Goal: Task Accomplishment & Management: Manage account settings

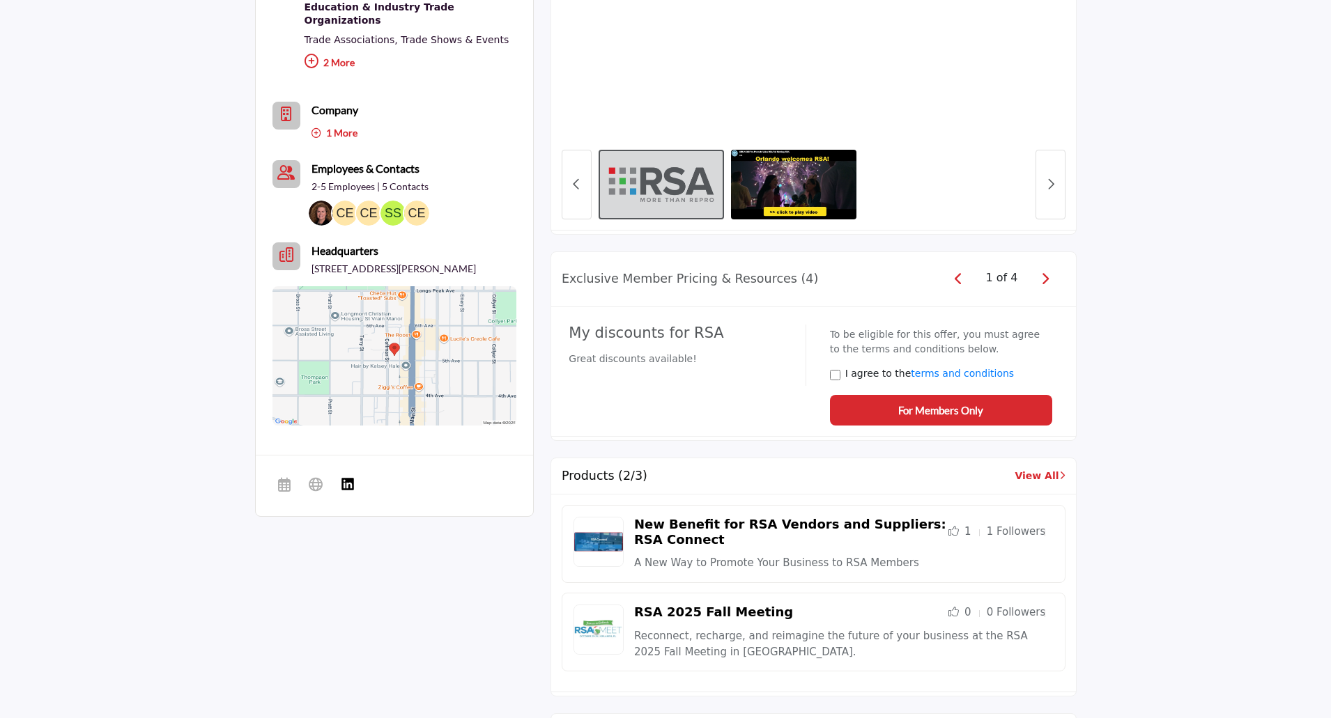
scroll to position [856, 0]
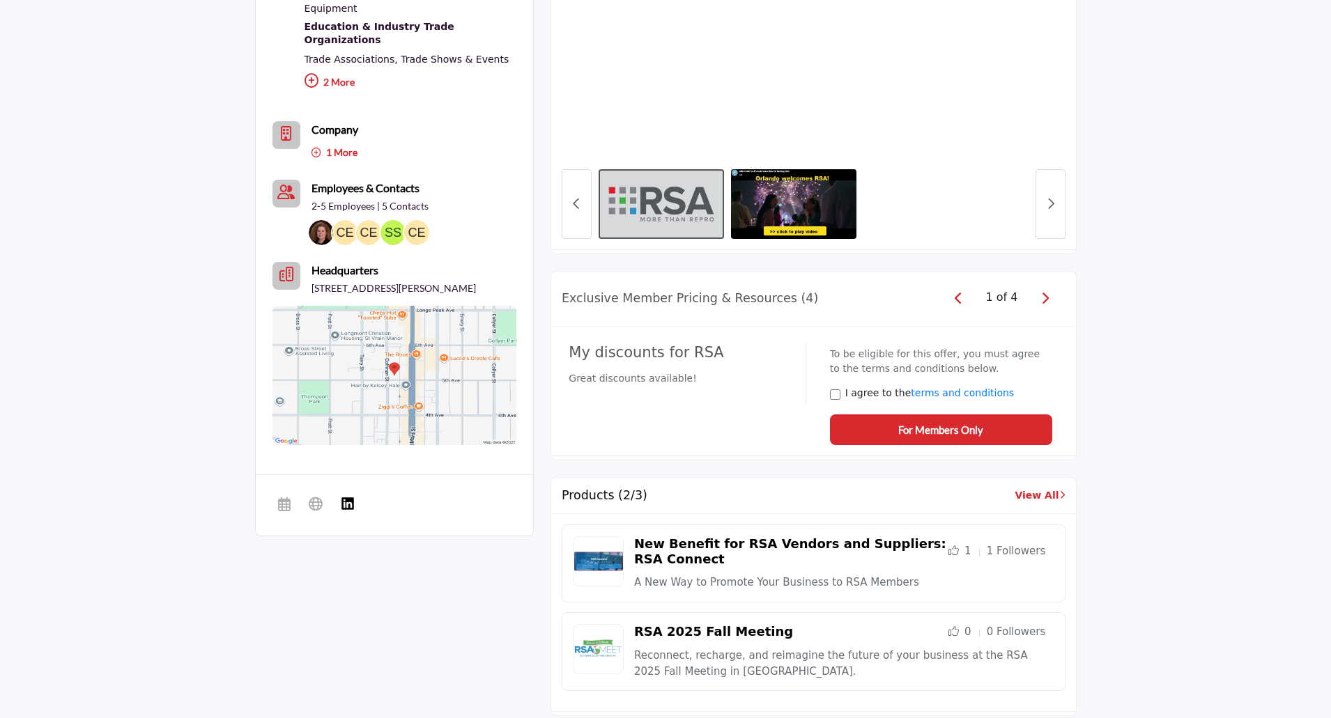
click at [1047, 299] on icon "button" at bounding box center [1045, 298] width 8 height 13
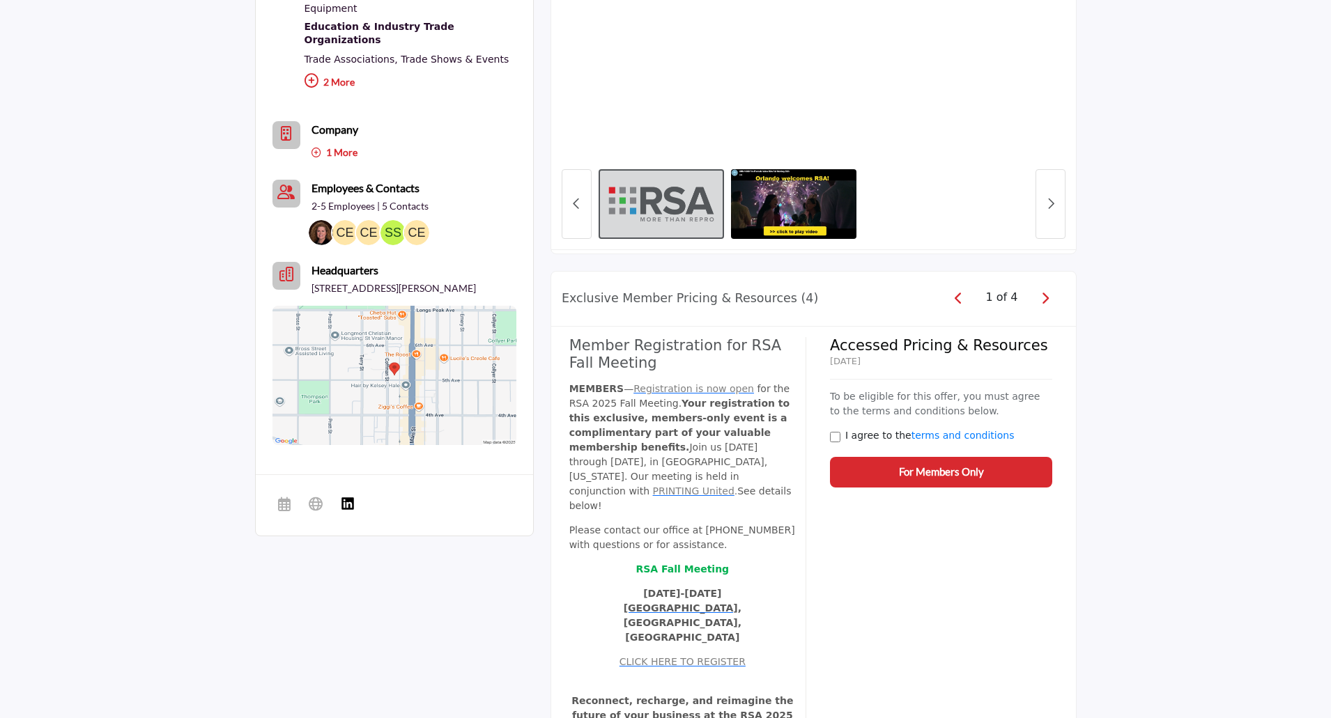
click at [961, 304] on icon "button" at bounding box center [959, 298] width 8 height 13
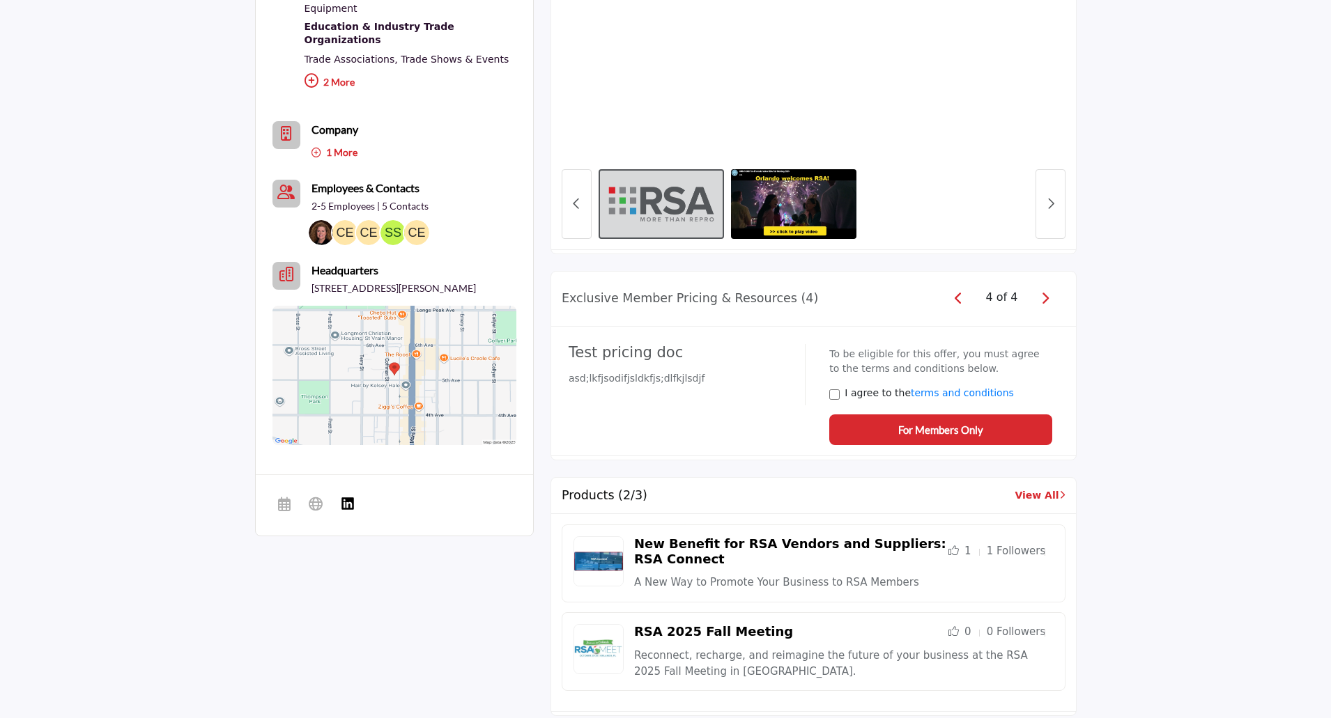
click at [961, 304] on span "button" at bounding box center [959, 299] width 20 height 20
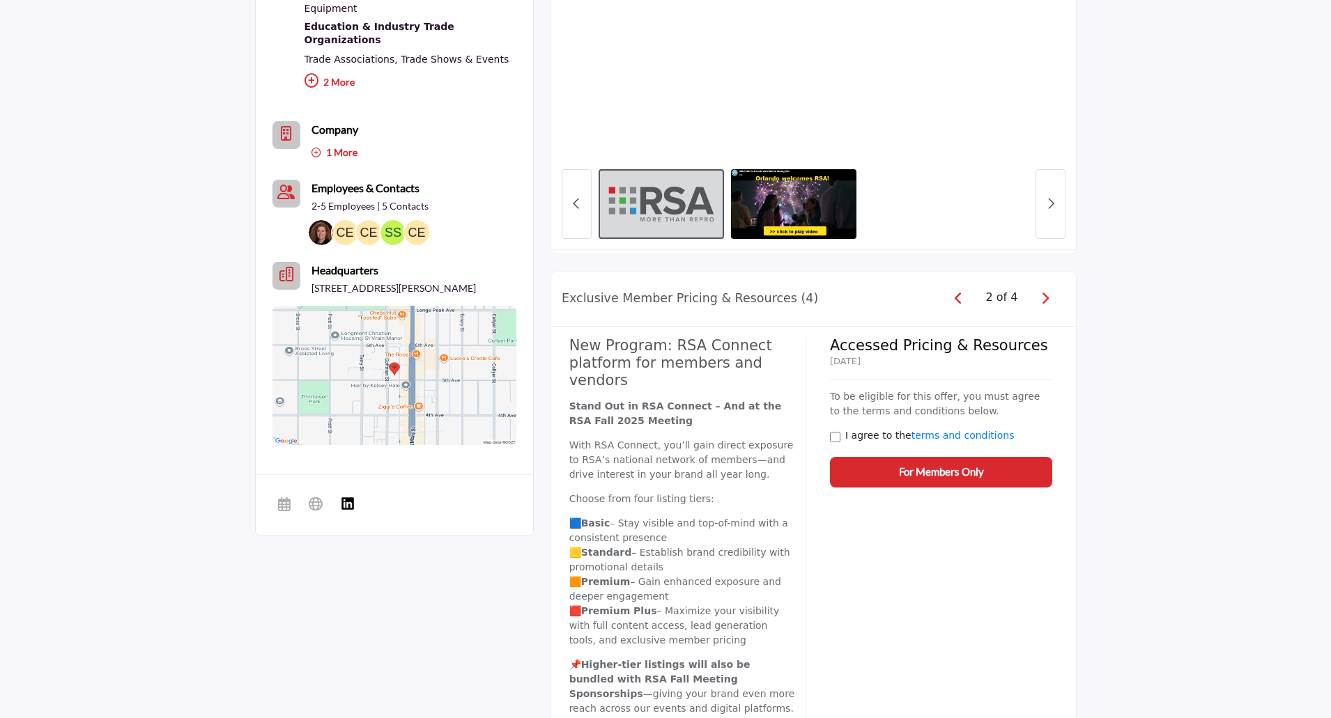
click at [961, 304] on span "button" at bounding box center [959, 299] width 20 height 20
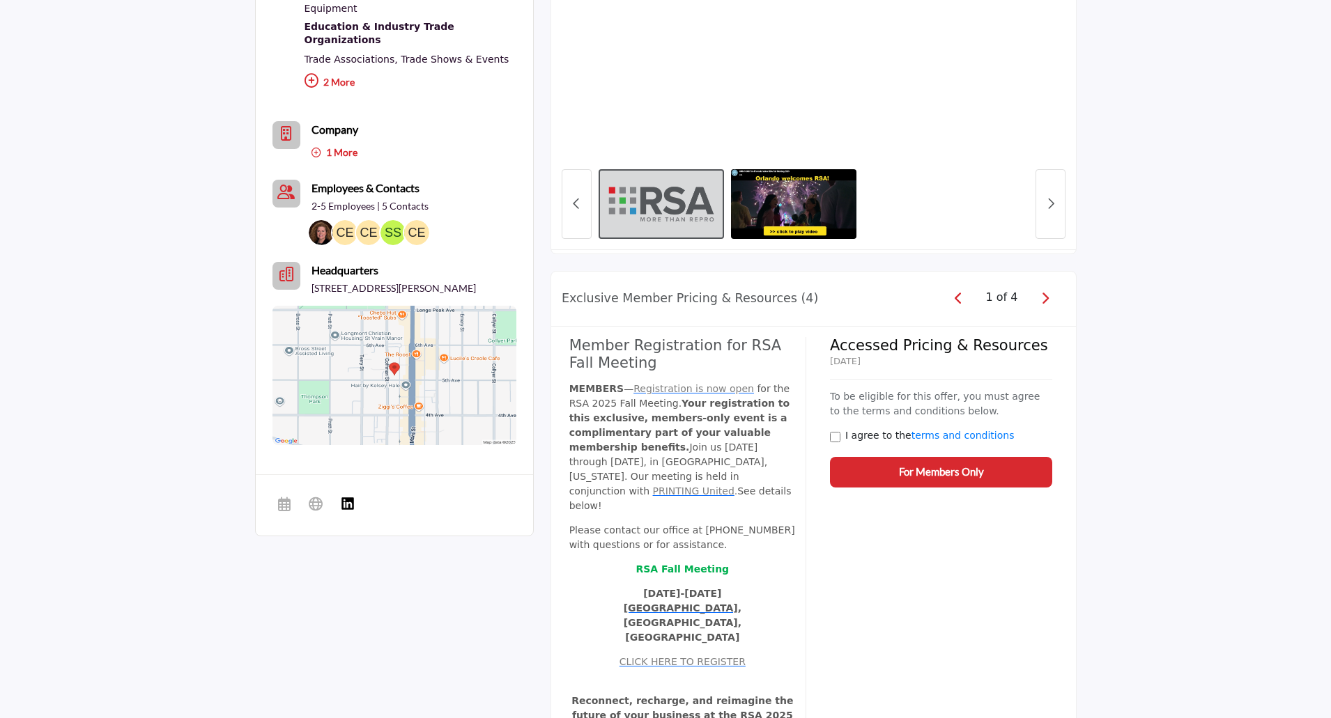
click at [1042, 301] on icon "button" at bounding box center [1045, 298] width 8 height 13
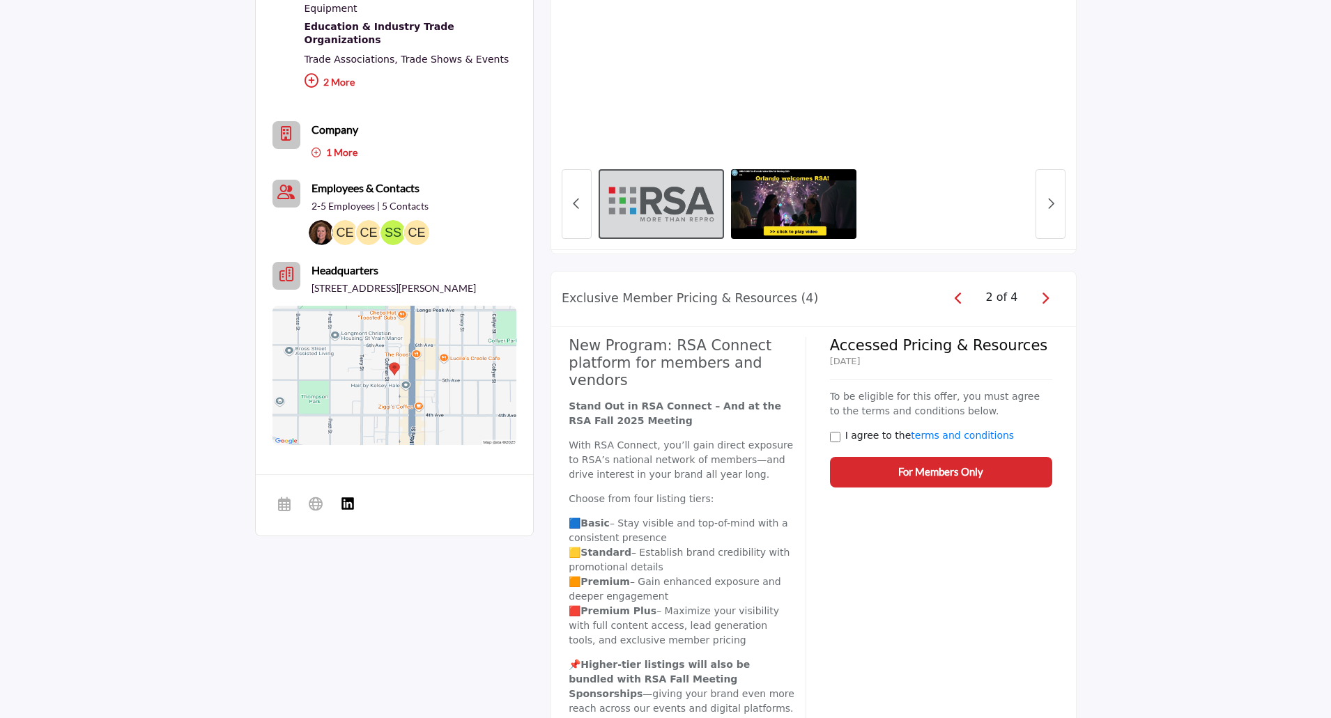
click at [1041, 296] on icon "button" at bounding box center [1045, 298] width 8 height 13
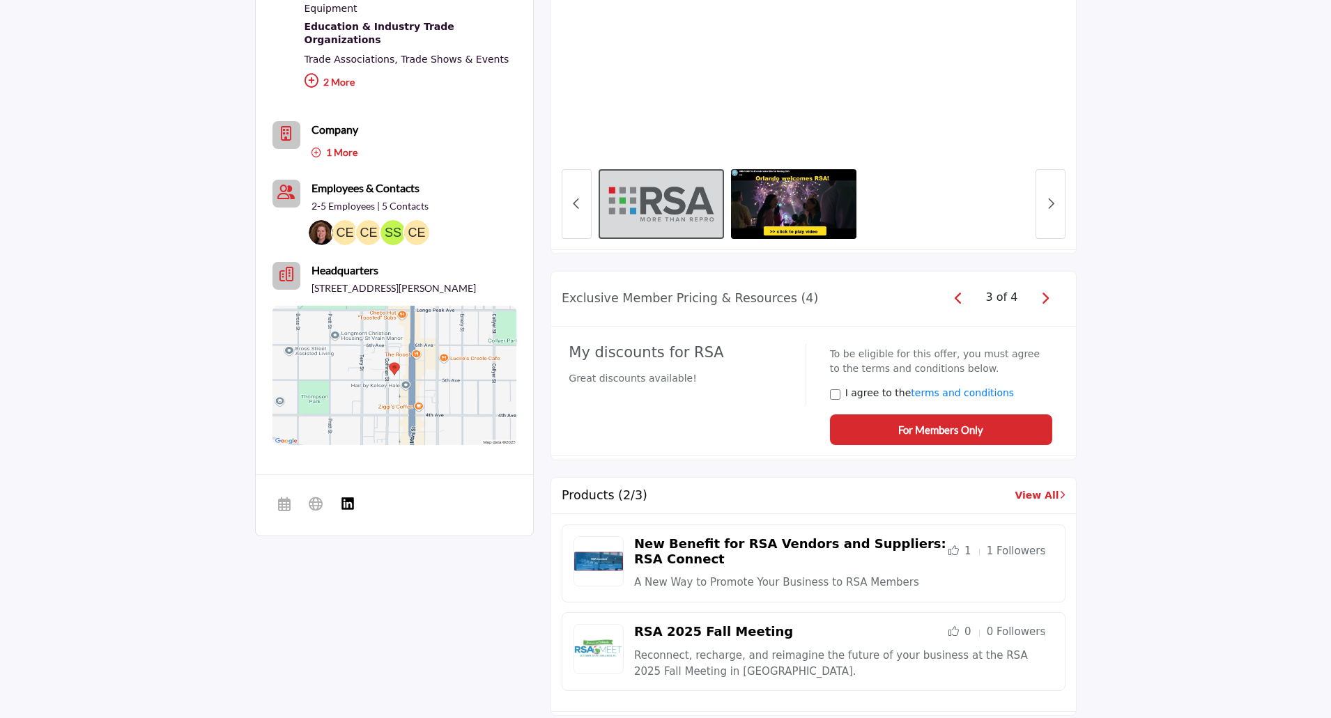
click at [1046, 301] on icon "button" at bounding box center [1045, 298] width 8 height 13
click at [921, 428] on span "For Members Only" at bounding box center [940, 430] width 85 height 16
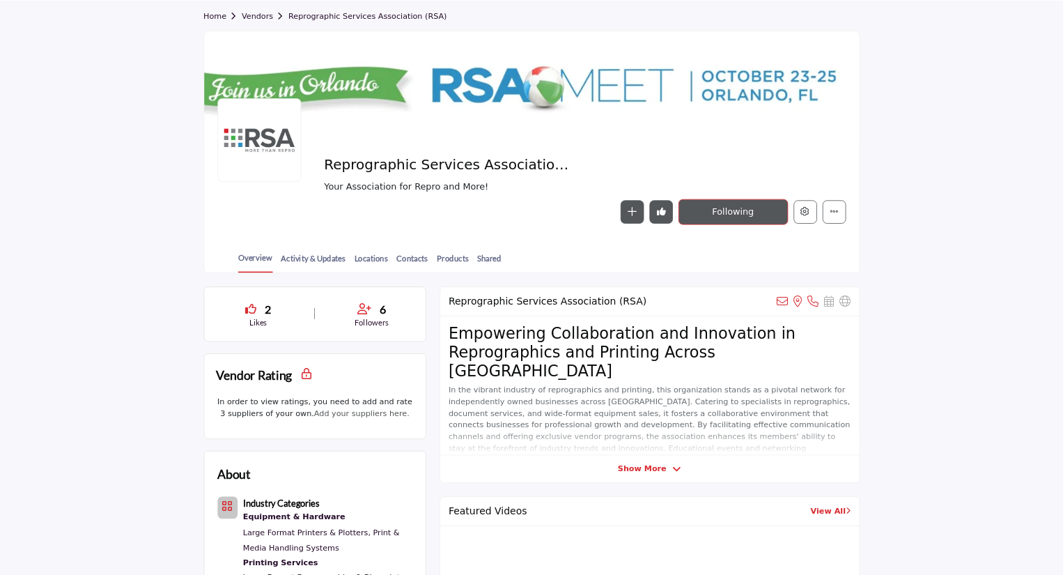
scroll to position [0, 0]
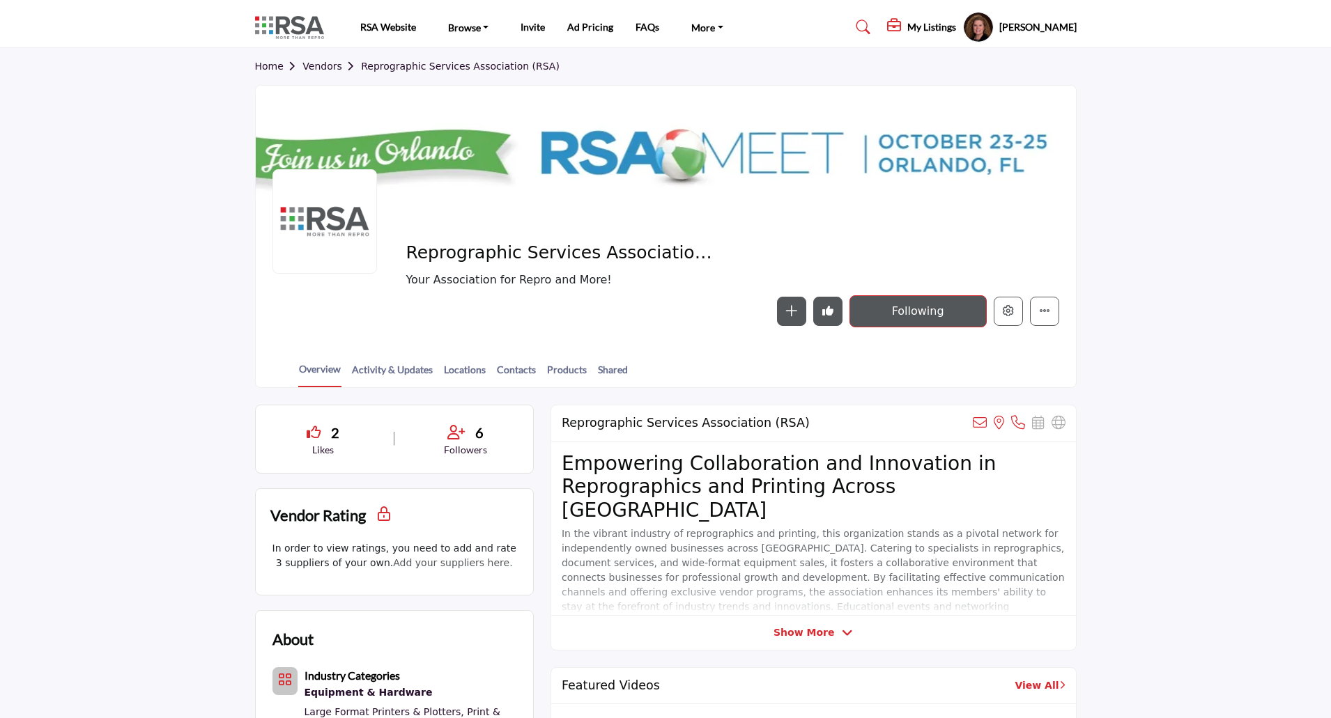
click at [1215, 341] on section "Home Vendors Reprographic Services Association (RSA) Reprographic Services Asso…" at bounding box center [665, 218] width 1331 height 340
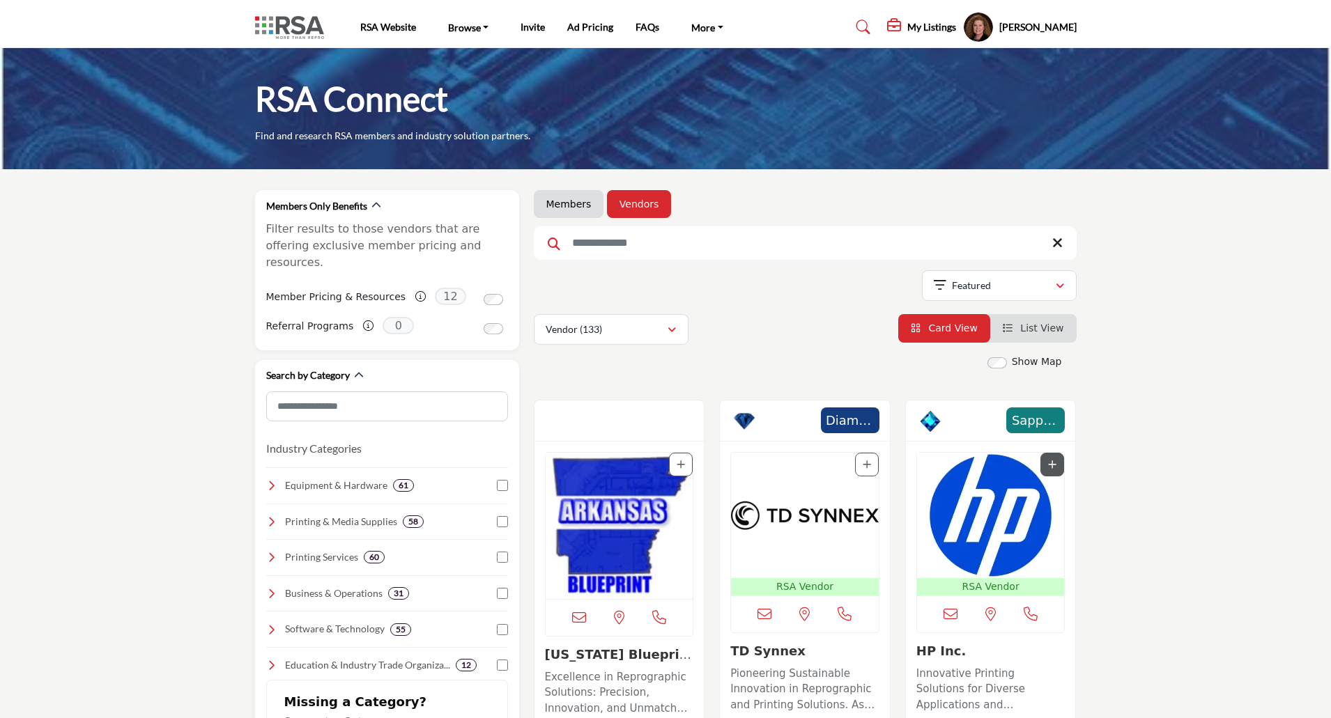
click at [574, 211] on li "Members" at bounding box center [569, 204] width 70 height 28
click at [464, 31] on link "Browse" at bounding box center [468, 27] width 61 height 20
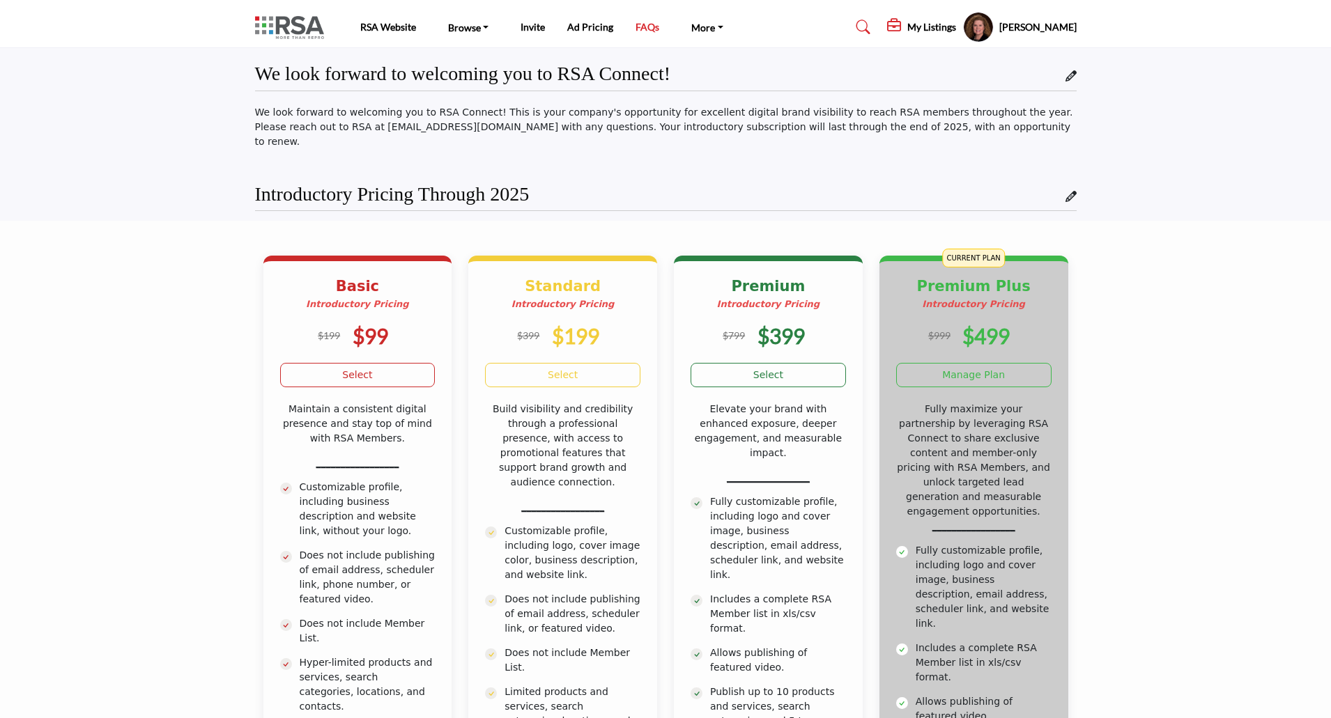
click at [644, 31] on link "FAQs" at bounding box center [647, 27] width 24 height 12
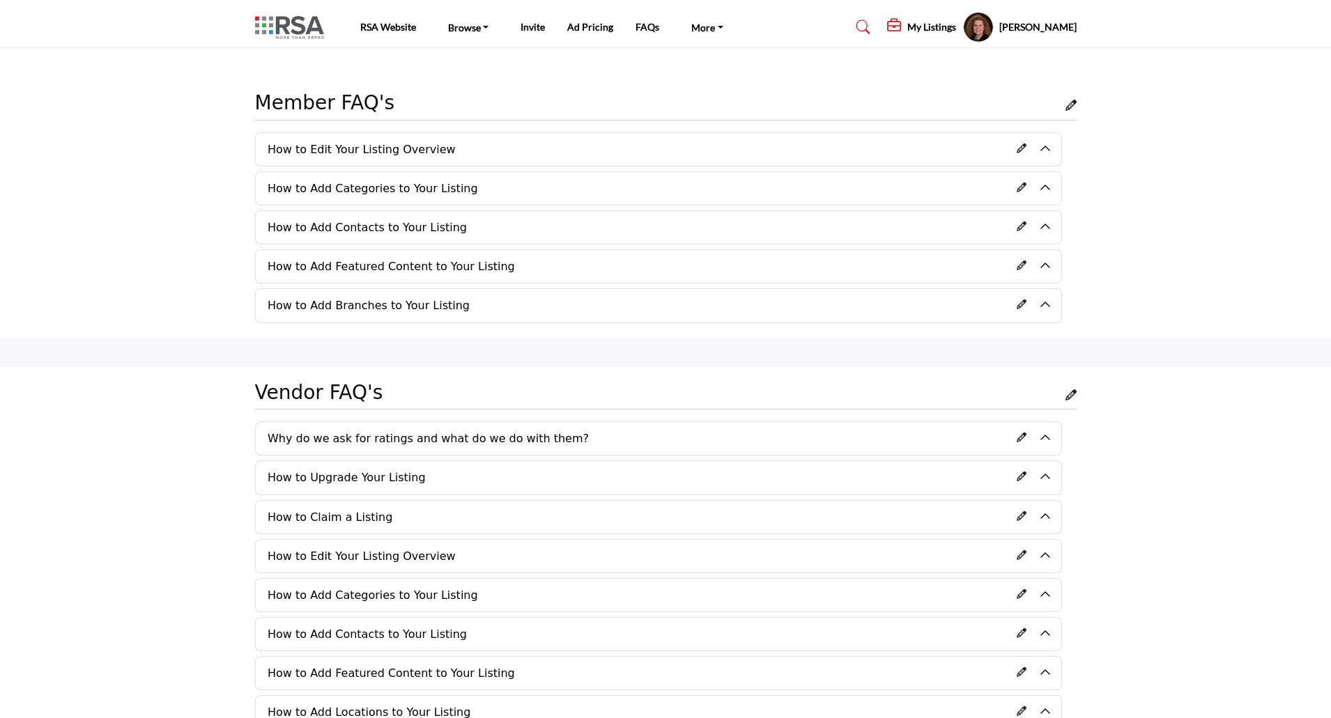
click at [907, 29] on h5 "My Listings" at bounding box center [931, 27] width 49 height 13
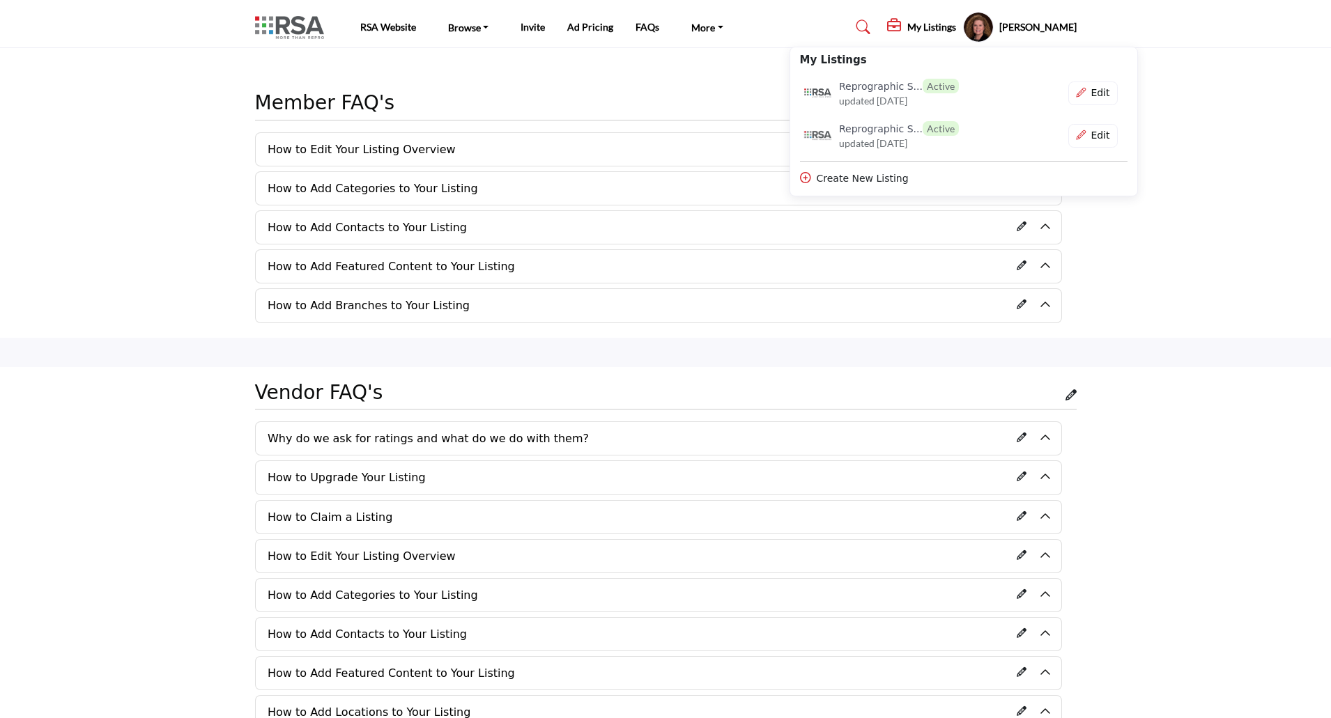
click at [1150, 100] on section "Member FAQ's How to Edit Your Listing Overview" at bounding box center [665, 207] width 1331 height 261
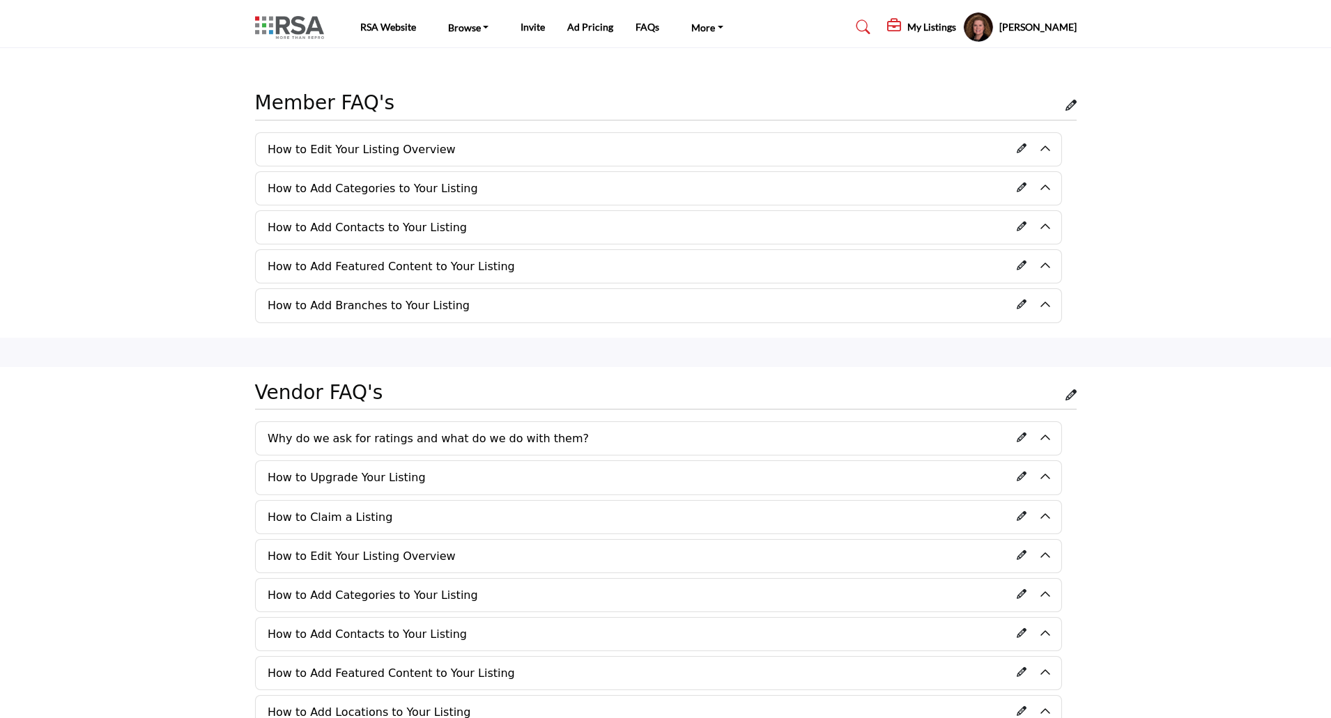
click at [1024, 25] on h5 "[PERSON_NAME]" at bounding box center [1037, 27] width 77 height 14
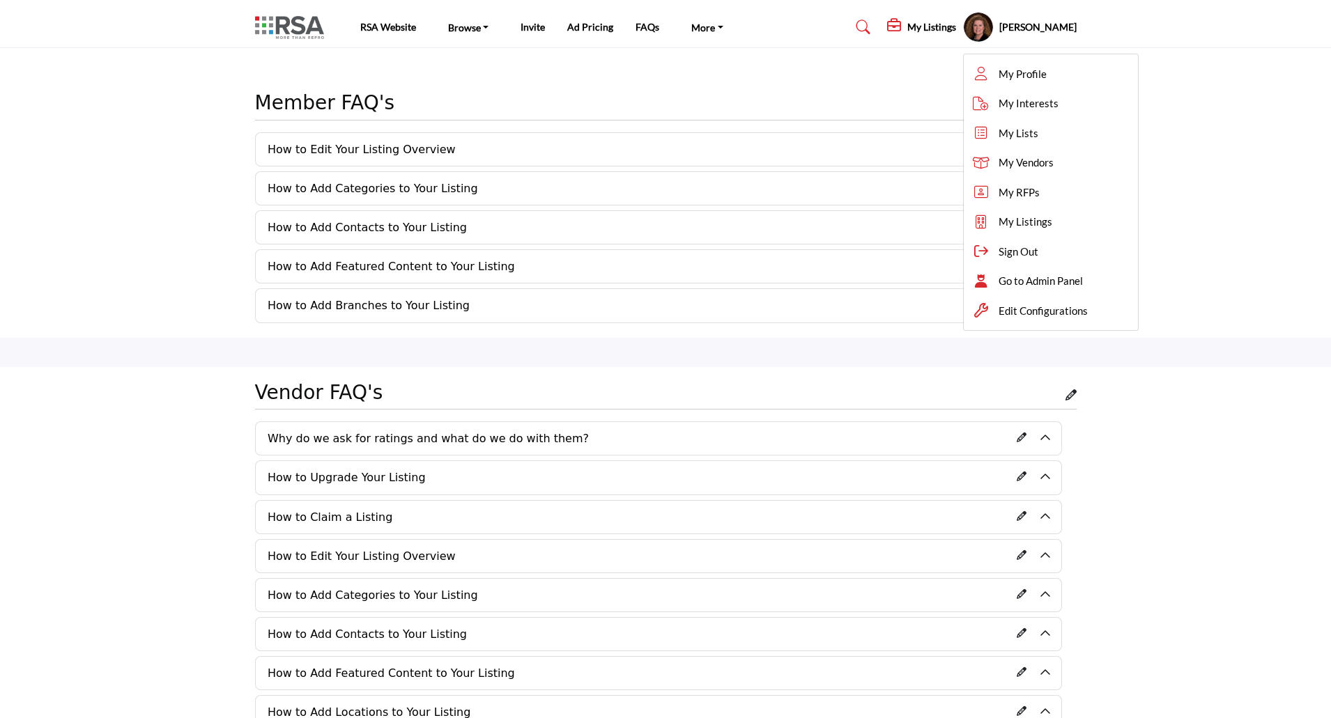
click at [1163, 73] on body "RSA Website Browse Find an RSA Member" at bounding box center [665, 540] width 1331 height 1081
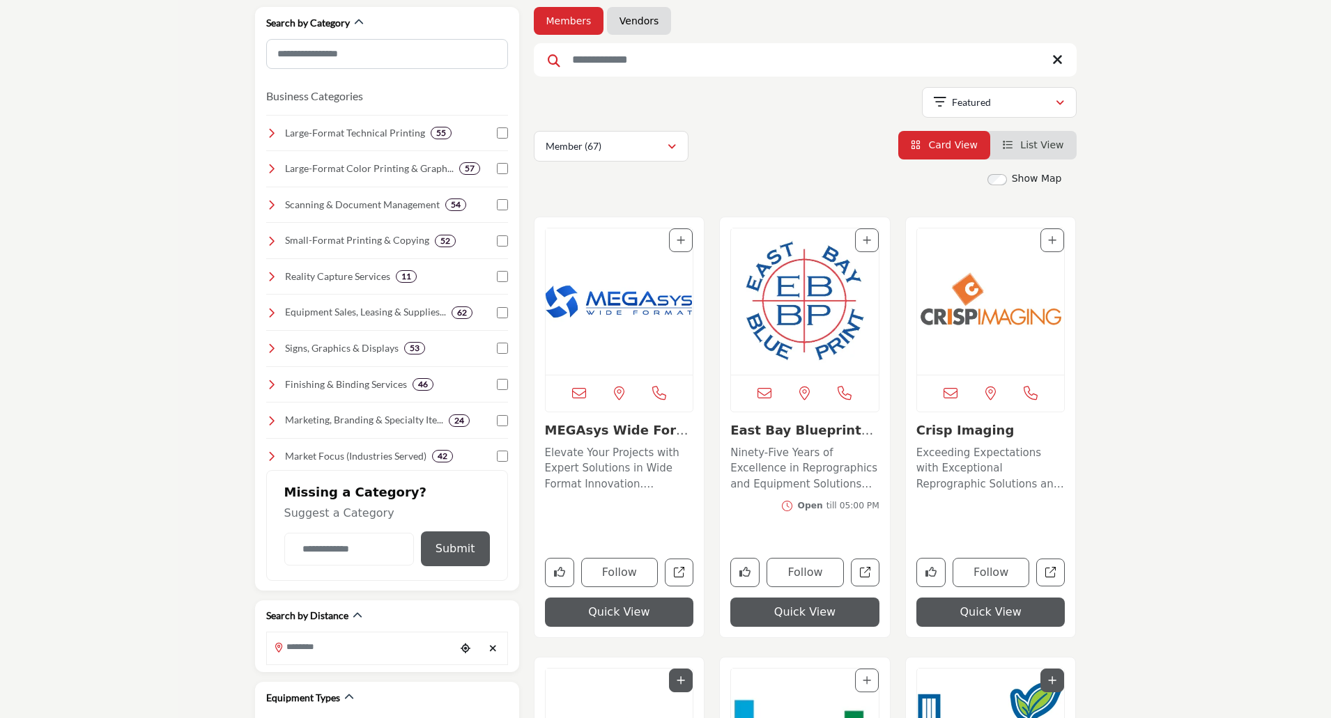
scroll to position [139, 0]
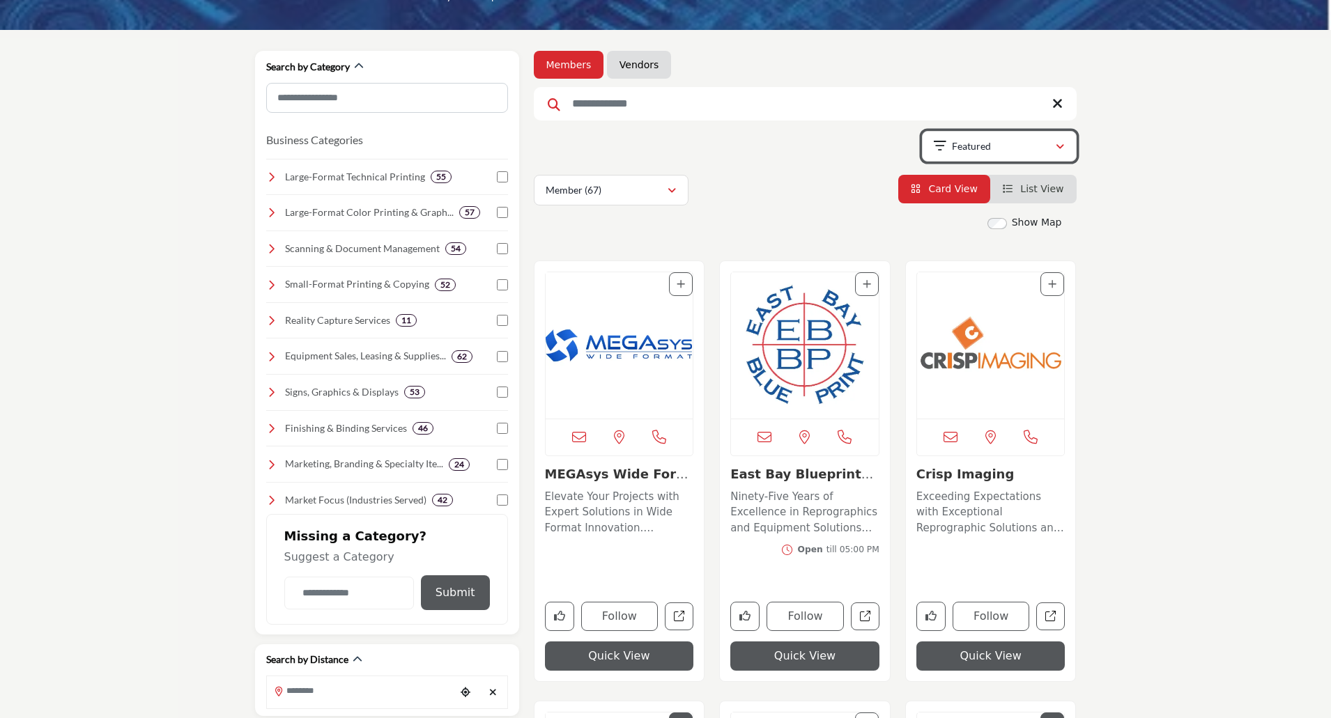
click at [964, 142] on p "Featured" at bounding box center [971, 146] width 39 height 14
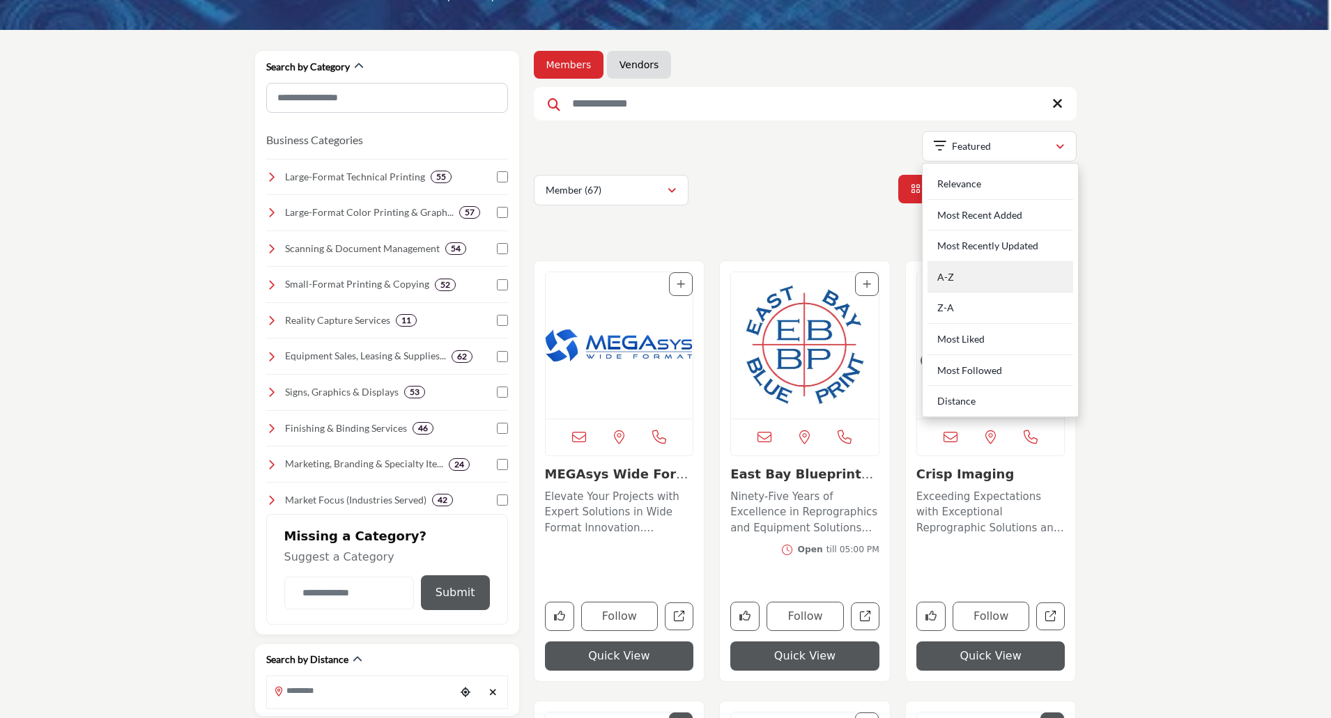
click at [955, 279] on div "A-Z" at bounding box center [1000, 277] width 146 height 31
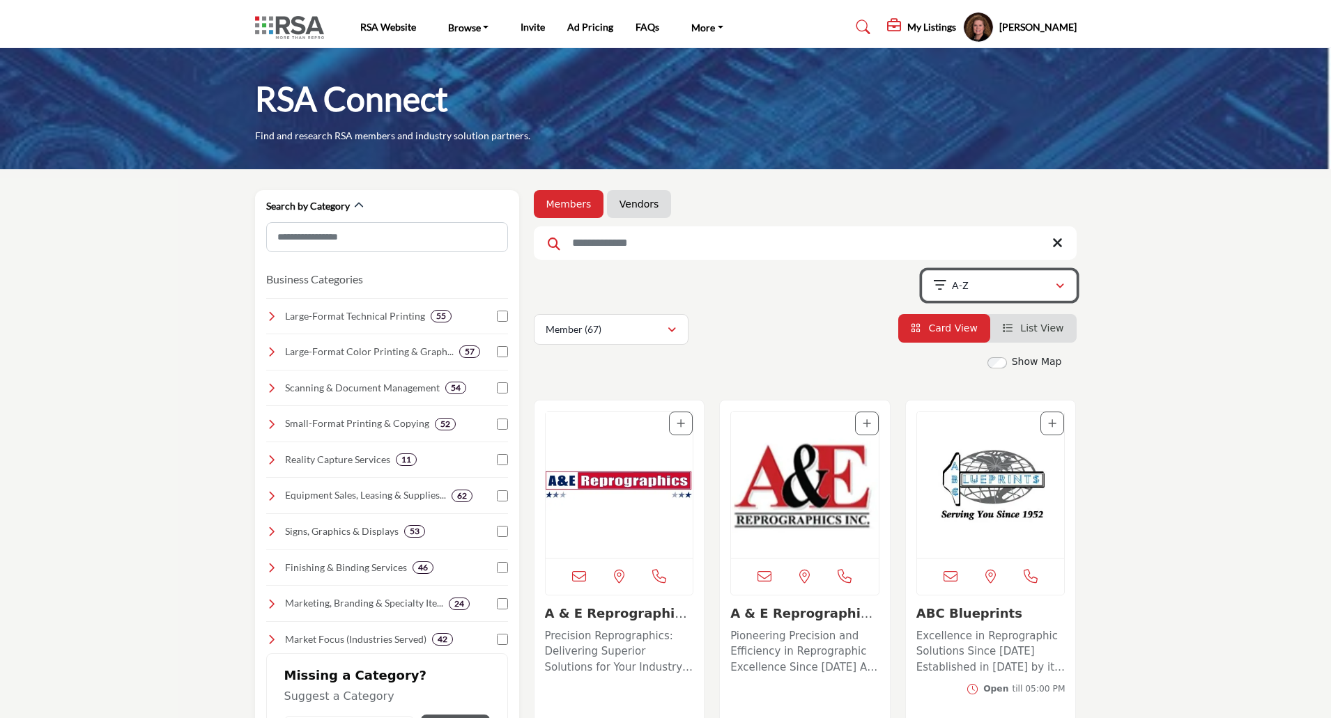
click at [1056, 286] on icon "button" at bounding box center [1060, 286] width 8 height 10
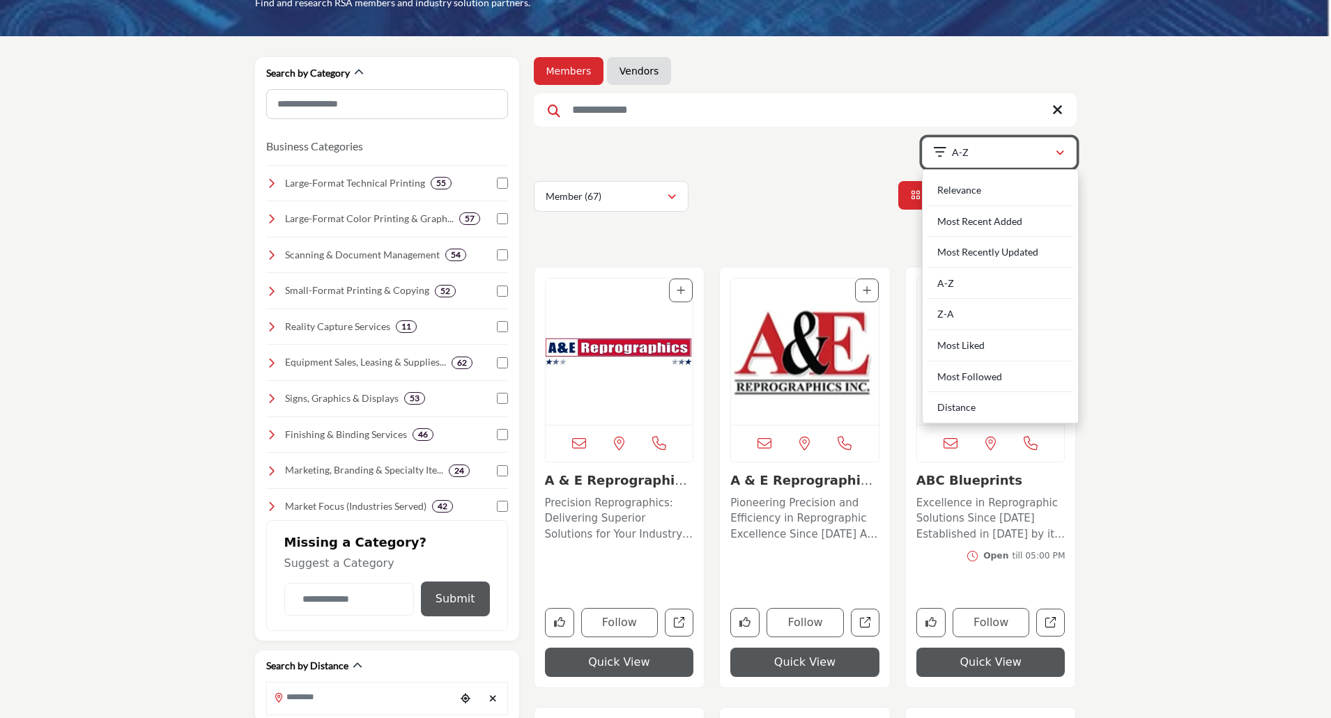
scroll to position [139, 0]
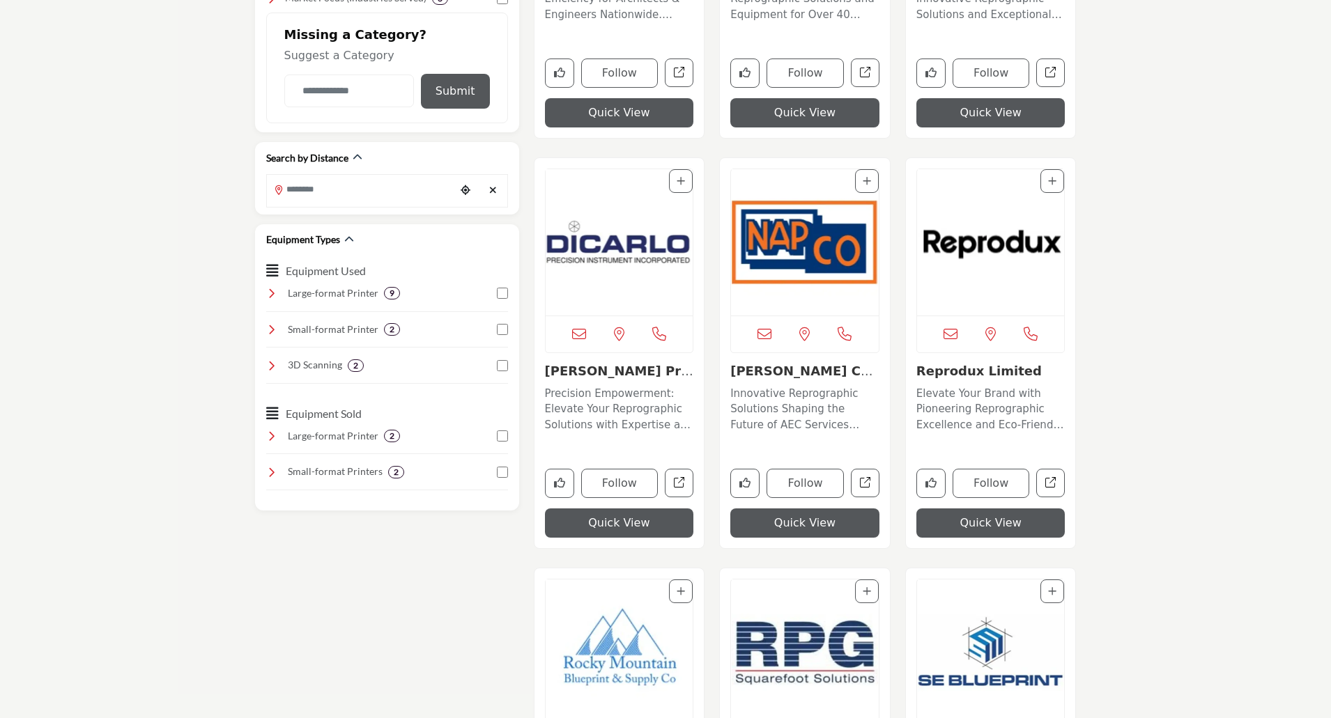
scroll to position [766, 0]
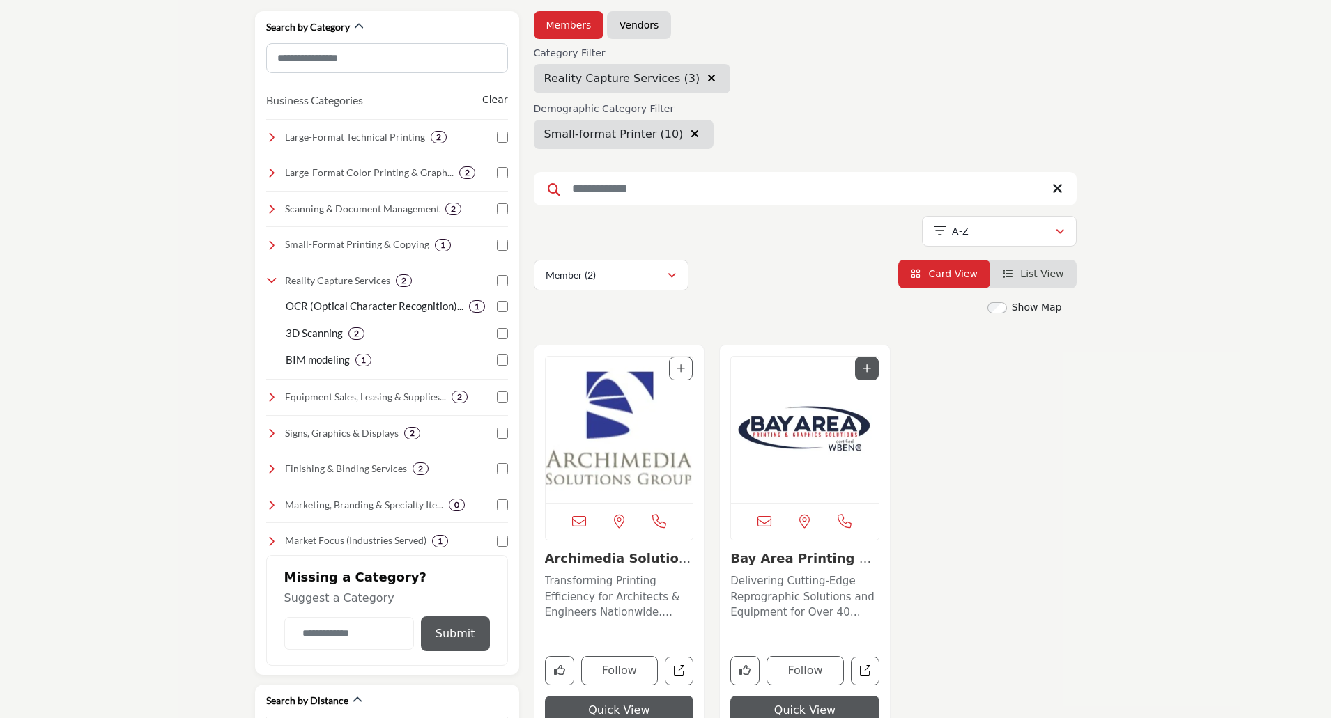
scroll to position [209, 0]
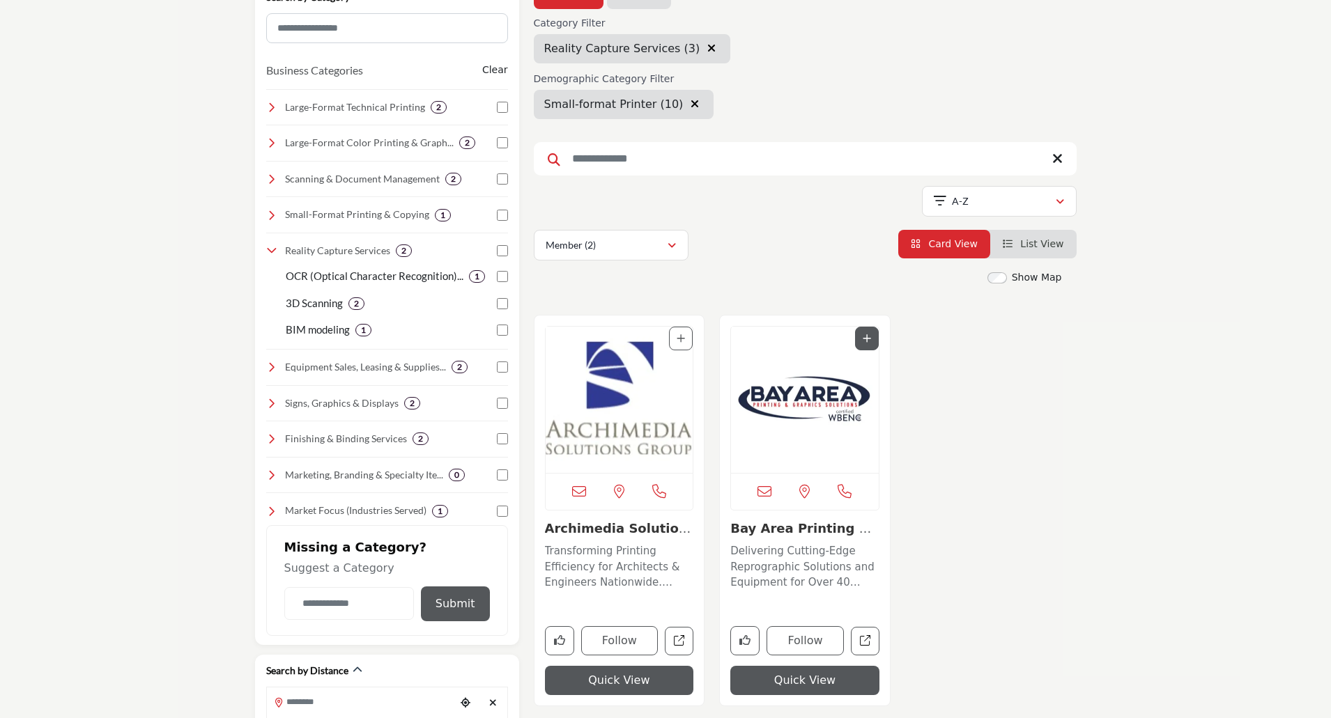
click at [707, 48] on icon "button" at bounding box center [711, 48] width 8 height 11
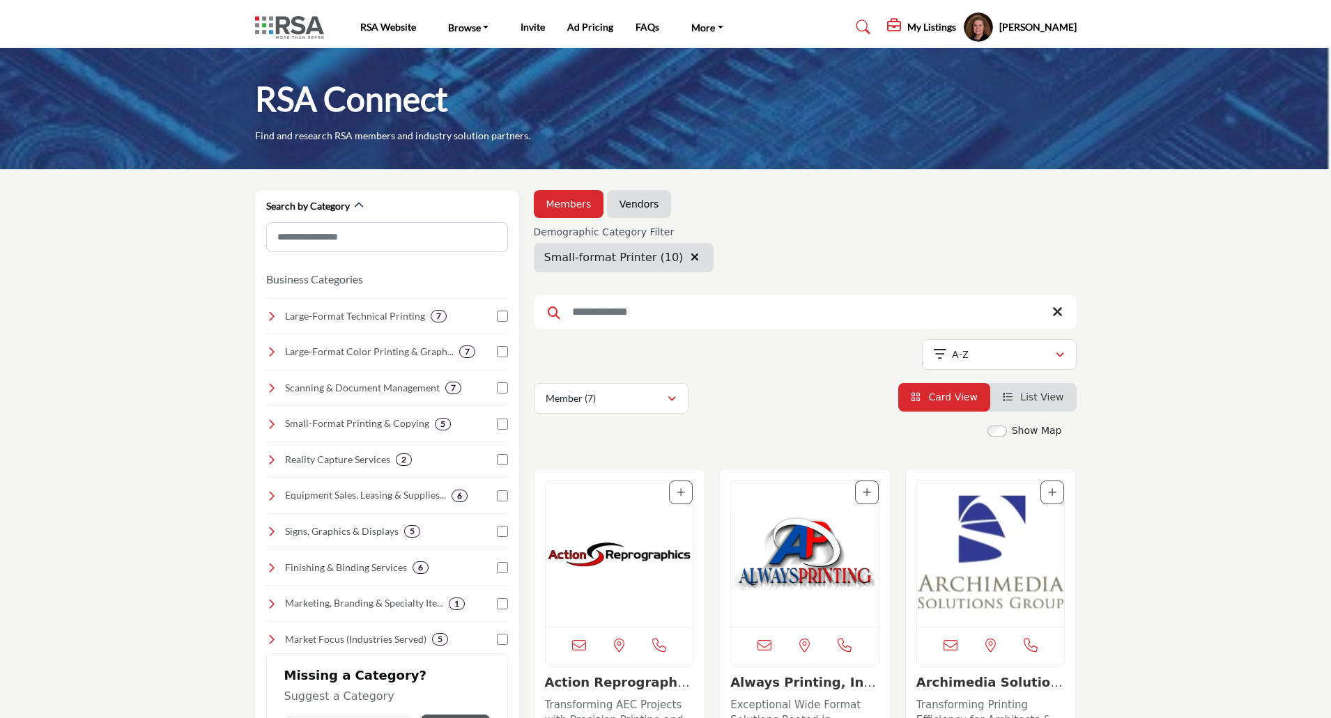
click at [690, 259] on icon "button" at bounding box center [694, 257] width 8 height 11
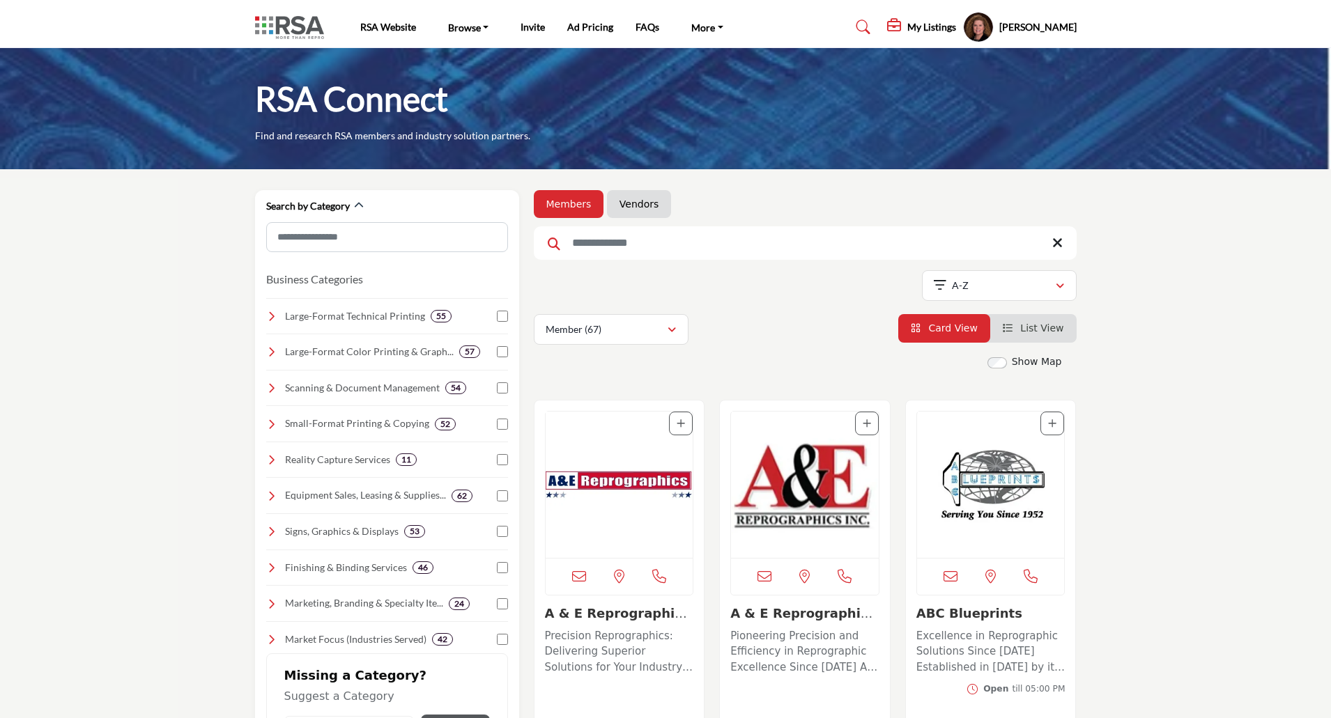
click at [1002, 369] on div "Show Map" at bounding box center [1024, 362] width 75 height 15
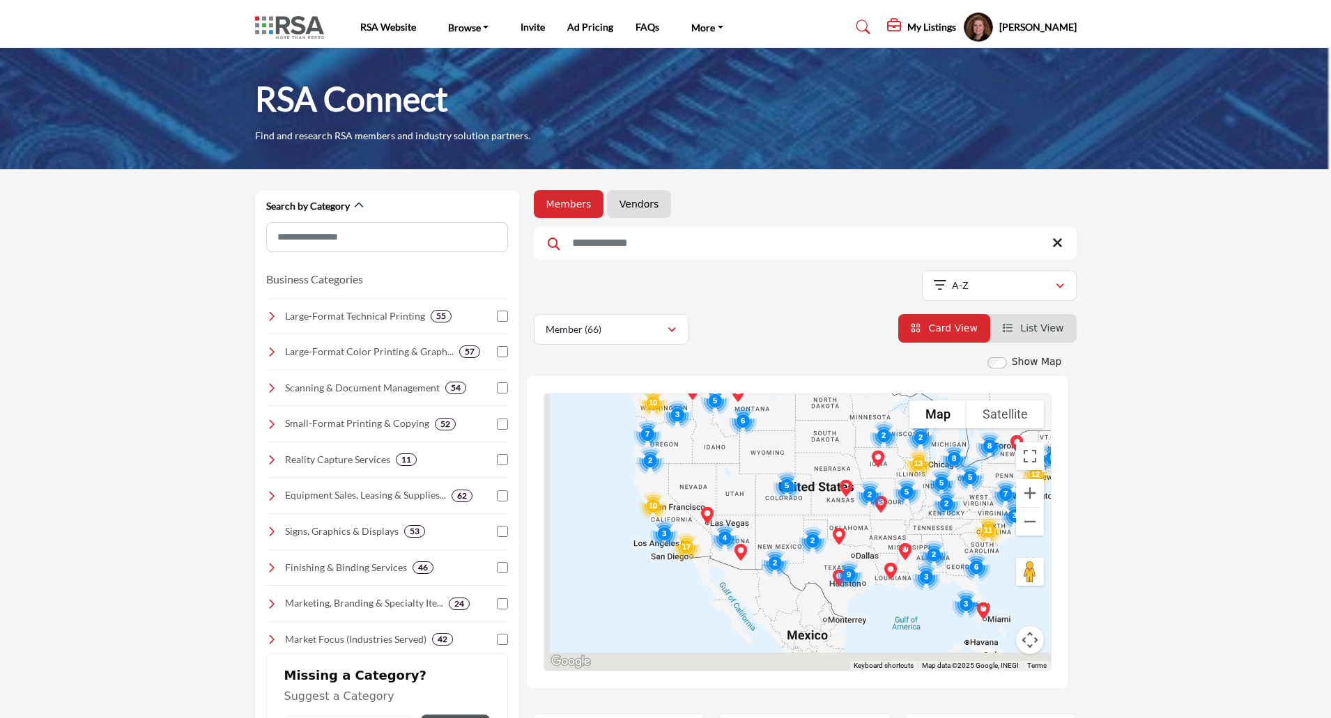
drag, startPoint x: 732, startPoint y: 573, endPoint x: 824, endPoint y: 436, distance: 164.8
click at [824, 436] on div at bounding box center [797, 532] width 507 height 277
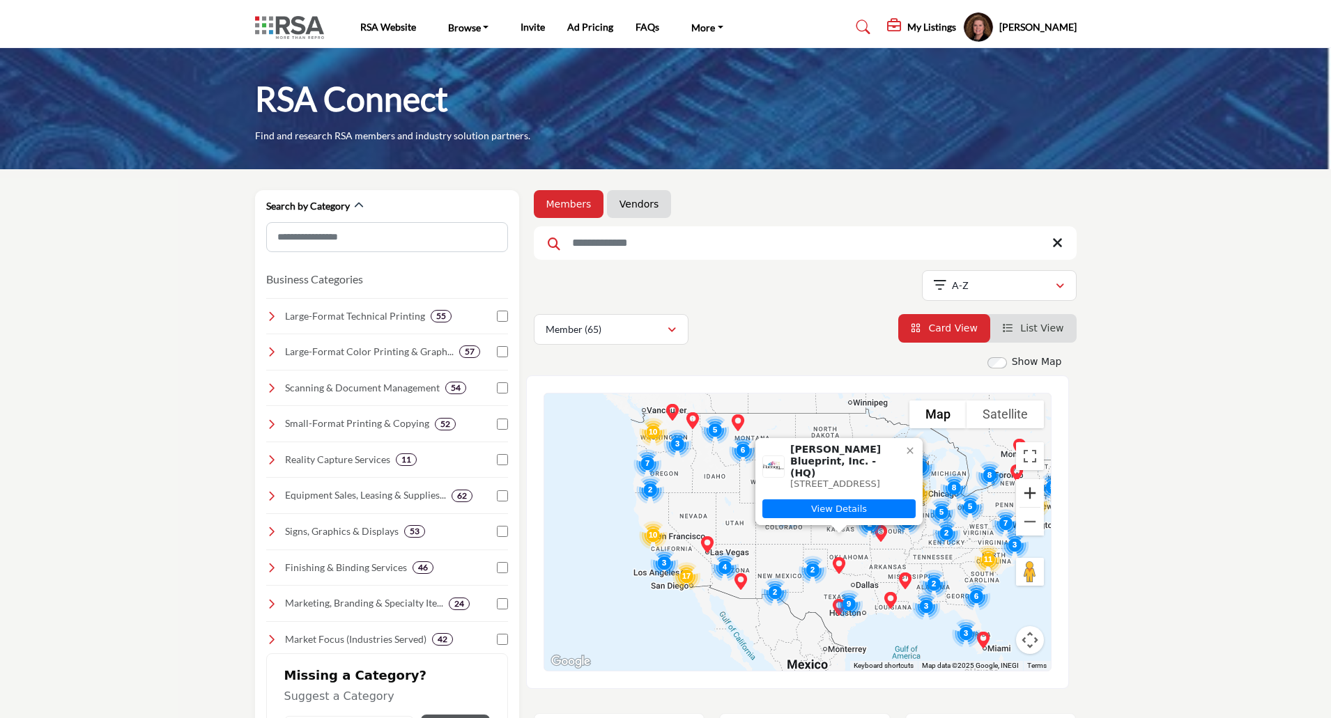
click at [1032, 492] on button "Zoom in" at bounding box center [1030, 493] width 28 height 28
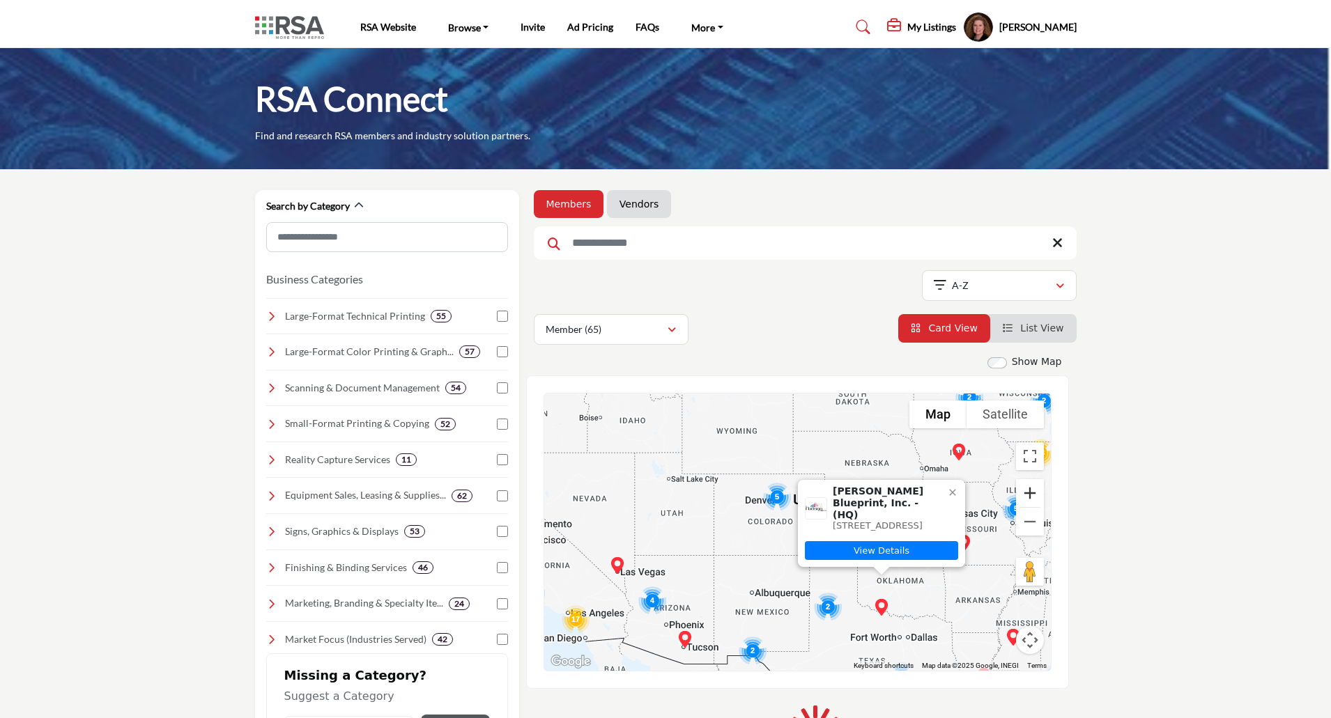
click at [1032, 492] on button "Zoom in" at bounding box center [1030, 493] width 28 height 28
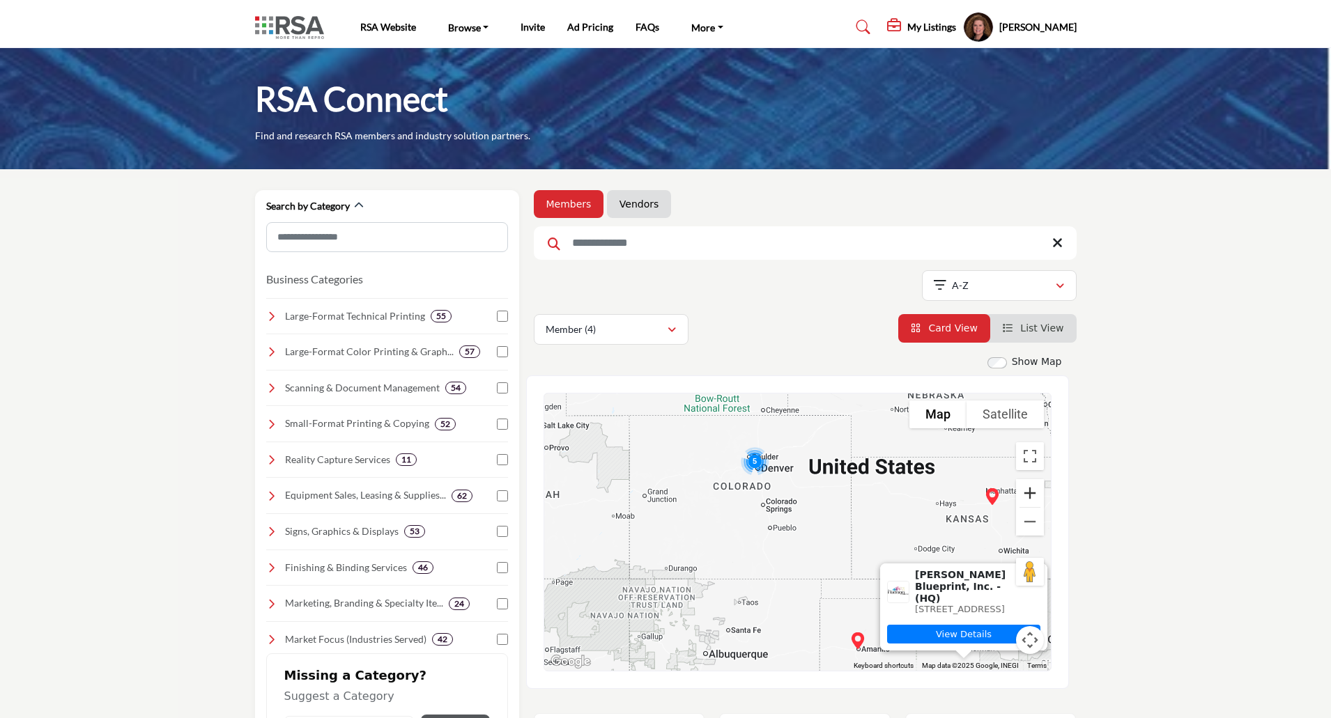
click at [1033, 492] on button "Zoom in" at bounding box center [1030, 493] width 28 height 28
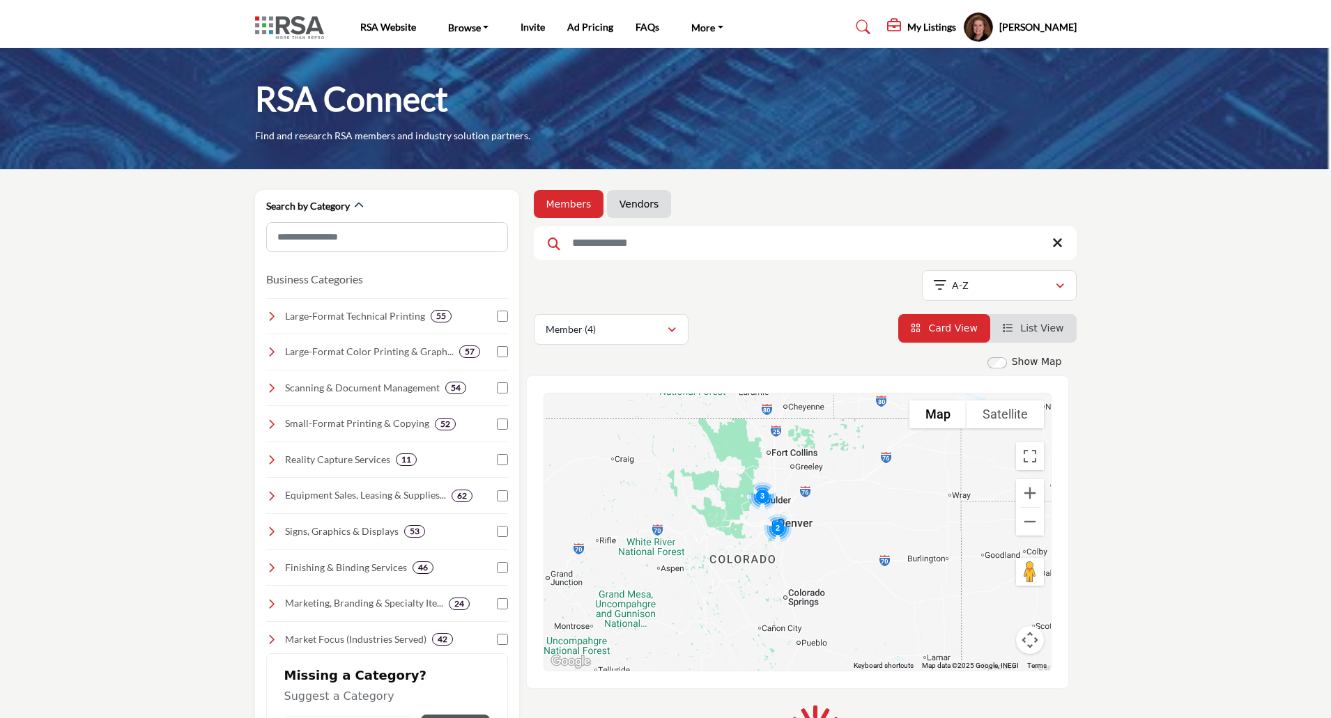
drag, startPoint x: 756, startPoint y: 448, endPoint x: 819, endPoint y: 581, distance: 147.4
click at [819, 581] on div "Hudson Blueprint, Inc. - (HQ) 1007 5th St, Wichita Falls, TX 76301-1522, USA Vi…" at bounding box center [797, 532] width 507 height 277
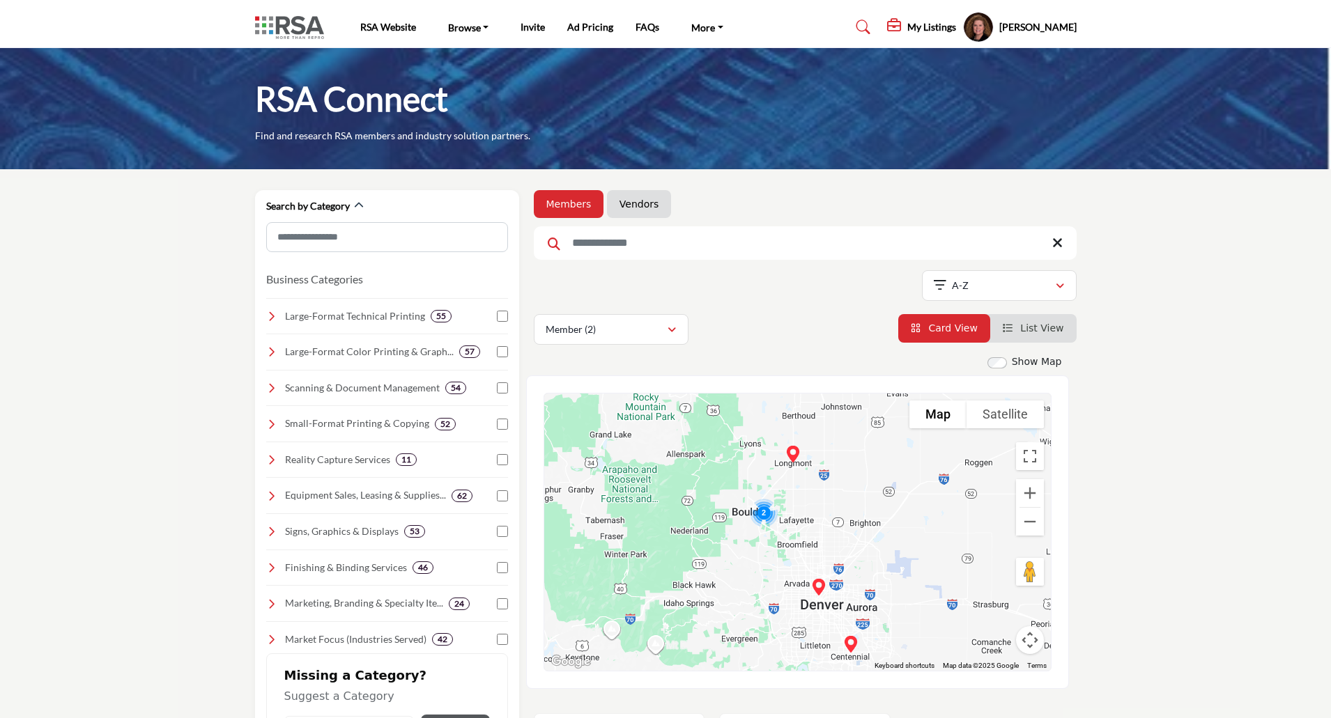
click at [762, 513] on img "Cluster of 2 locations (1 HQ, 1 Branches)\aClick to view companies" at bounding box center [763, 512] width 39 height 39
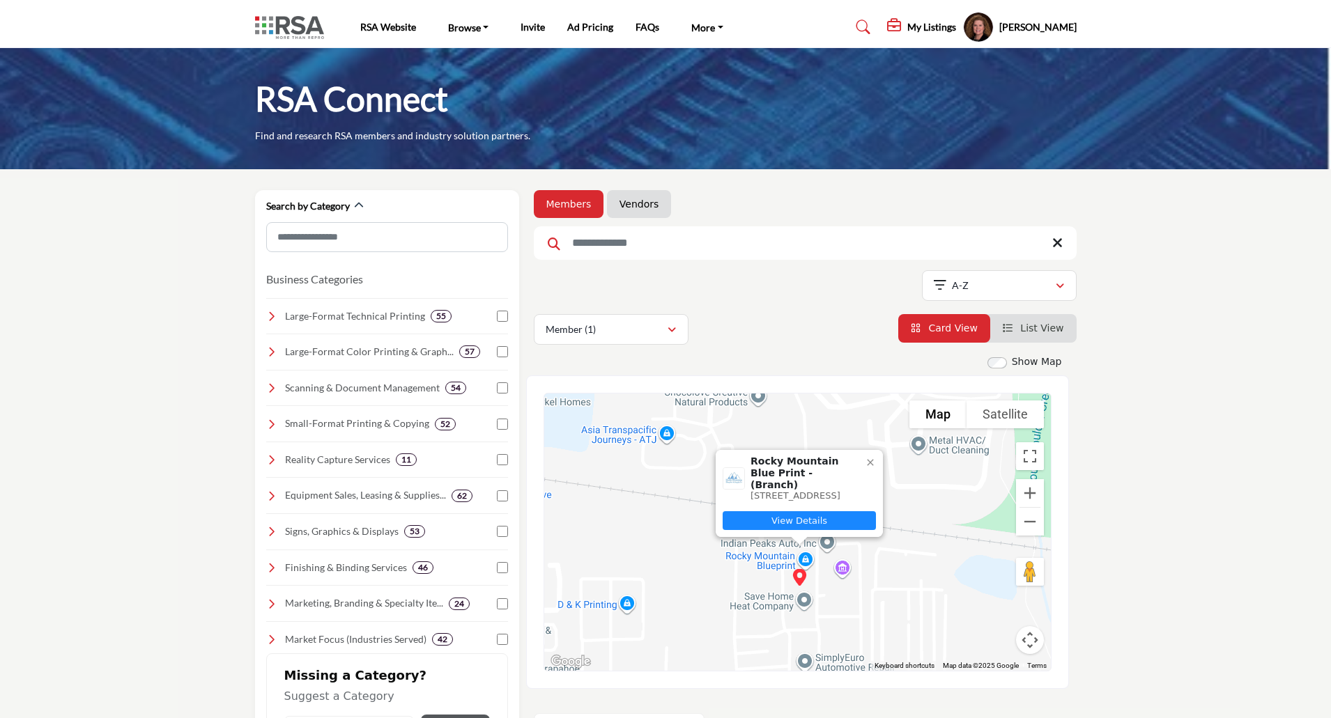
click at [808, 518] on link "View Details" at bounding box center [799, 520] width 153 height 19
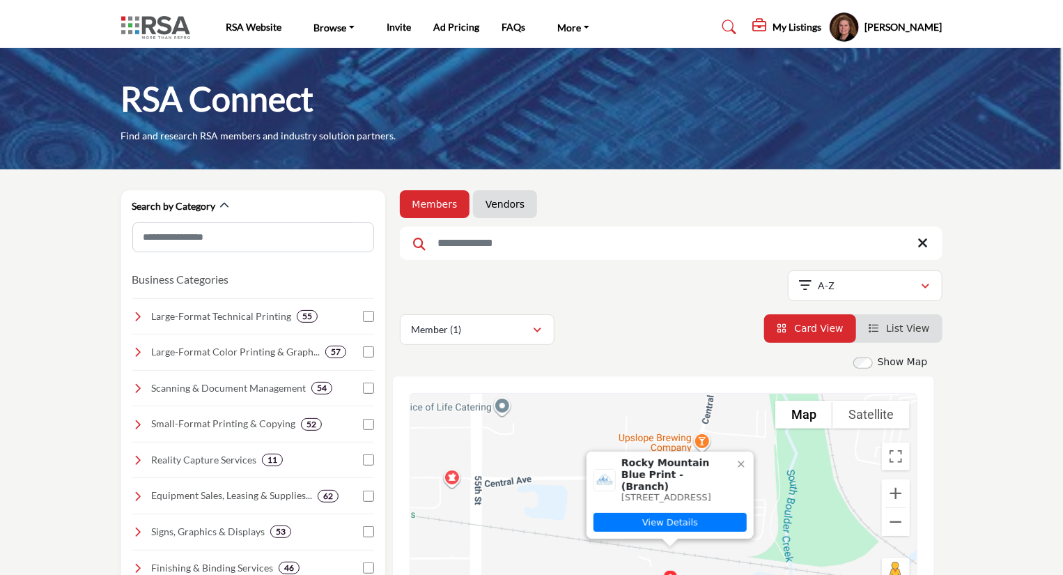
click at [653, 457] on span "Rocky Mountain Blue Print - (Branch)" at bounding box center [675, 474] width 109 height 35
click at [670, 521] on link "View Details" at bounding box center [670, 522] width 153 height 19
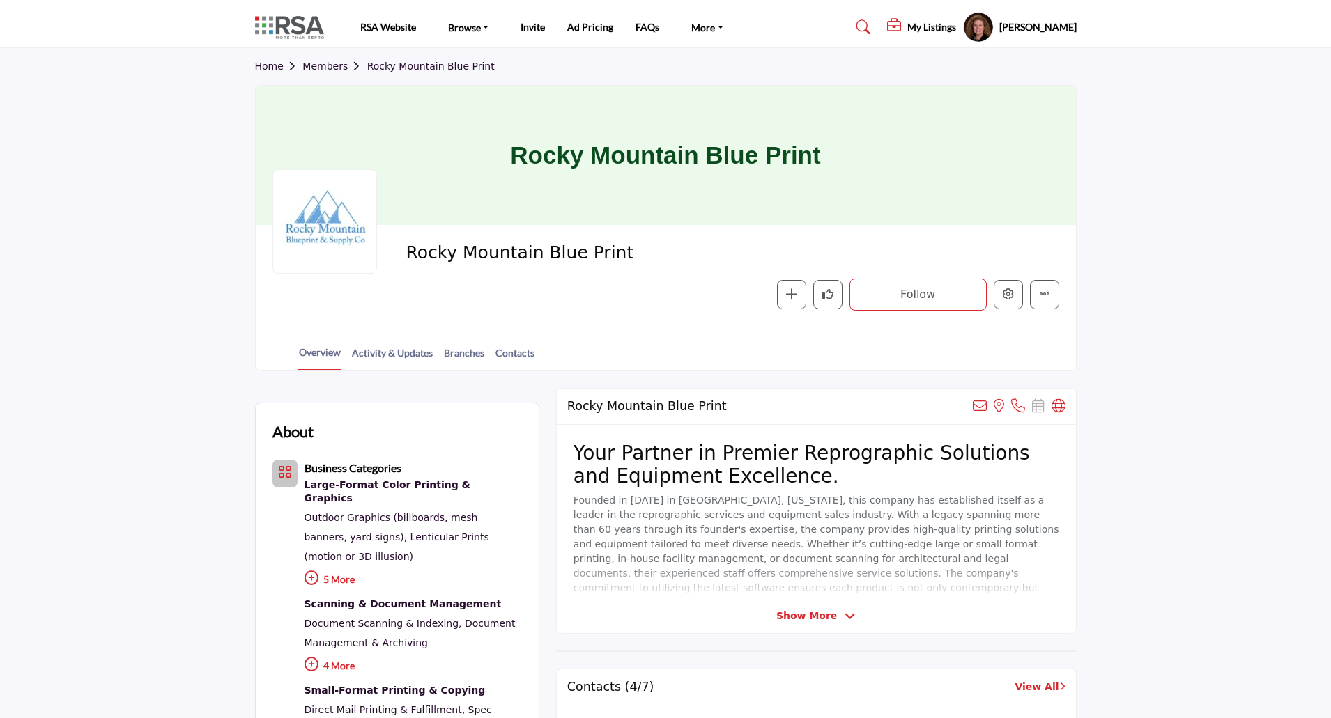
drag, startPoint x: 806, startPoint y: 619, endPoint x: 816, endPoint y: 615, distance: 10.4
click at [806, 619] on span "Show More" at bounding box center [806, 616] width 61 height 15
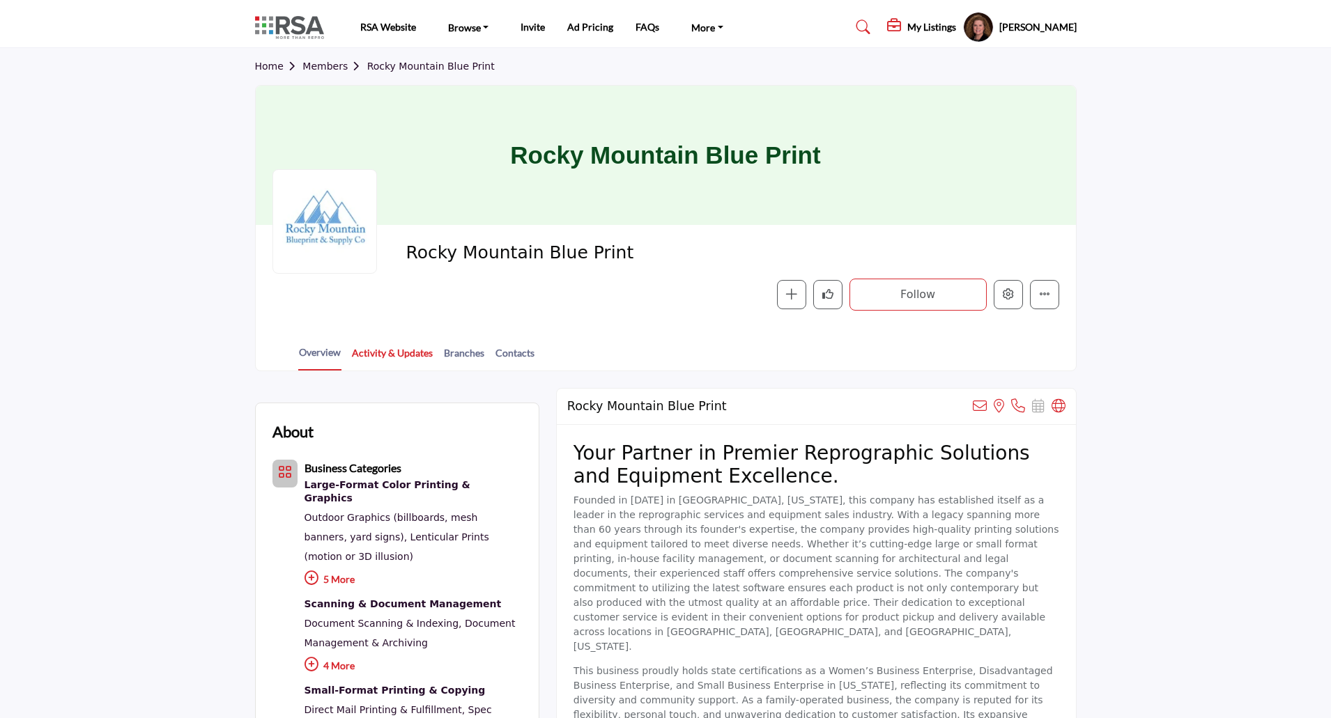
click at [396, 358] on link "Activity & Updates" at bounding box center [392, 358] width 82 height 24
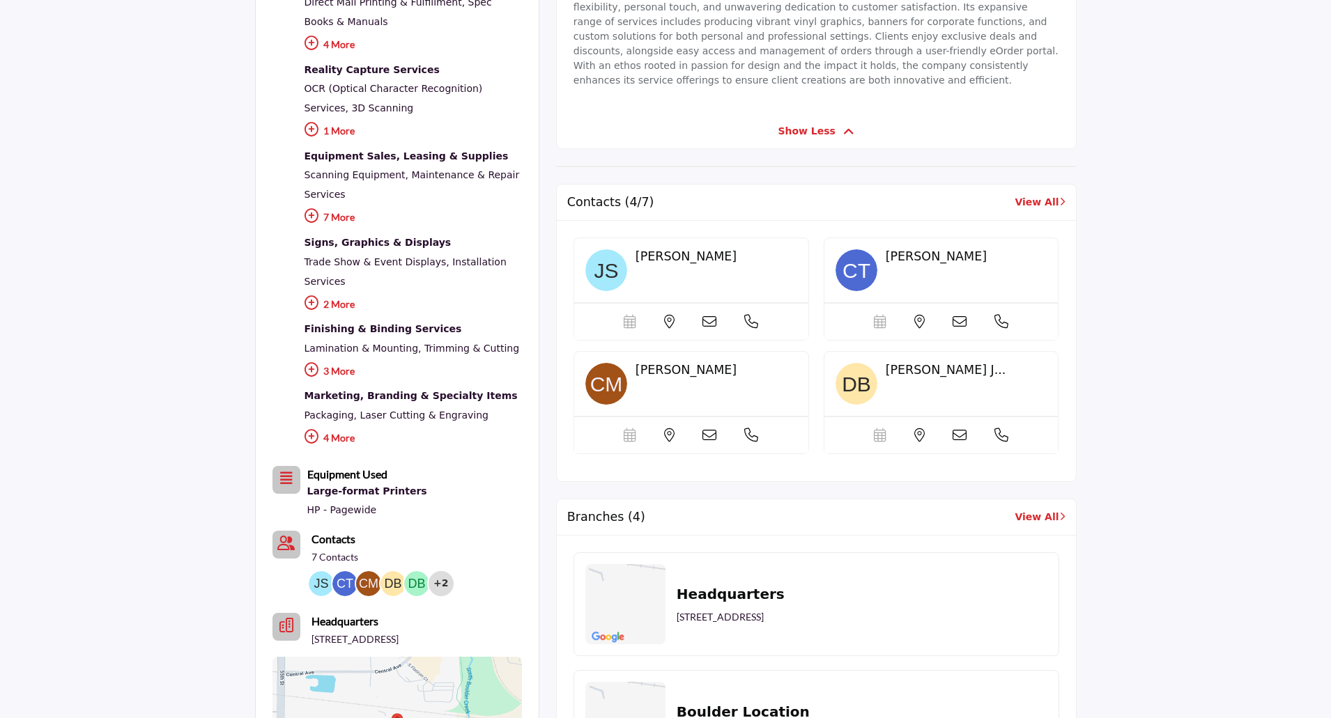
scroll to position [766, 0]
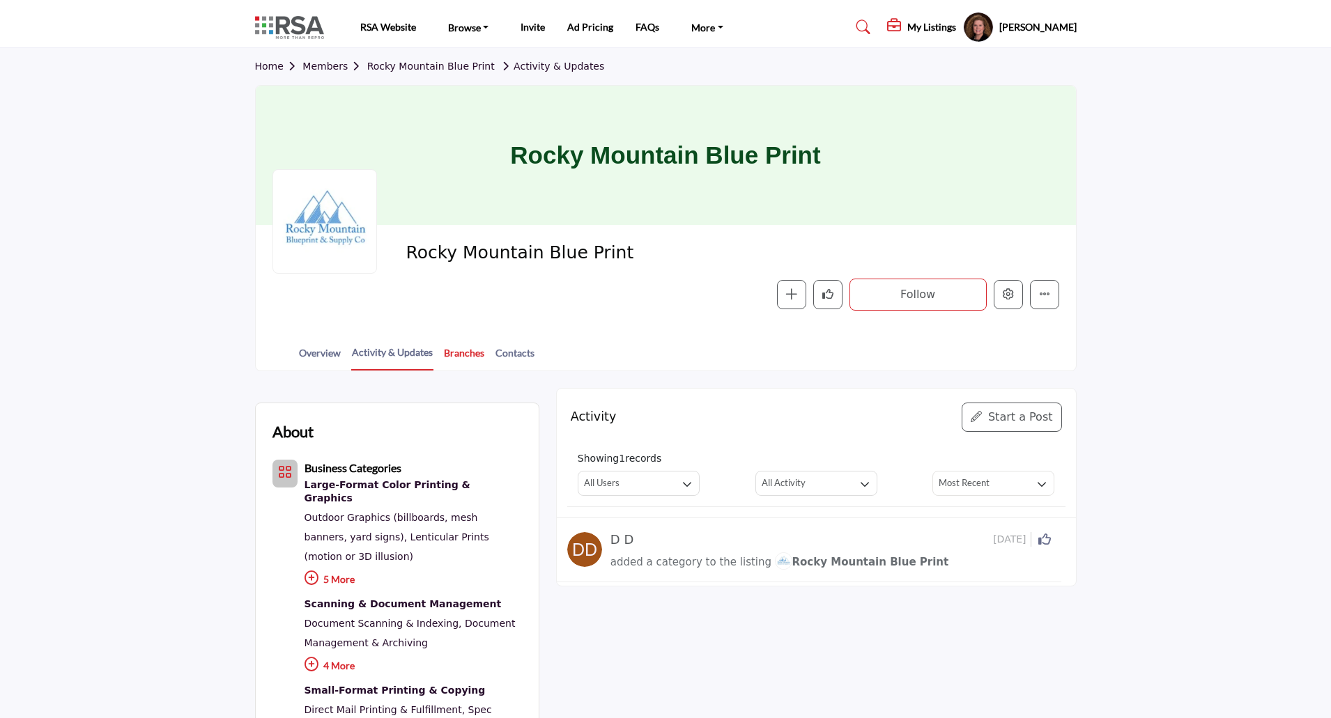
click at [468, 354] on link "Branches" at bounding box center [464, 358] width 42 height 24
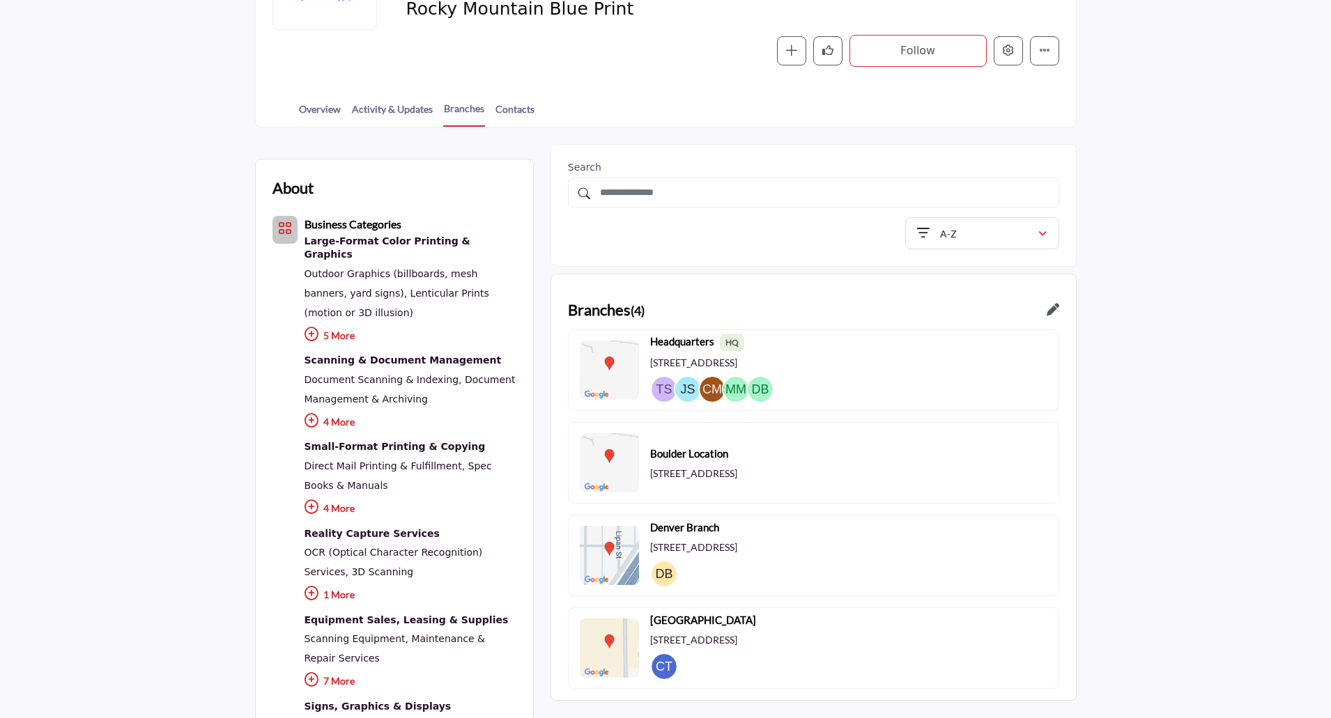
scroll to position [209, 0]
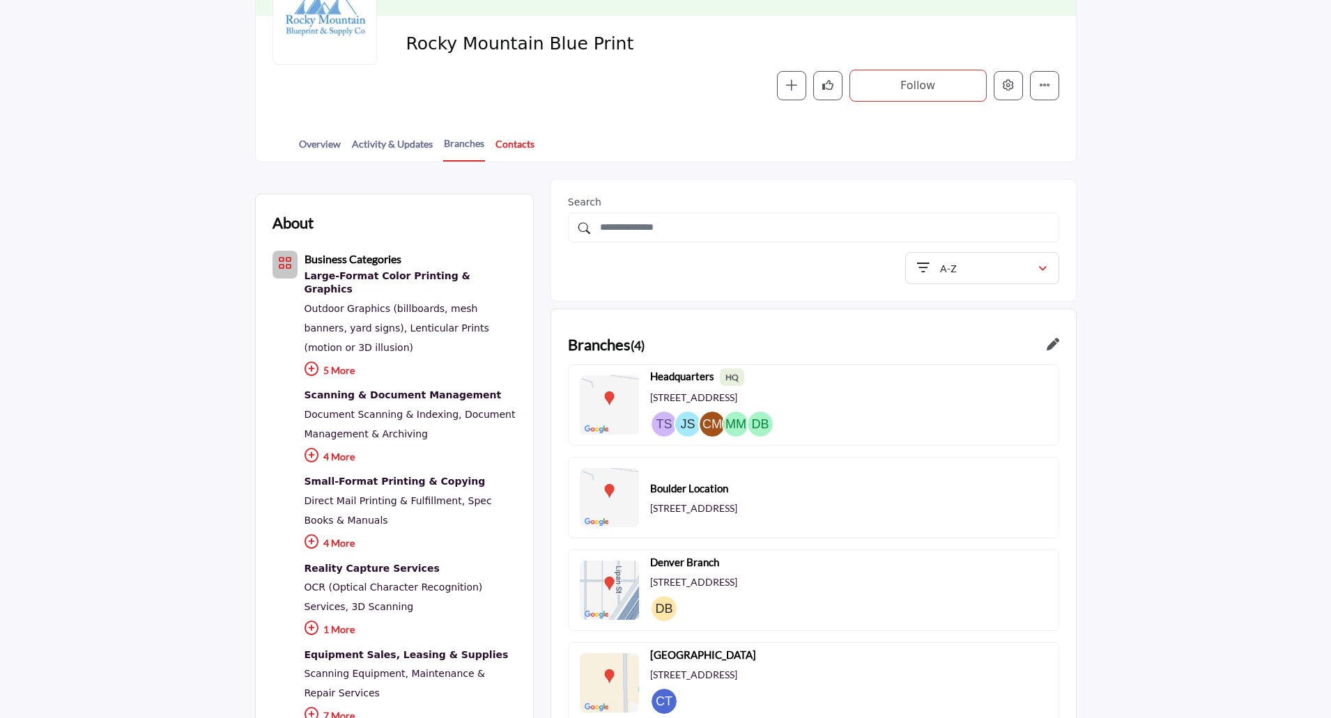
click at [508, 141] on link "Contacts" at bounding box center [515, 149] width 40 height 24
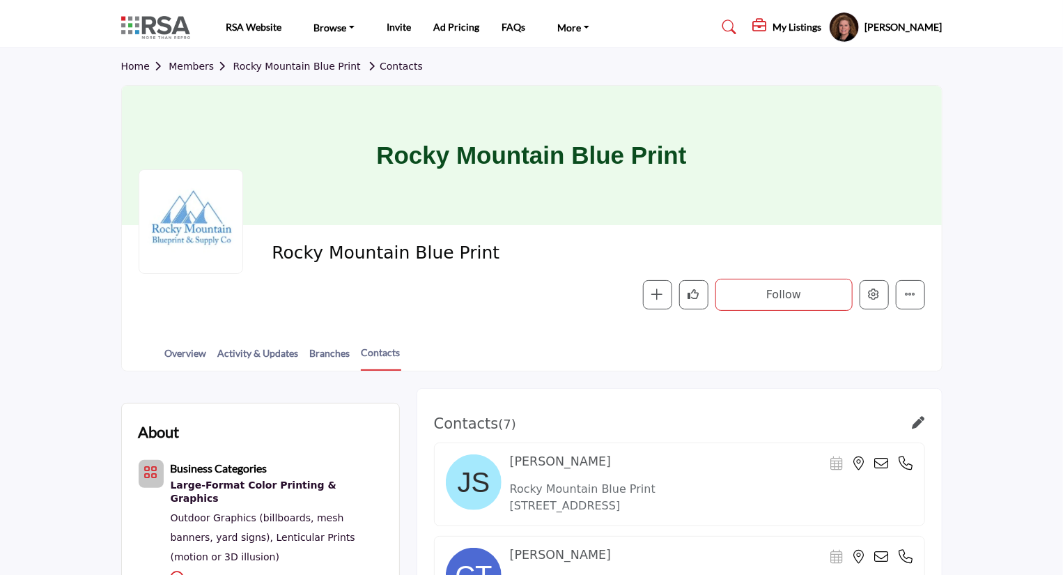
click at [773, 30] on h5 "My Listings" at bounding box center [797, 27] width 49 height 13
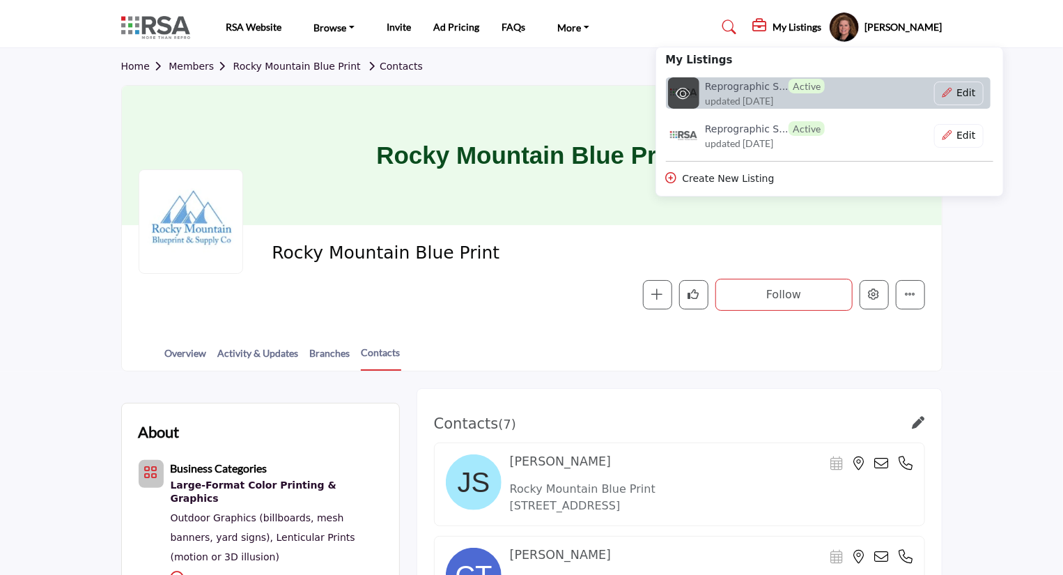
click at [716, 86] on h6 "Reprographic S... Active" at bounding box center [765, 86] width 120 height 15
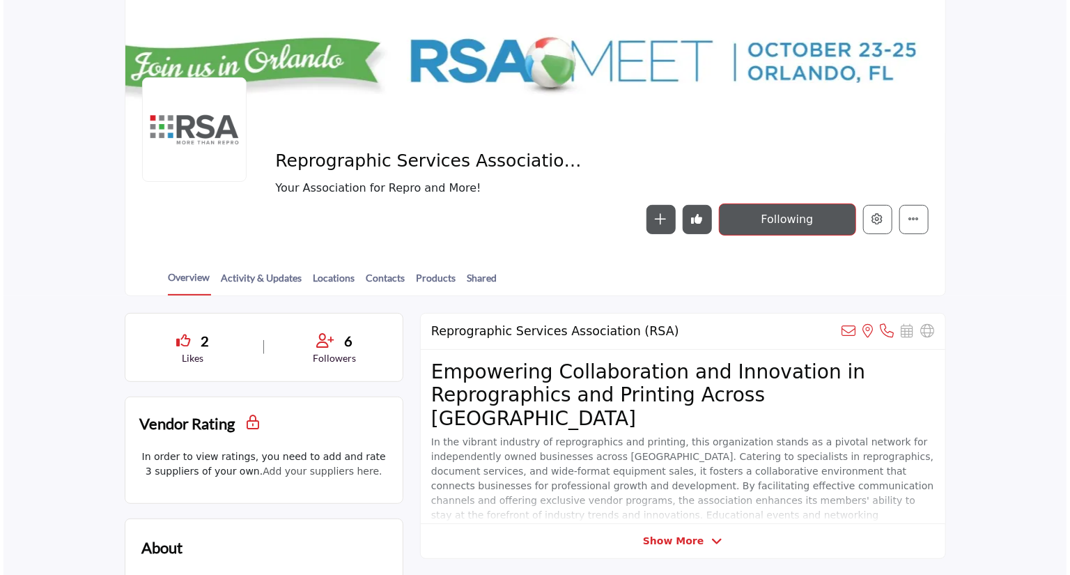
scroll to position [111, 0]
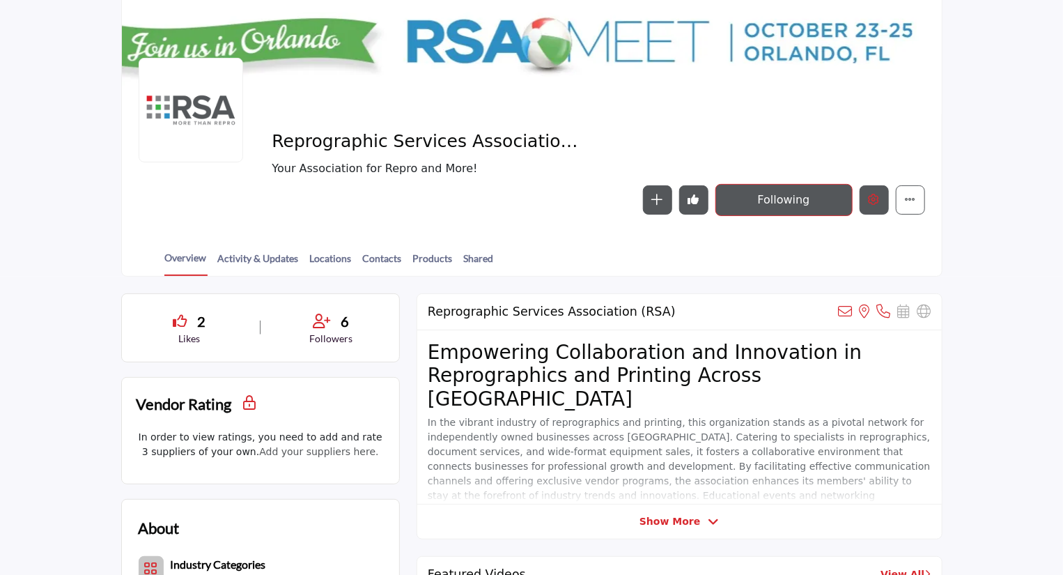
click at [872, 194] on icon "Edit company" at bounding box center [874, 199] width 11 height 11
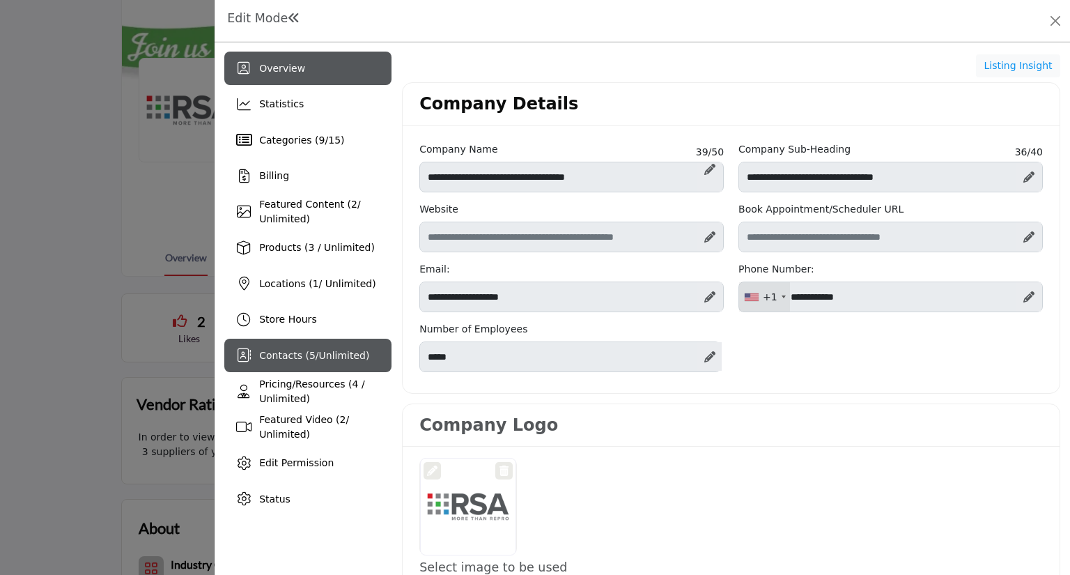
click at [268, 360] on span "Contacts ( 5 / Unlimited )" at bounding box center [314, 355] width 110 height 11
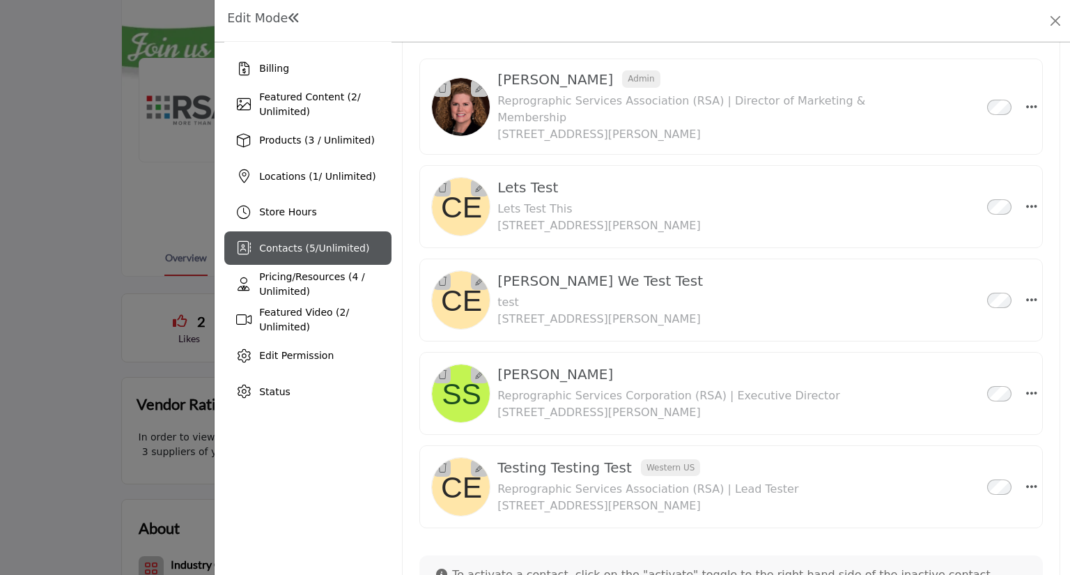
scroll to position [111, 0]
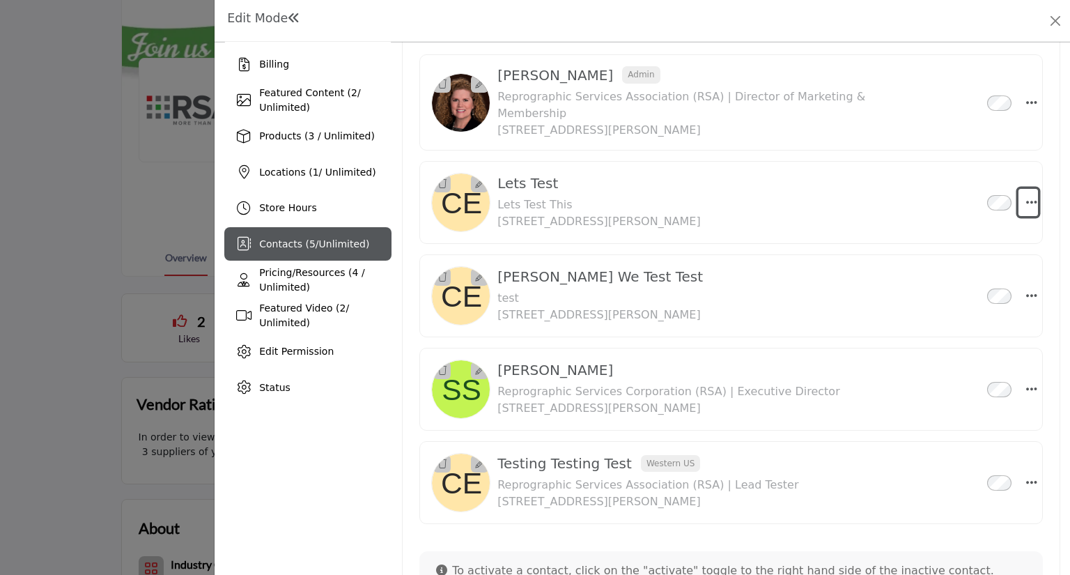
click at [1026, 196] on icon "Select Droddown options" at bounding box center [1031, 202] width 11 height 13
click at [836, 385] on div "Stephanie Shark Inactive Reprographic Services Corporation (RSA) | Executive Di…" at bounding box center [704, 389] width 414 height 55
click at [1030, 383] on icon "Select Droddown options" at bounding box center [1031, 389] width 11 height 13
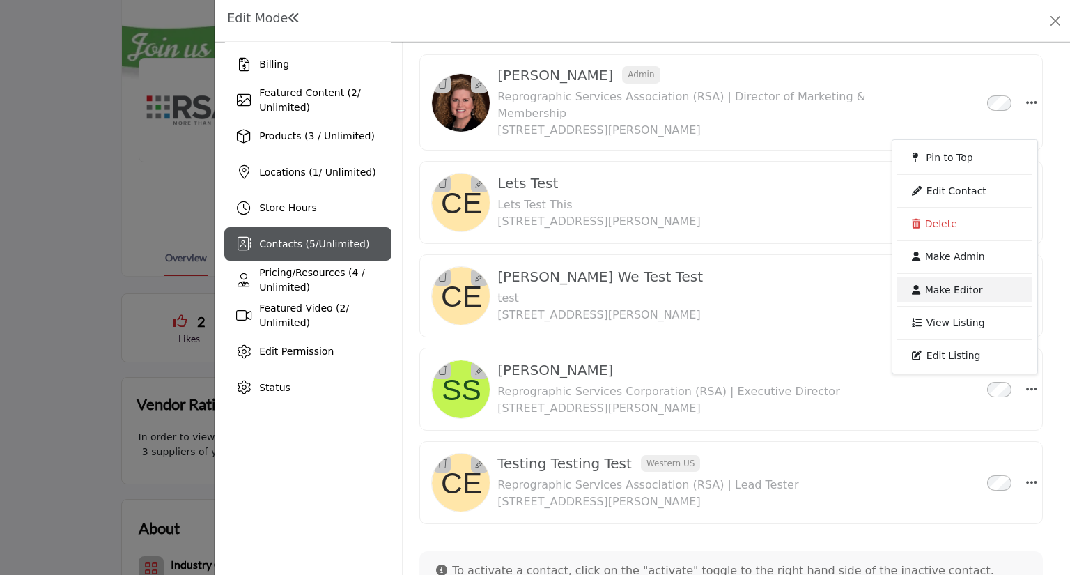
click at [938, 277] on link "Make Editor" at bounding box center [964, 289] width 135 height 25
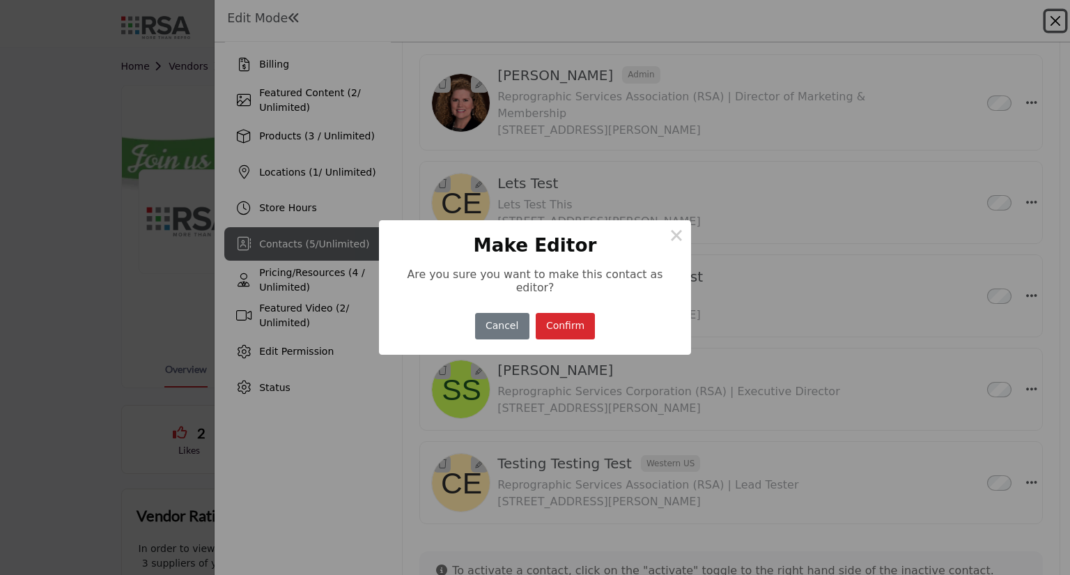
click at [568, 319] on button "Confirm" at bounding box center [566, 326] width 60 height 27
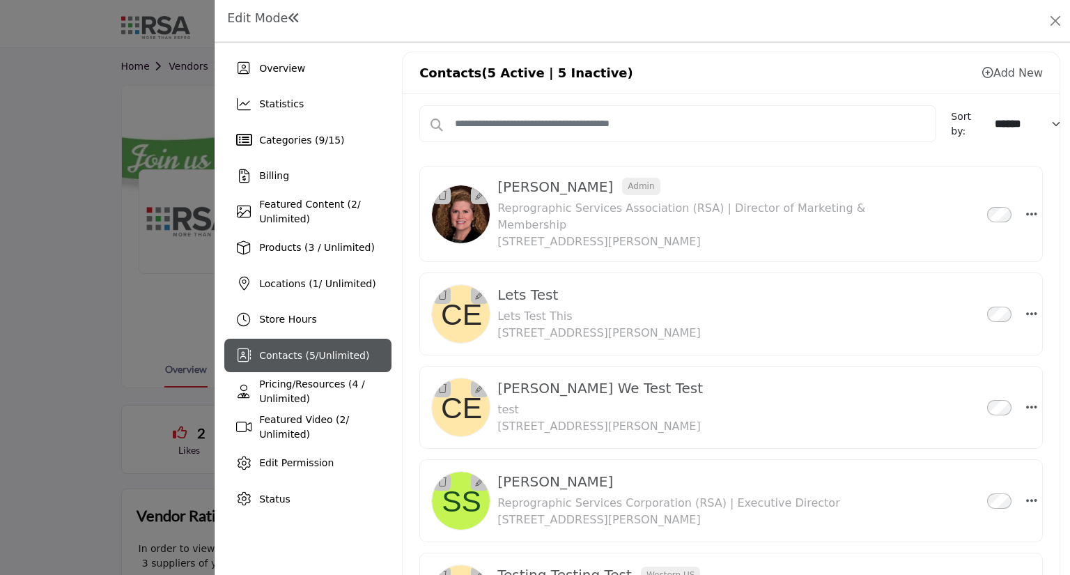
click at [89, 369] on div at bounding box center [535, 287] width 1070 height 575
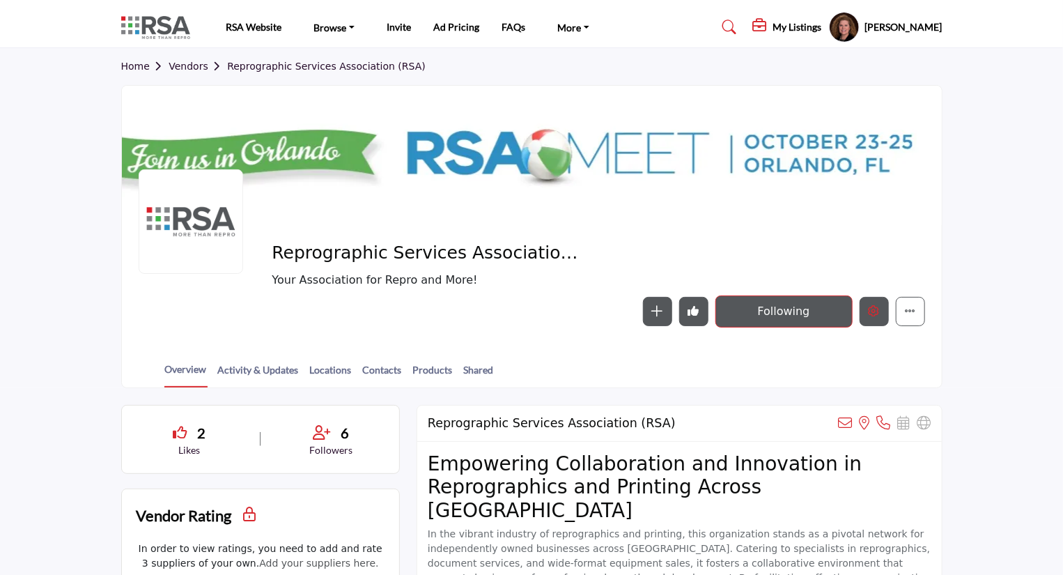
click at [876, 316] on icon "Edit company" at bounding box center [874, 310] width 11 height 11
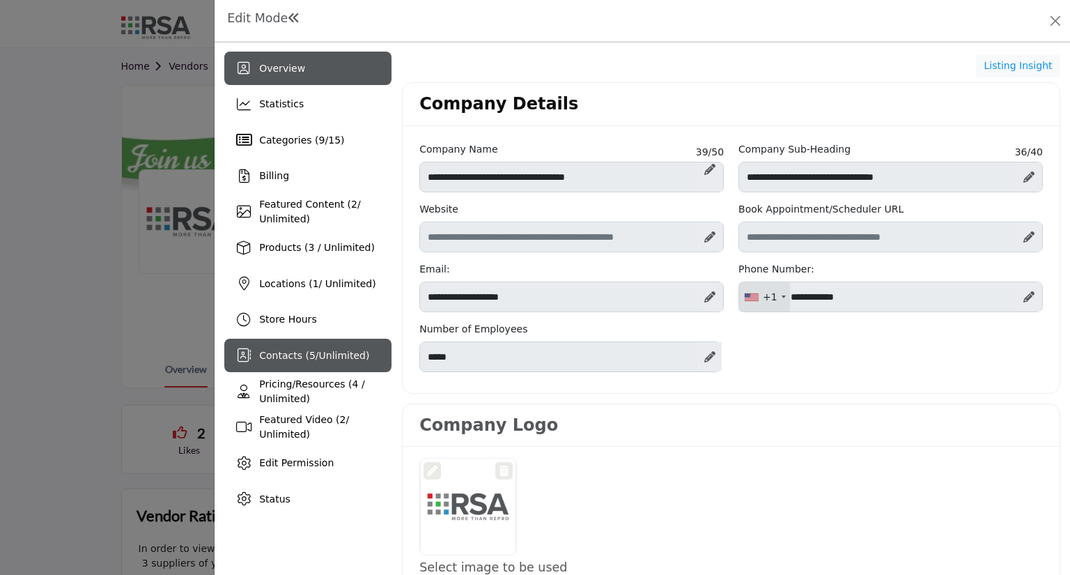
click at [269, 360] on span "Contacts ( 5 / Unlimited )" at bounding box center [314, 355] width 110 height 11
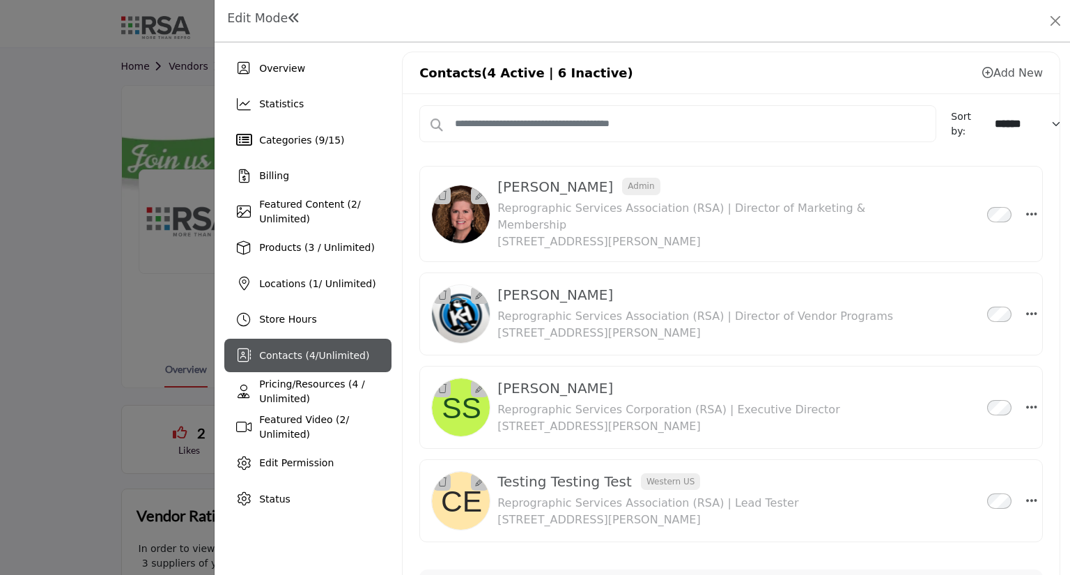
click at [984, 75] on icon at bounding box center [987, 72] width 11 height 11
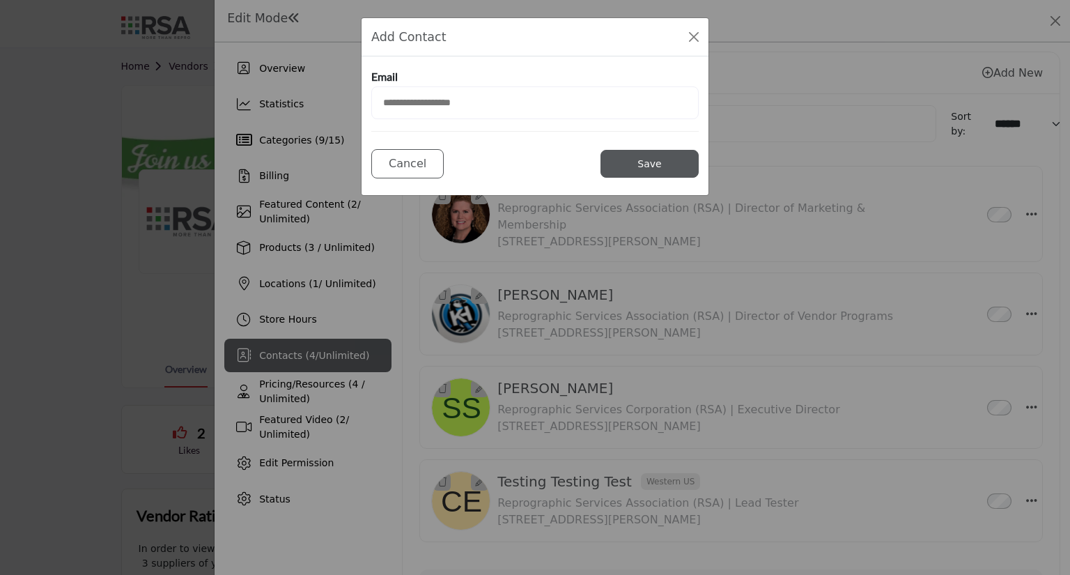
click at [451, 95] on input "email" at bounding box center [534, 102] width 327 height 33
type input "**********"
click at [664, 159] on button "Save" at bounding box center [650, 164] width 98 height 28
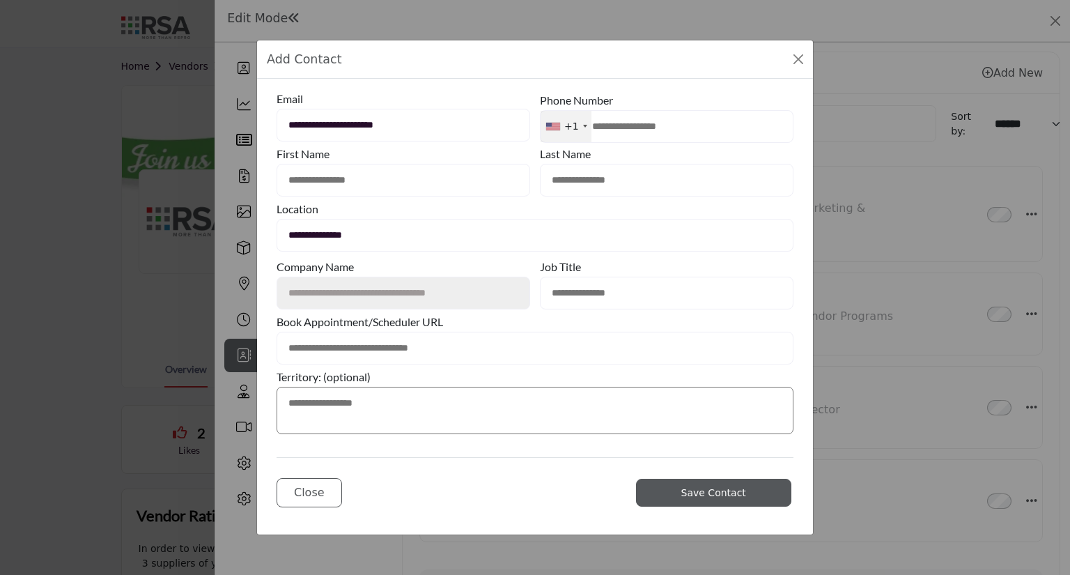
click at [340, 183] on input "text" at bounding box center [404, 180] width 254 height 33
type input "*********"
type input "****"
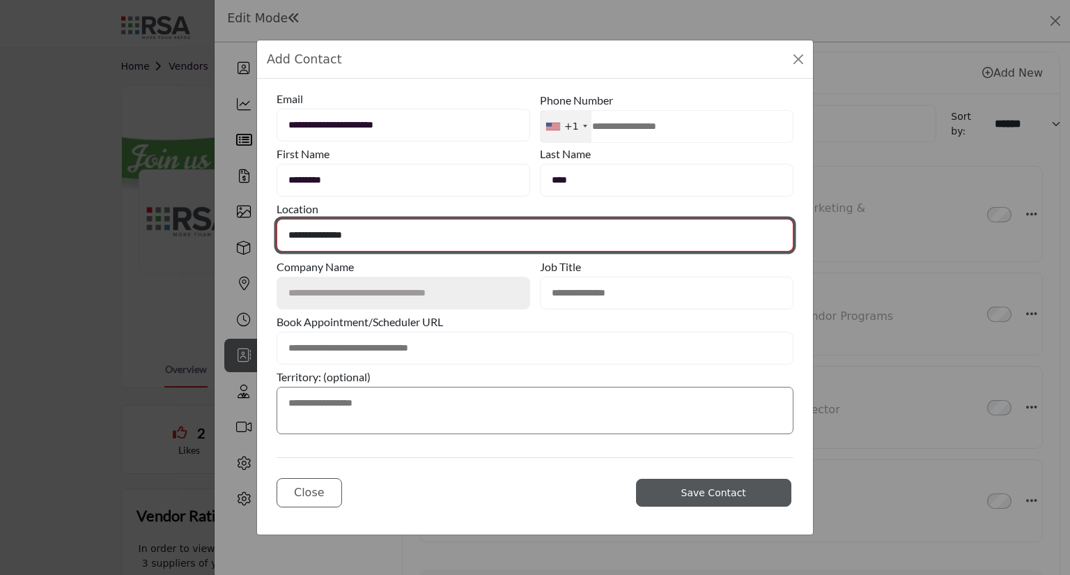
click at [355, 237] on select "**********" at bounding box center [535, 235] width 517 height 33
select select "**********"
click at [277, 219] on select "**********" at bounding box center [535, 235] width 517 height 33
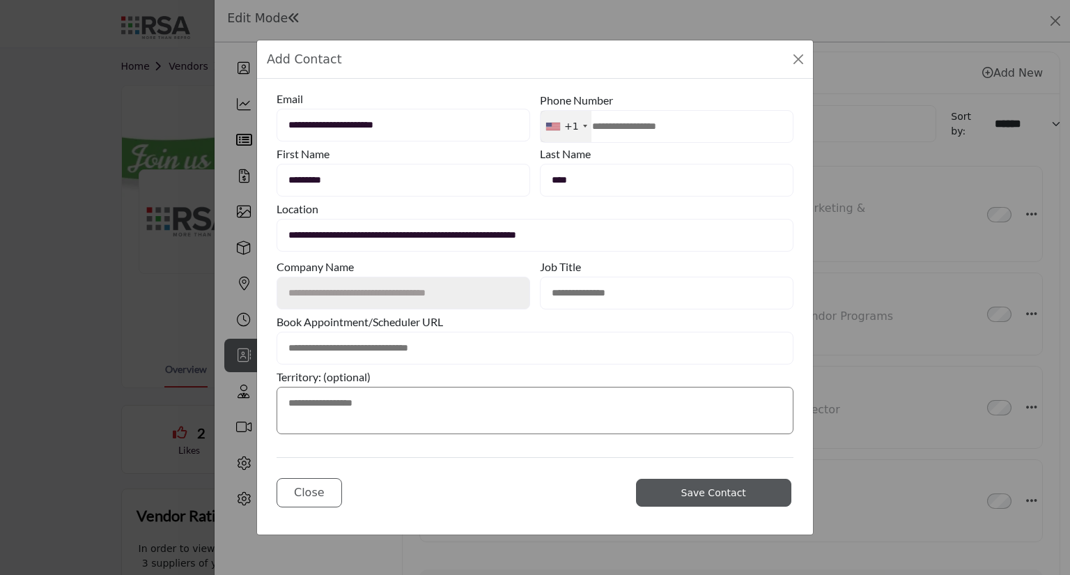
click at [566, 290] on input "text" at bounding box center [667, 293] width 254 height 33
type input "**********"
click at [316, 408] on textarea at bounding box center [535, 410] width 517 height 47
click at [408, 345] on input "text" at bounding box center [535, 348] width 517 height 33
click at [700, 495] on span "Save Contact" at bounding box center [713, 492] width 65 height 11
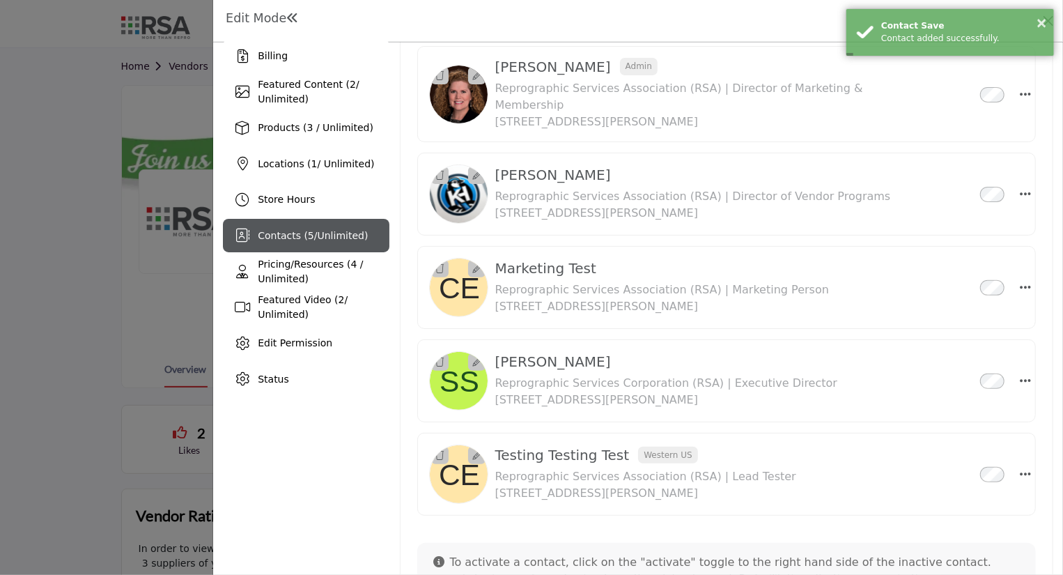
scroll to position [111, 0]
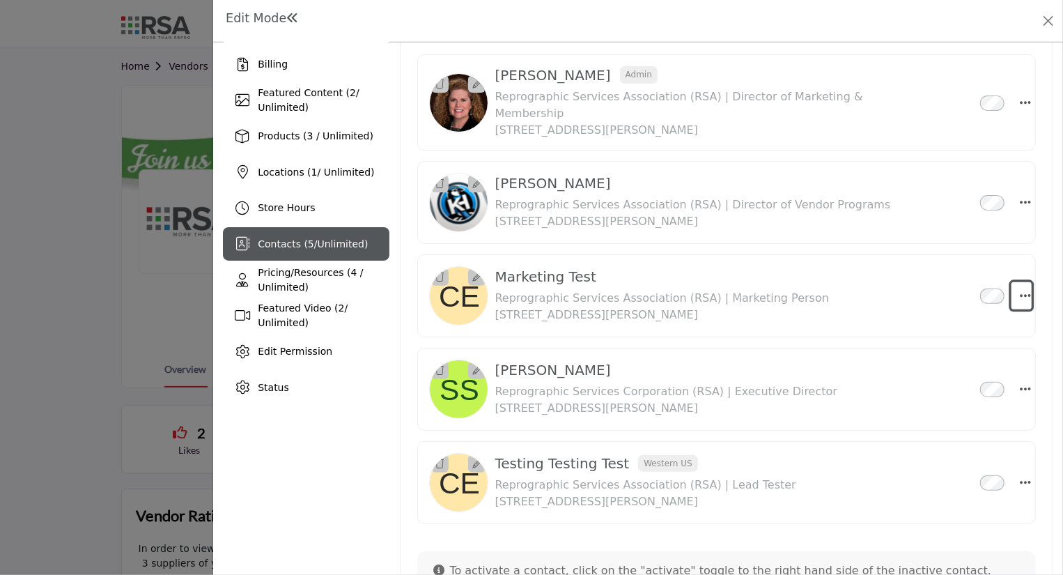
click at [1020, 289] on icon "Select Droddown options" at bounding box center [1025, 295] width 11 height 13
click at [943, 349] on link "Edit Contact" at bounding box center [957, 361] width 135 height 25
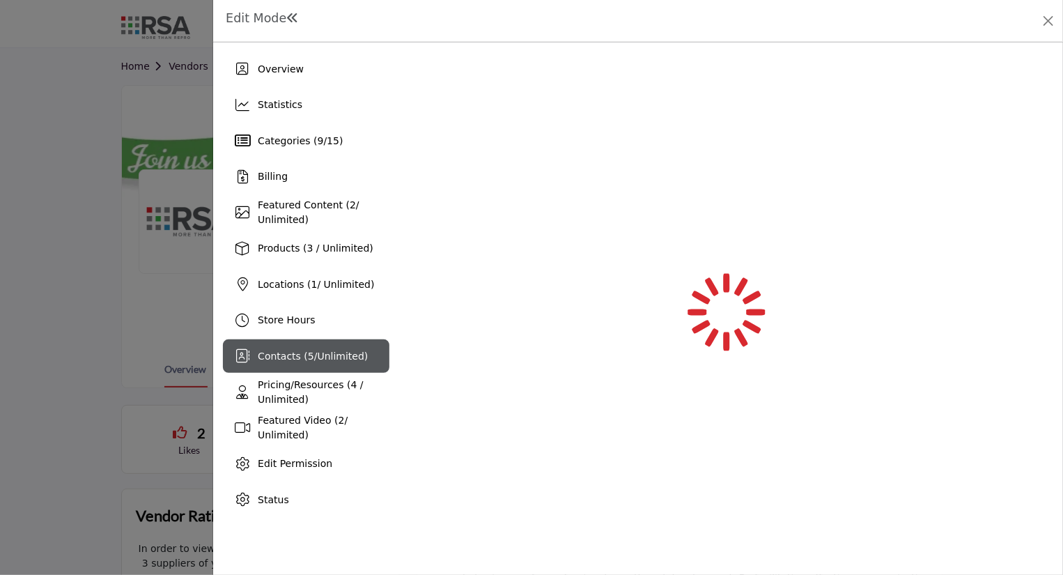
scroll to position [0, 0]
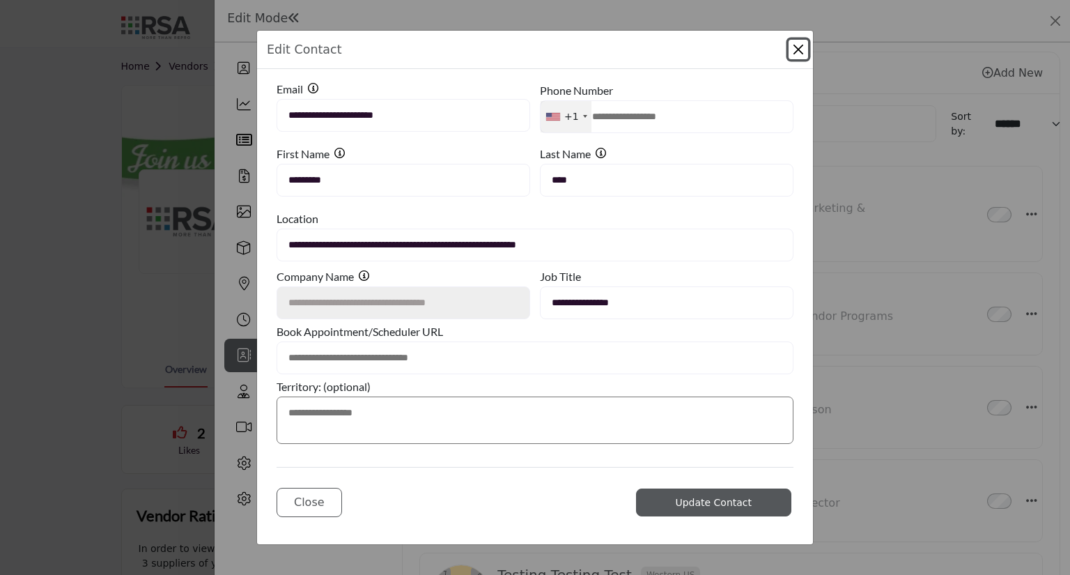
click at [796, 56] on button "Close Modal" at bounding box center [799, 50] width 20 height 20
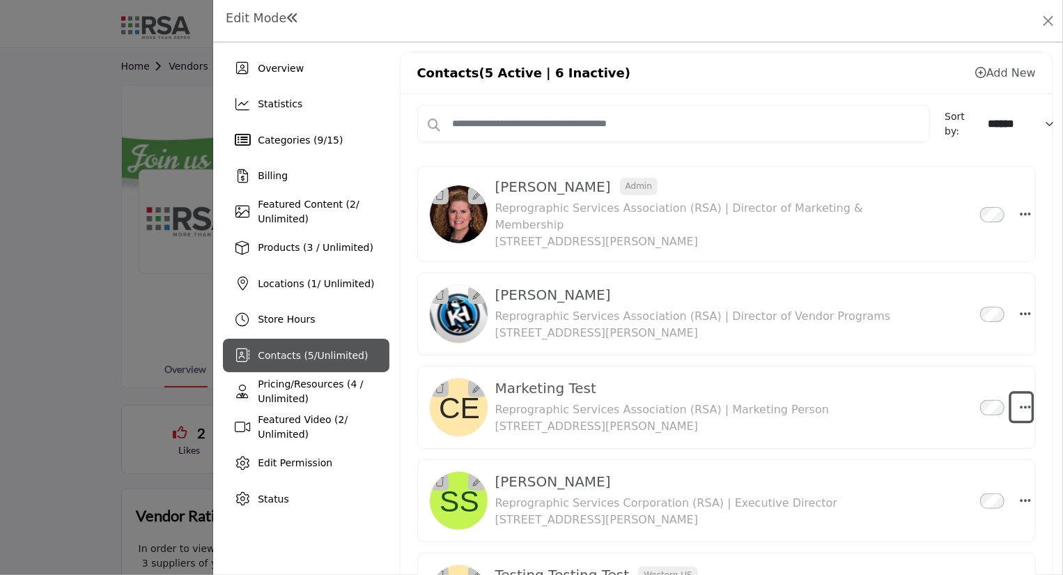
click at [1023, 401] on icon "Select Droddown options" at bounding box center [1025, 407] width 11 height 13
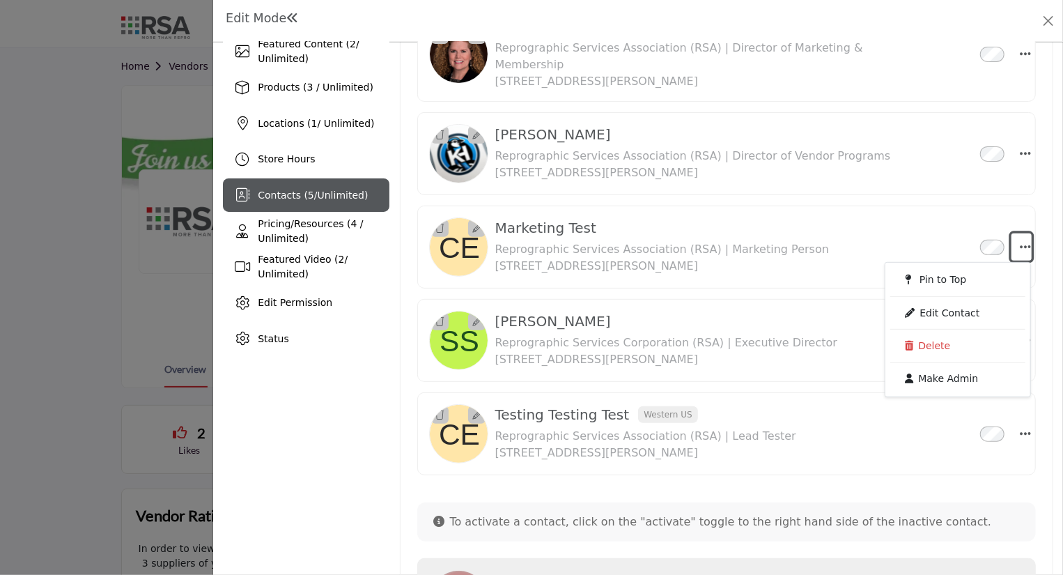
scroll to position [167, 0]
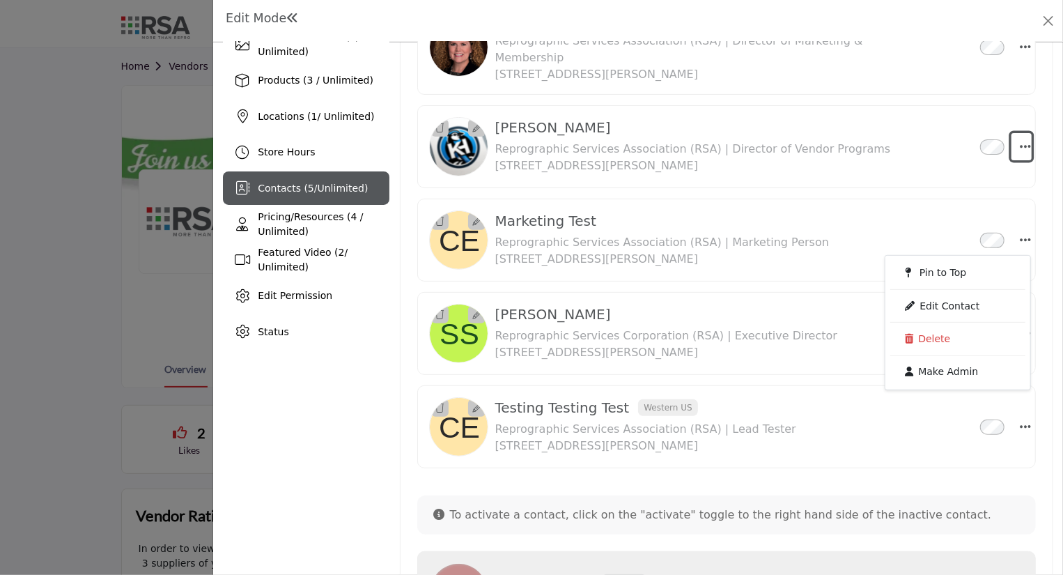
click at [1023, 140] on icon "Select Droddown options" at bounding box center [1025, 146] width 11 height 13
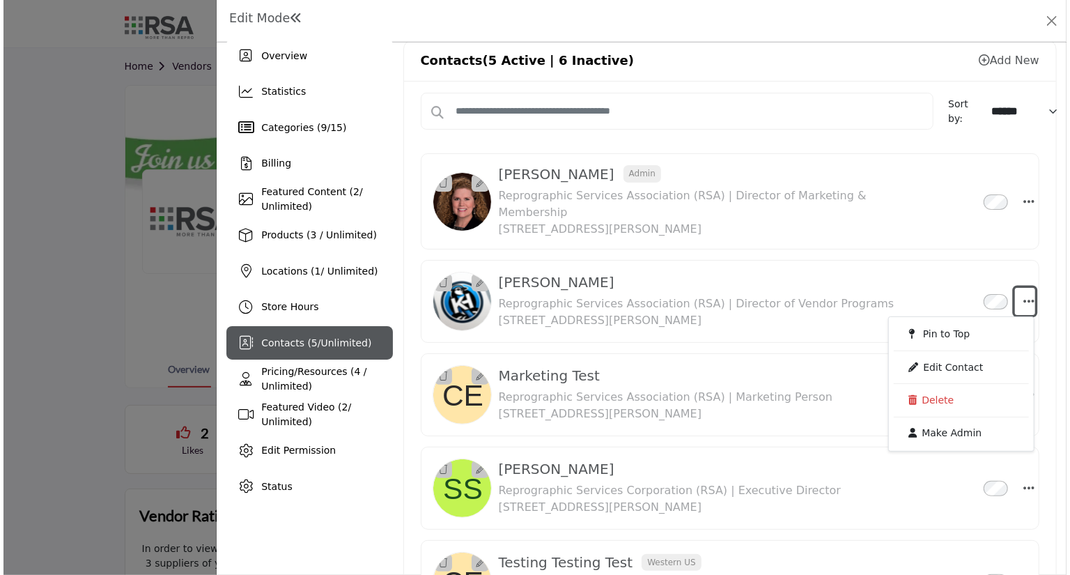
scroll to position [0, 0]
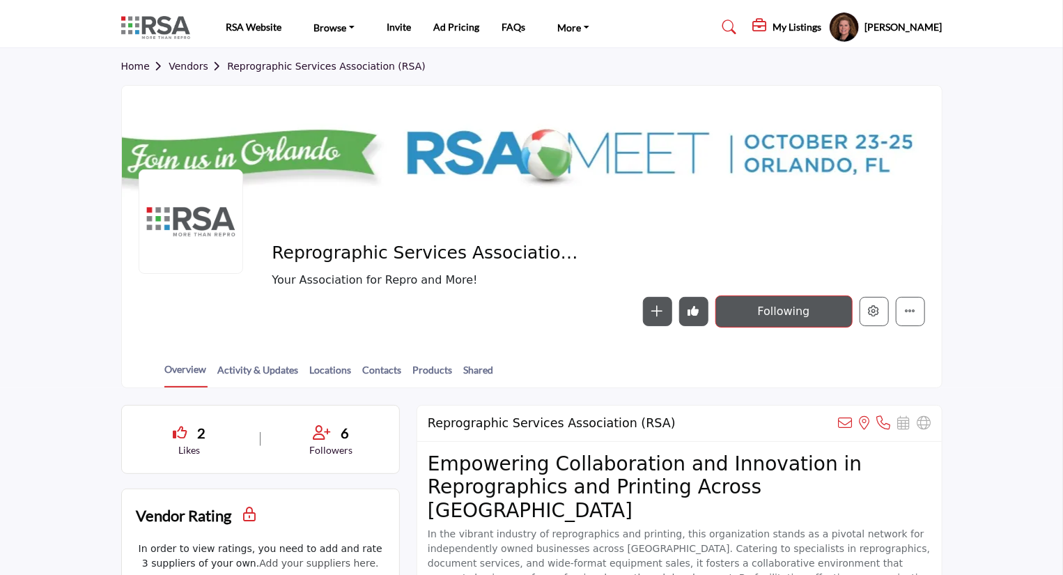
click at [56, 355] on div at bounding box center [531, 287] width 1063 height 575
click at [876, 315] on icon "Edit company" at bounding box center [874, 310] width 11 height 11
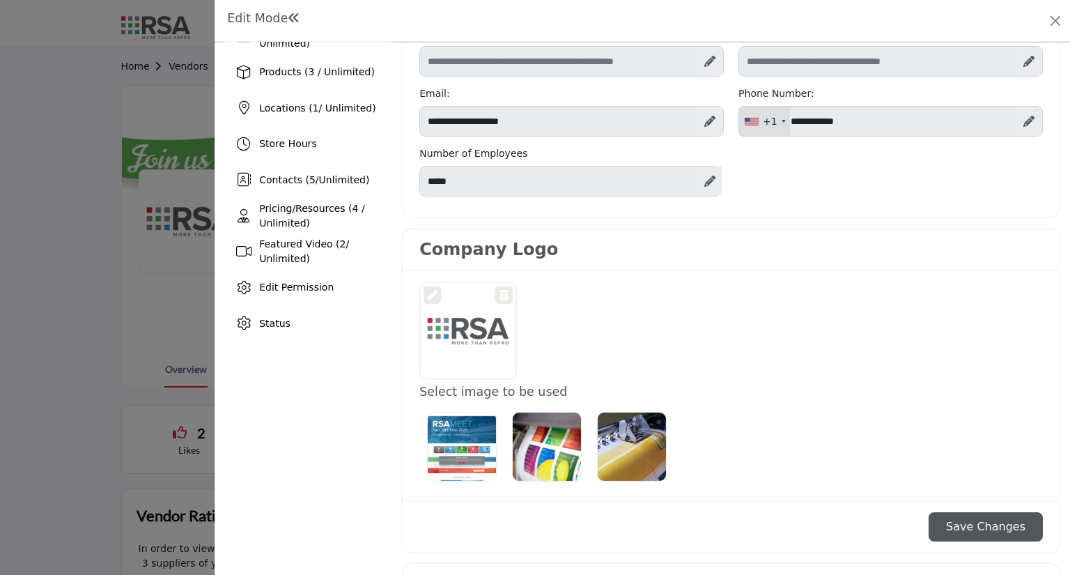
scroll to position [223, 0]
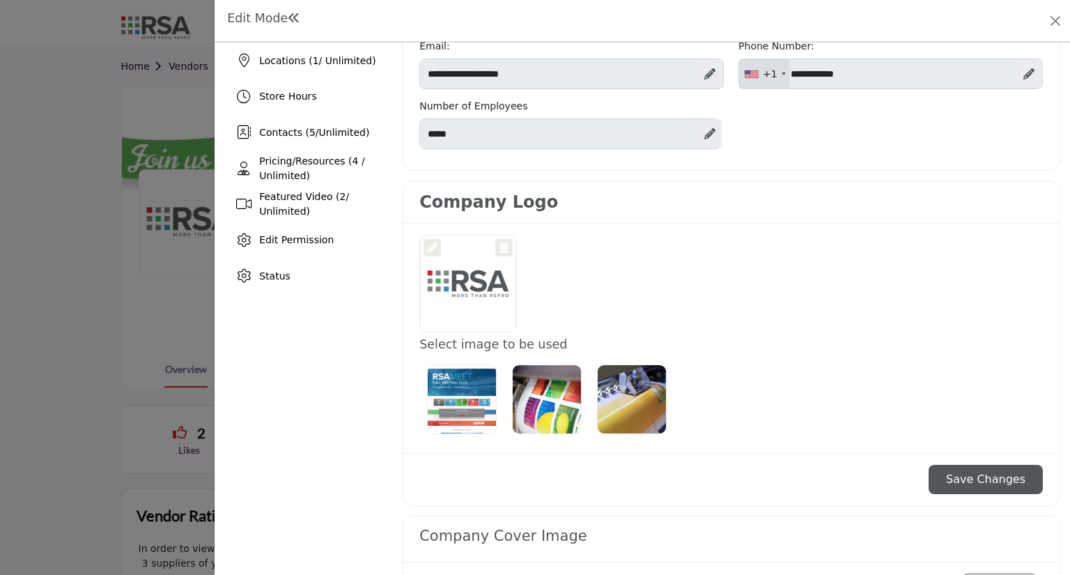
click at [427, 244] on icon at bounding box center [432, 247] width 10 height 10
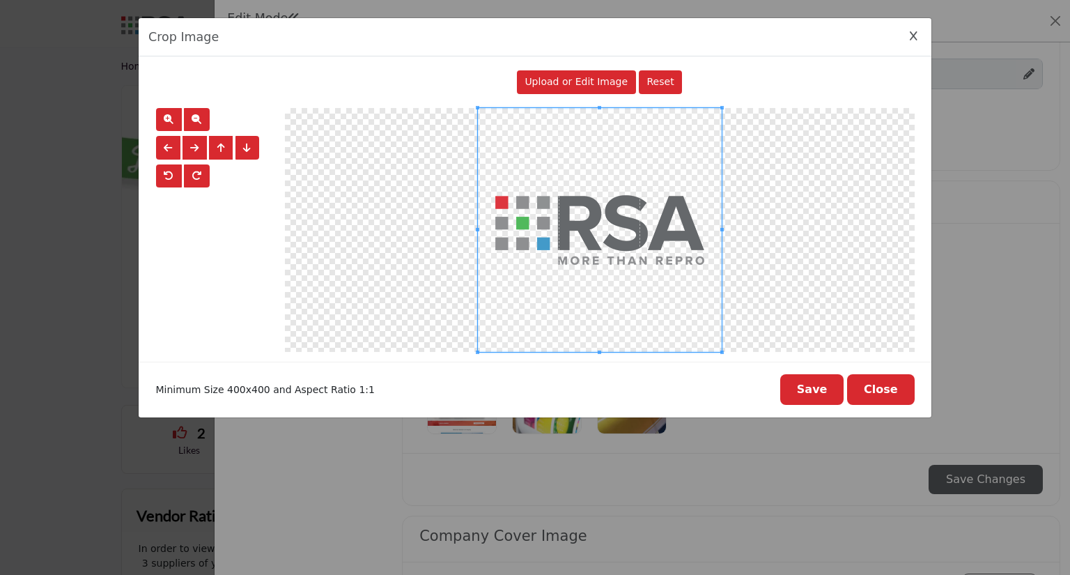
click at [895, 390] on button "Close" at bounding box center [881, 389] width 68 height 31
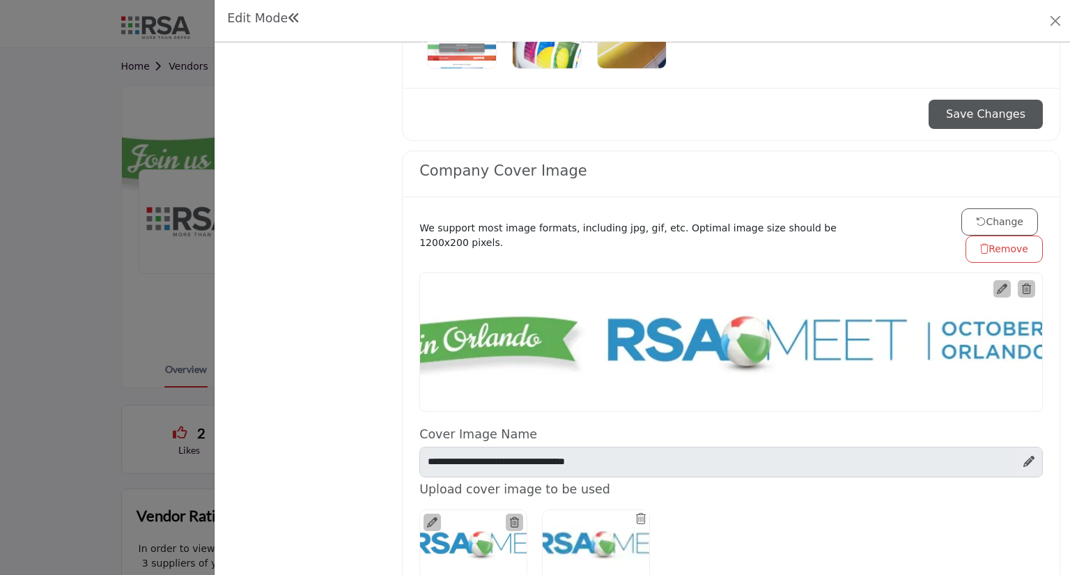
scroll to position [613, 0]
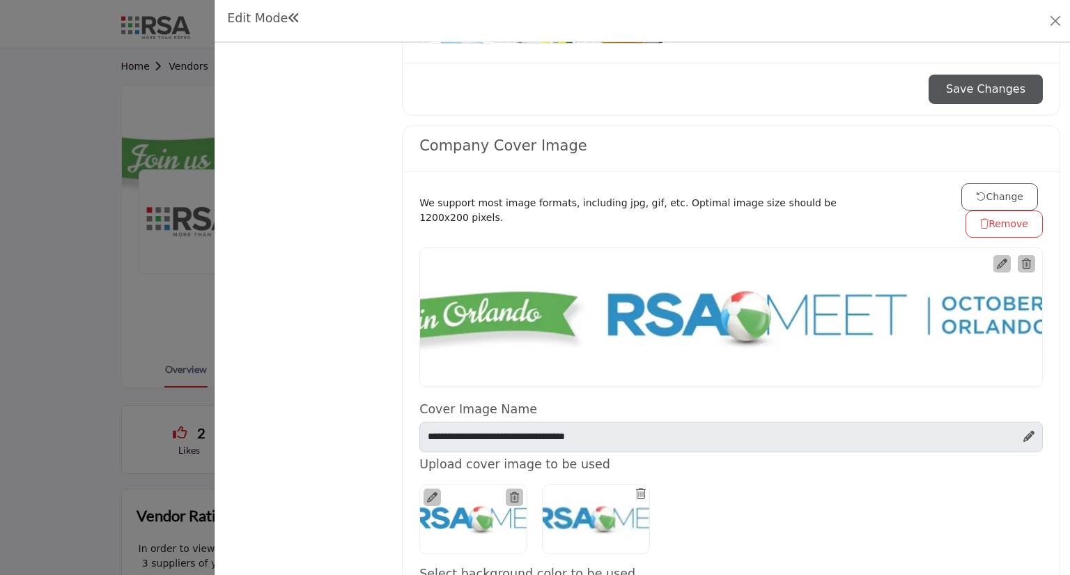
click at [778, 295] on div "RSA - Reprographic Services Association" at bounding box center [731, 316] width 624 height 139
click at [997, 260] on icon at bounding box center [1002, 263] width 10 height 10
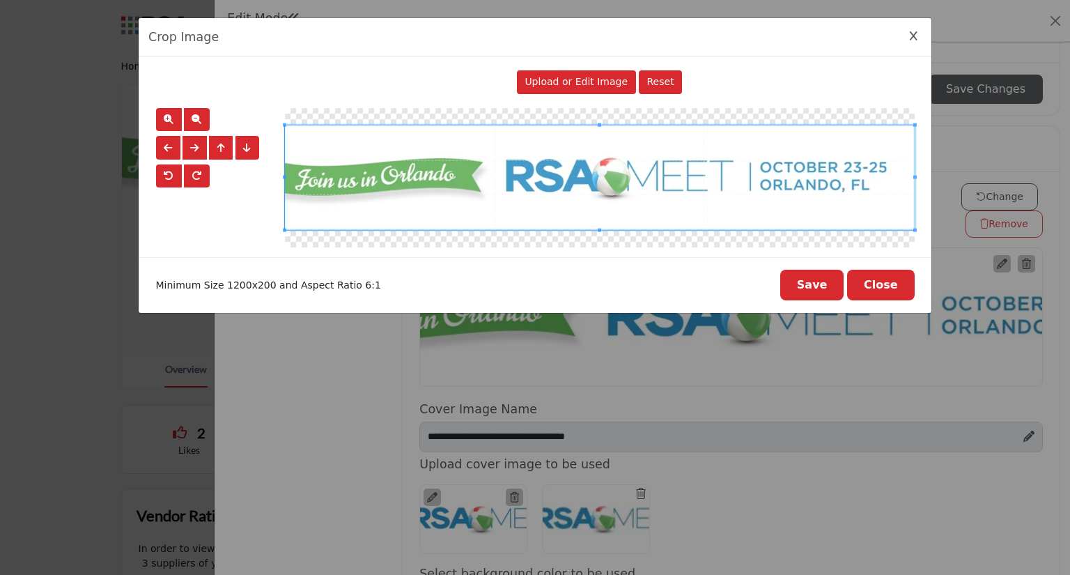
click at [889, 290] on button "Close" at bounding box center [881, 285] width 68 height 31
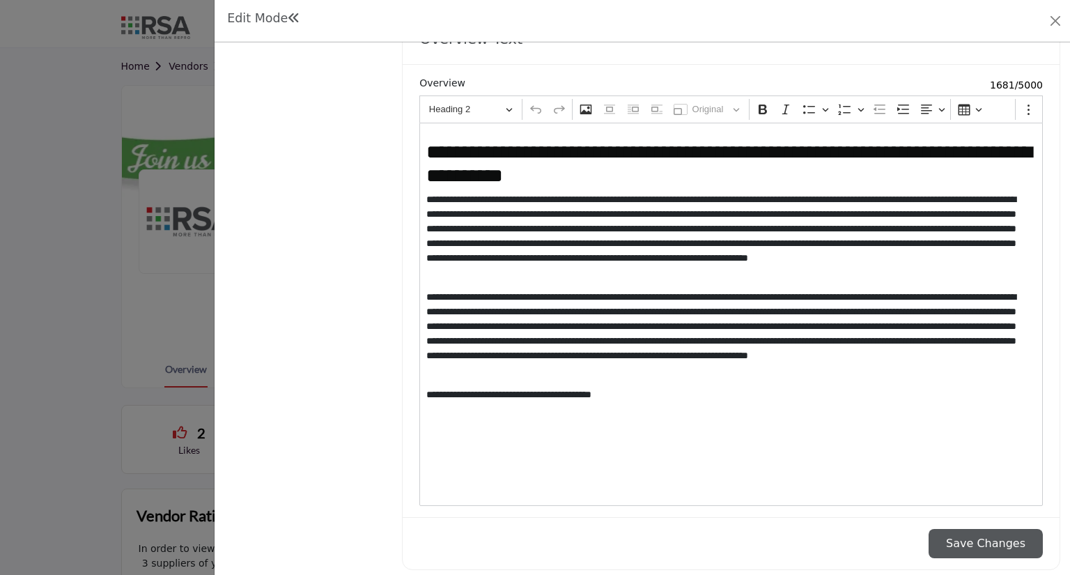
scroll to position [1449, 0]
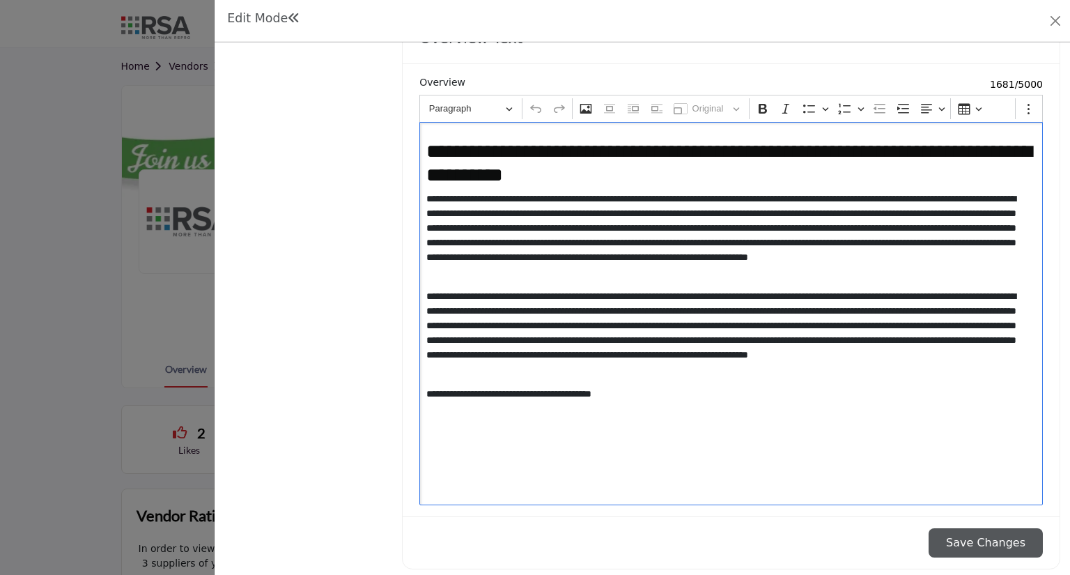
click at [750, 289] on p "**********" at bounding box center [728, 333] width 605 height 88
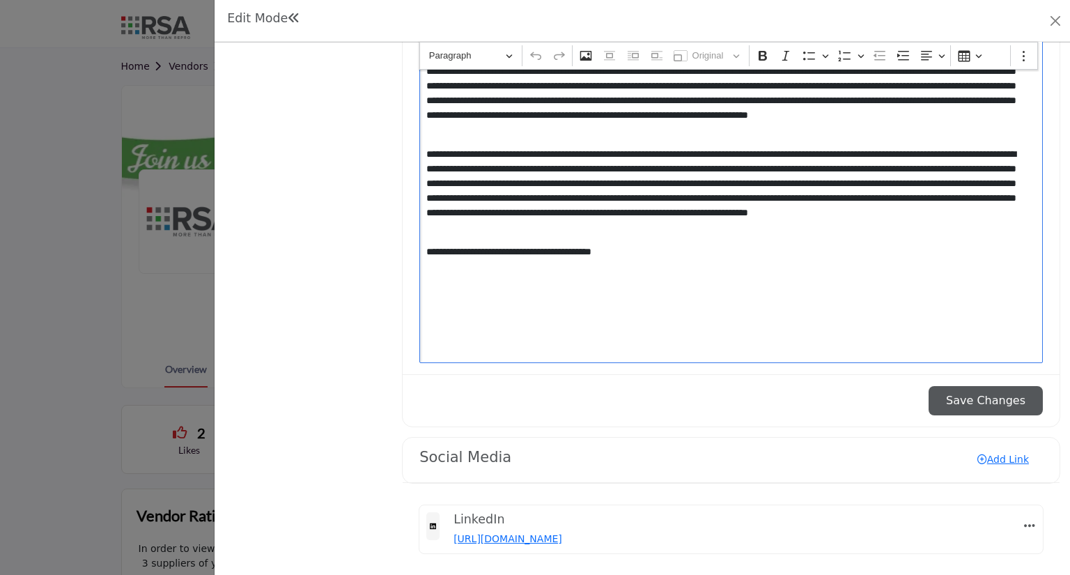
scroll to position [1594, 0]
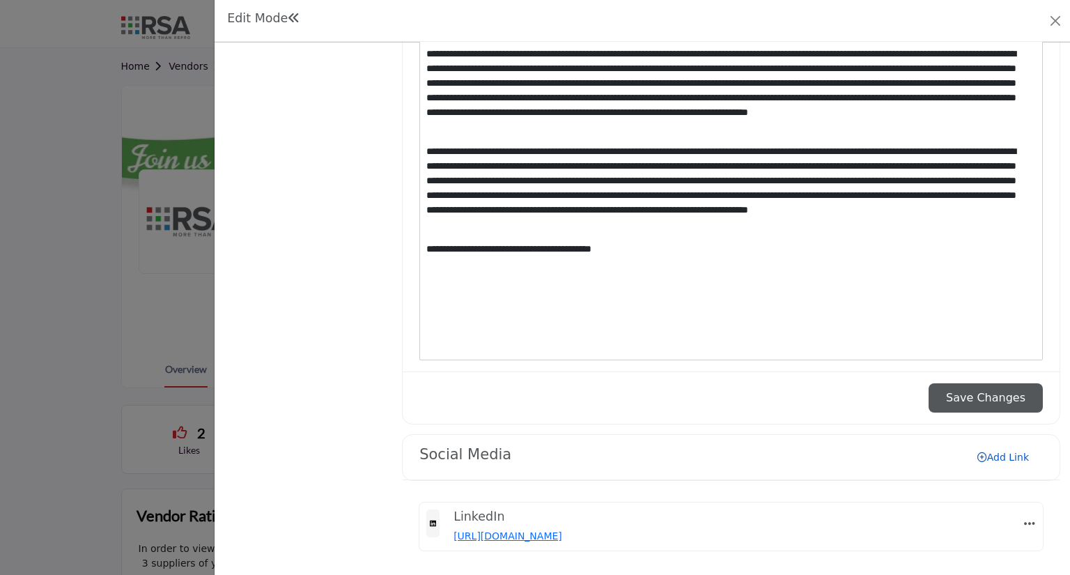
click at [1002, 449] on link "Add Link" at bounding box center [1003, 457] width 79 height 22
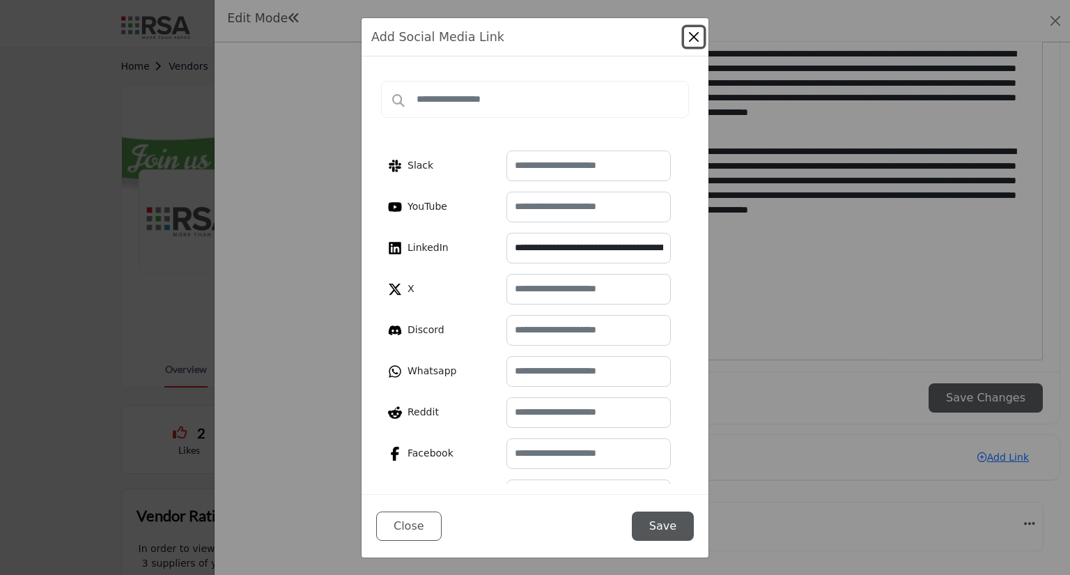
click at [697, 38] on button "Close" at bounding box center [694, 37] width 20 height 20
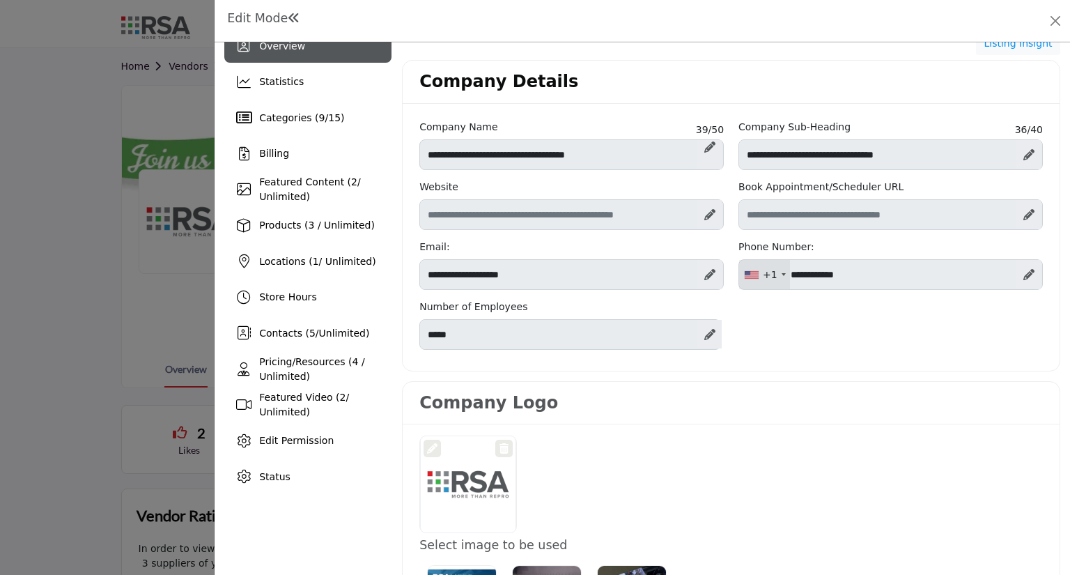
scroll to position [0, 0]
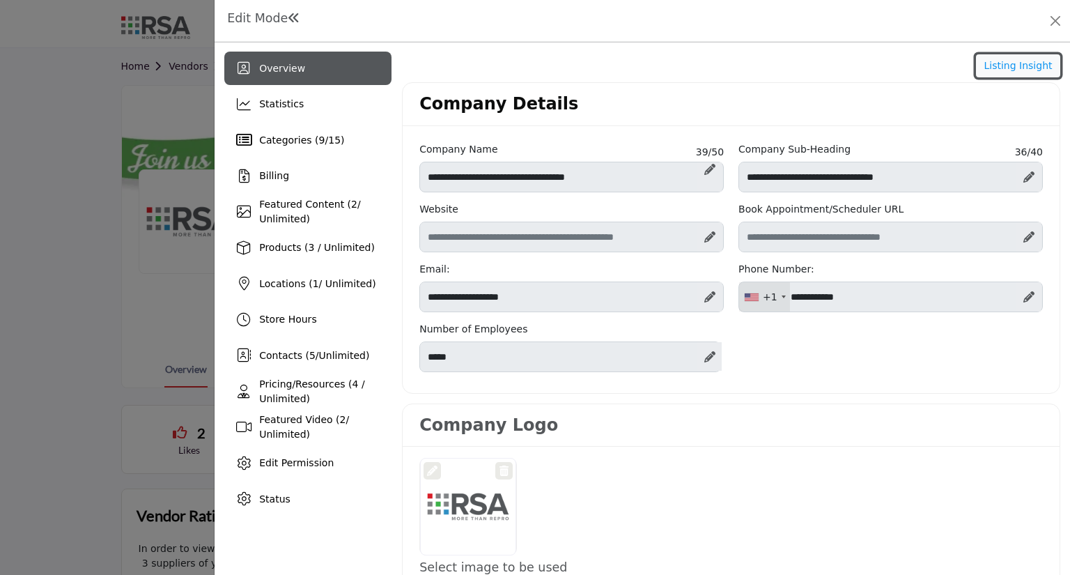
click at [1016, 61] on button "Listing Insight" at bounding box center [1018, 66] width 84 height 24
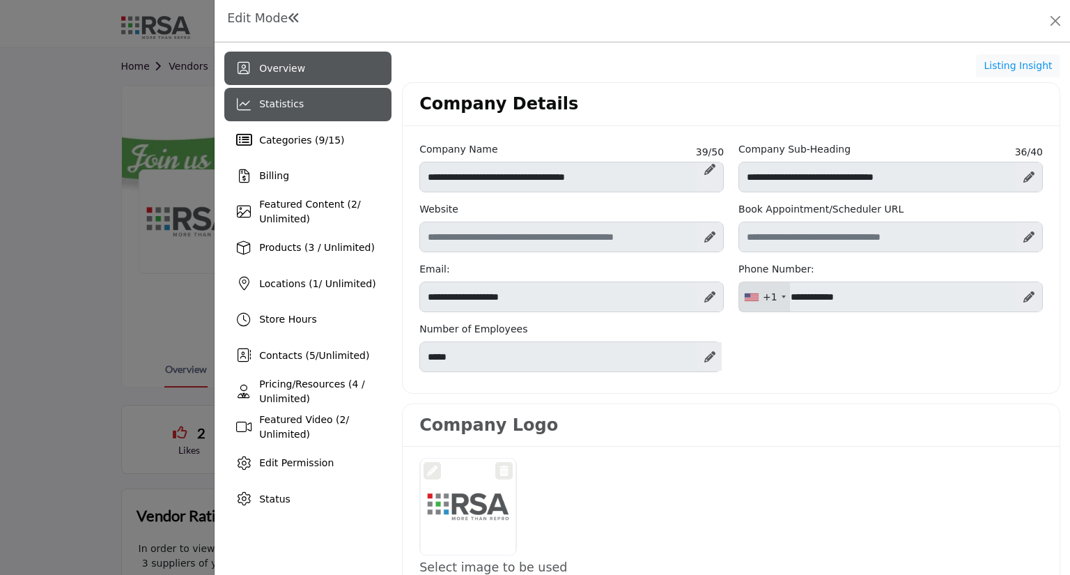
click at [279, 105] on span "Statistics" at bounding box center [281, 103] width 45 height 11
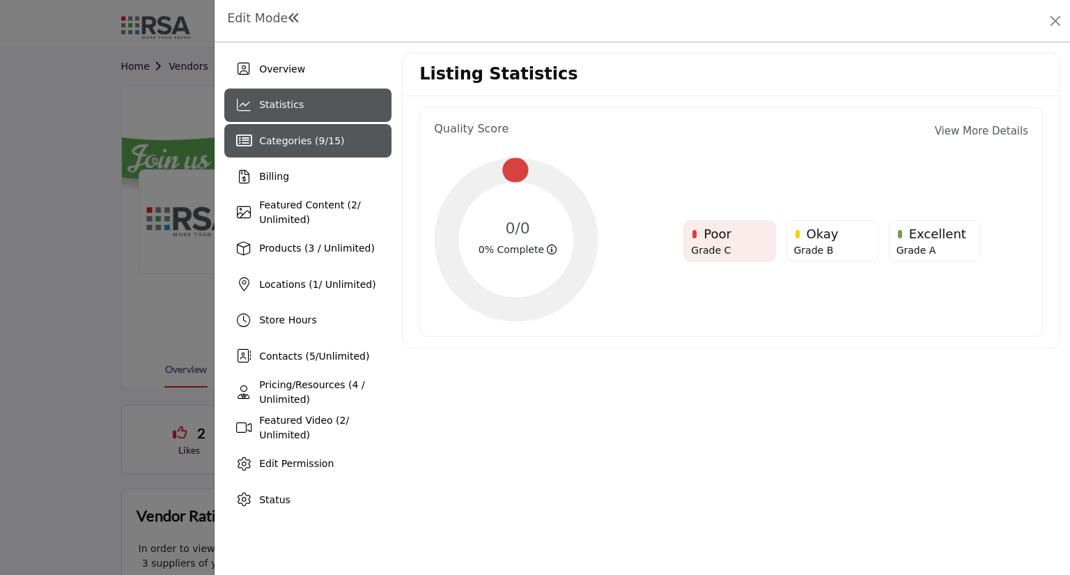
click at [289, 141] on span "Categories ( 9 / 15 )" at bounding box center [301, 140] width 85 height 11
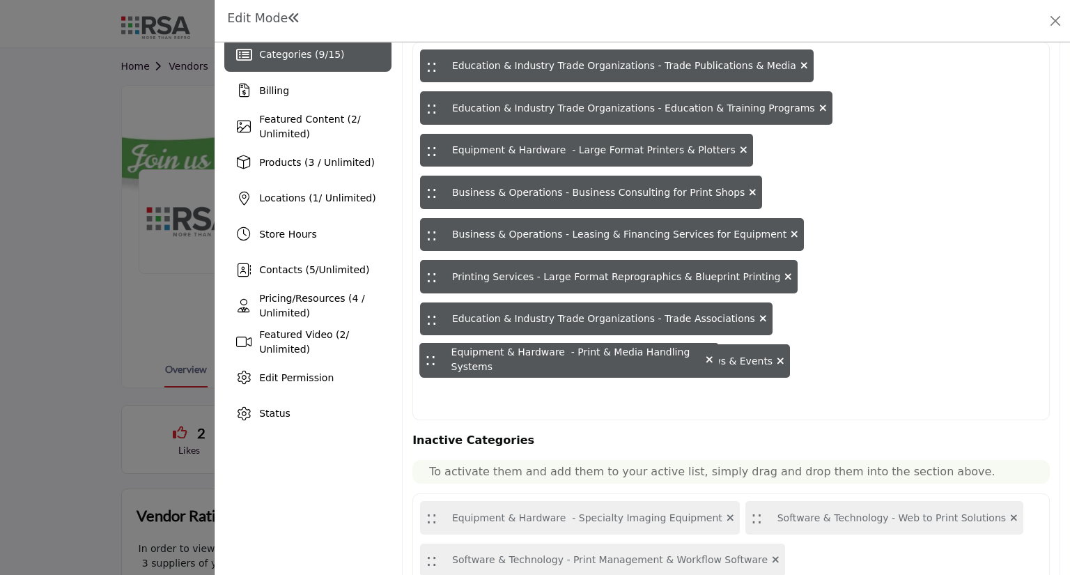
scroll to position [44, 0]
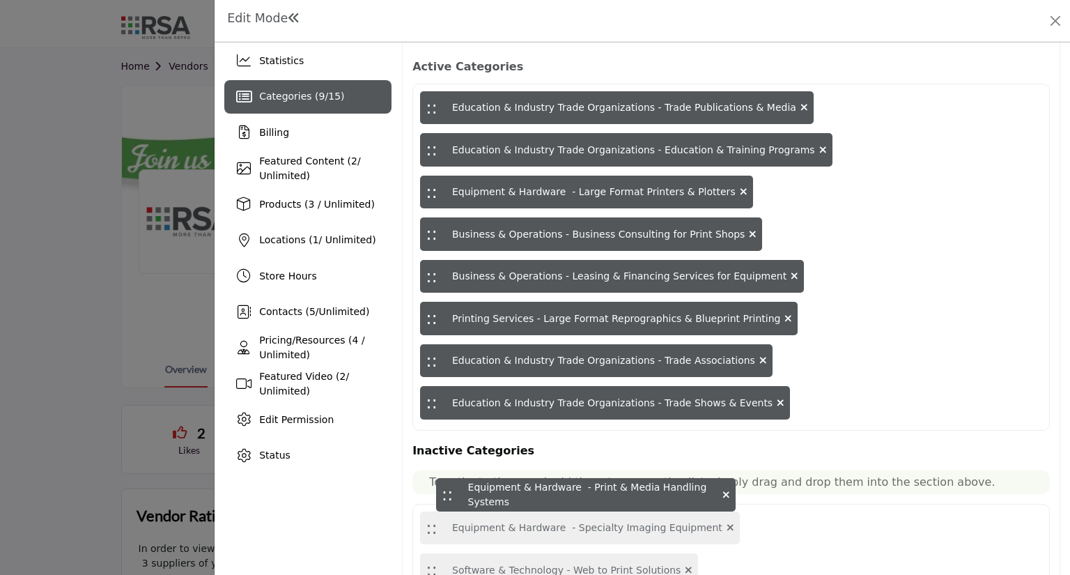
drag, startPoint x: 426, startPoint y: 360, endPoint x: 443, endPoint y: 494, distance: 135.5
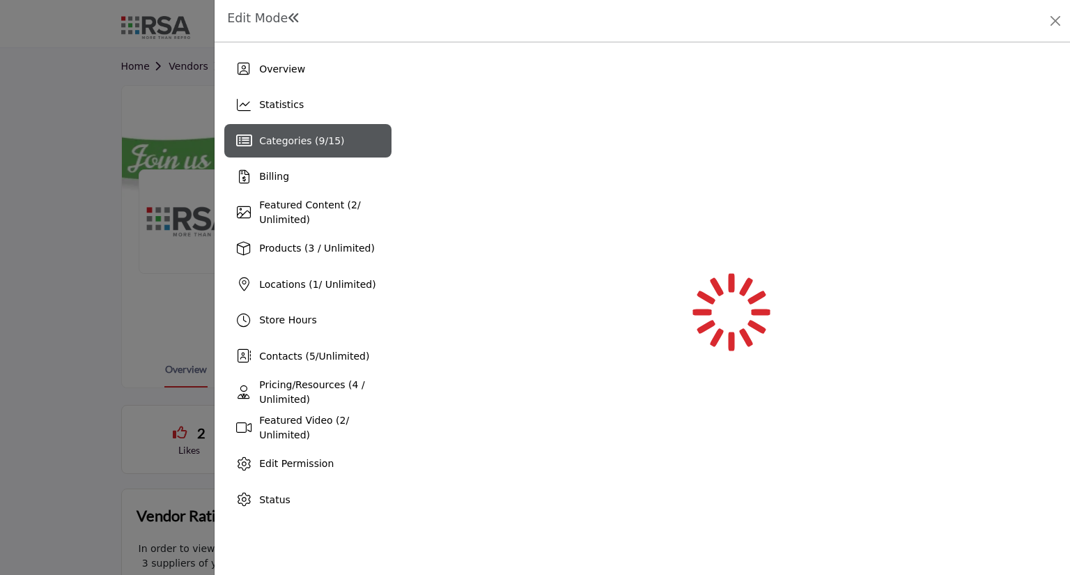
scroll to position [0, 0]
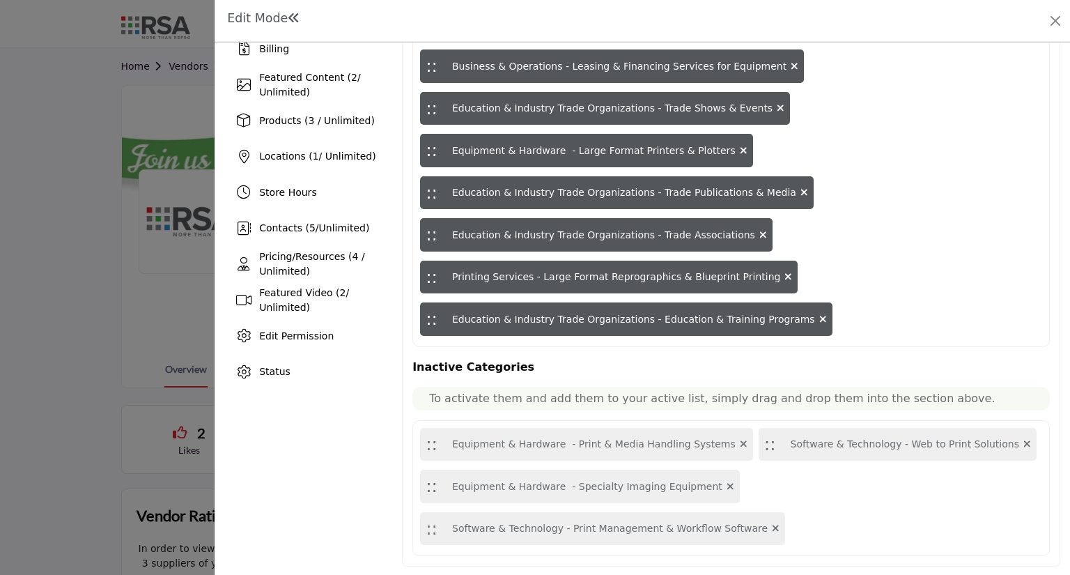
scroll to position [86, 0]
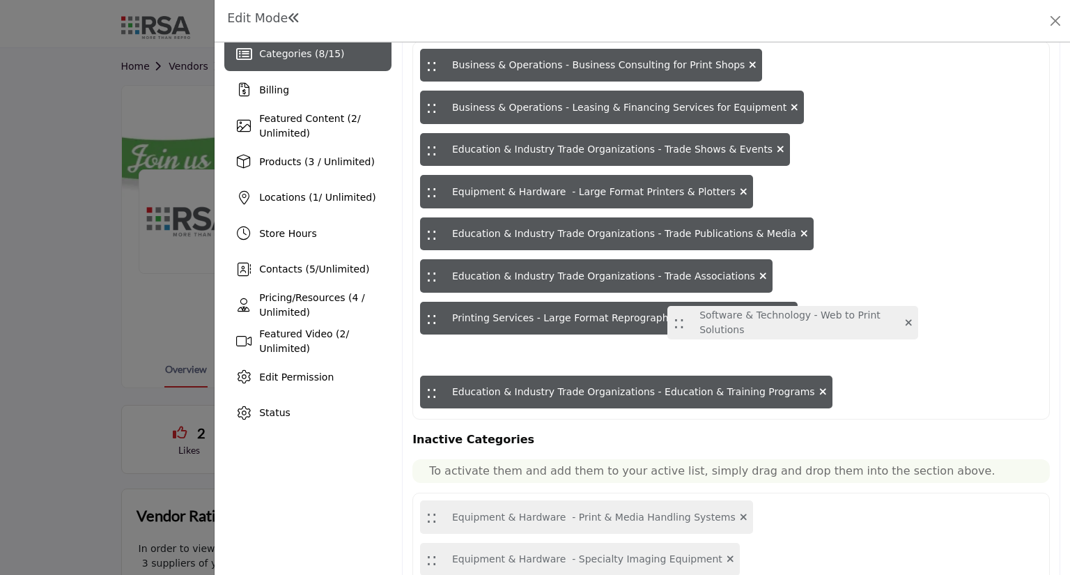
drag, startPoint x: 732, startPoint y: 442, endPoint x: 674, endPoint y: 321, distance: 133.4
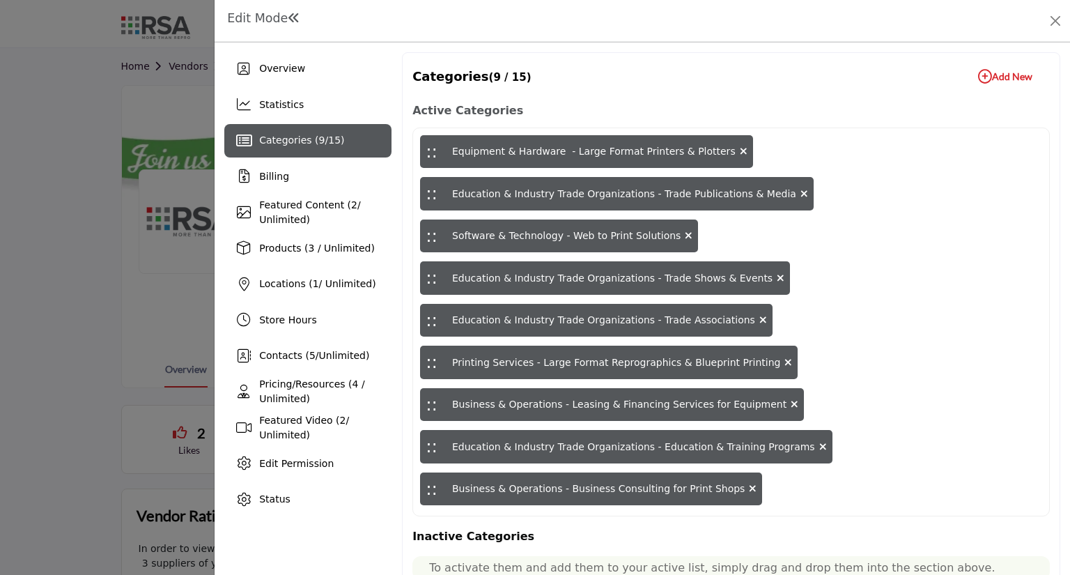
click at [978, 74] on icon "button" at bounding box center [985, 77] width 14 height 14
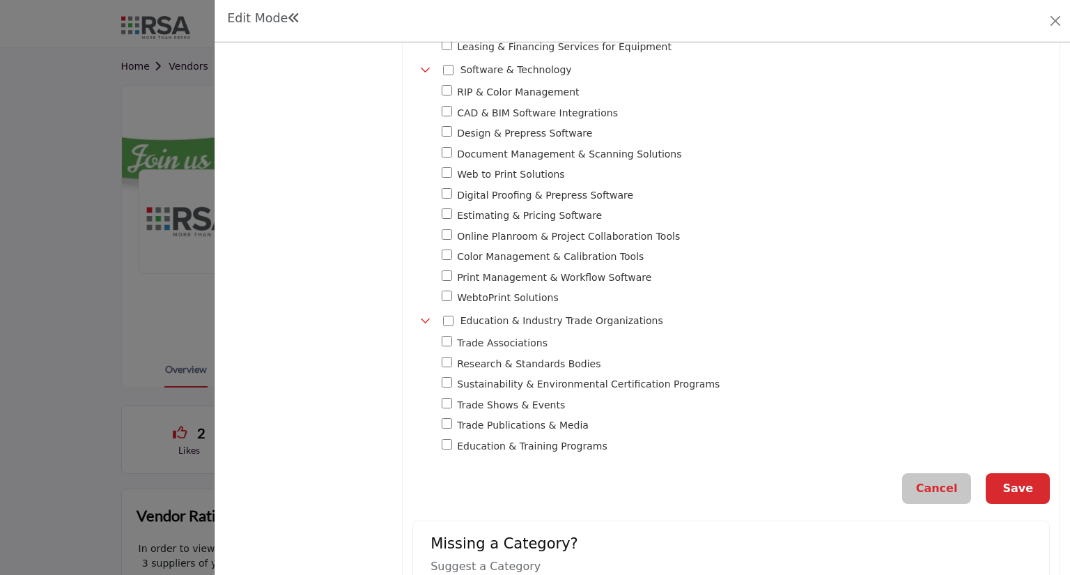
scroll to position [932, 0]
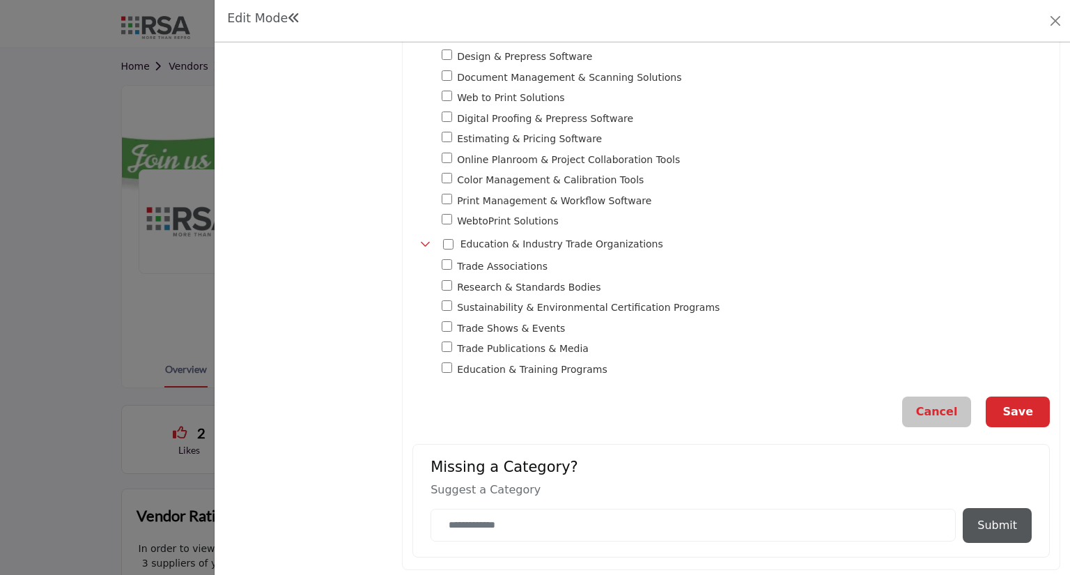
click at [1018, 407] on button "Save" at bounding box center [1018, 411] width 64 height 31
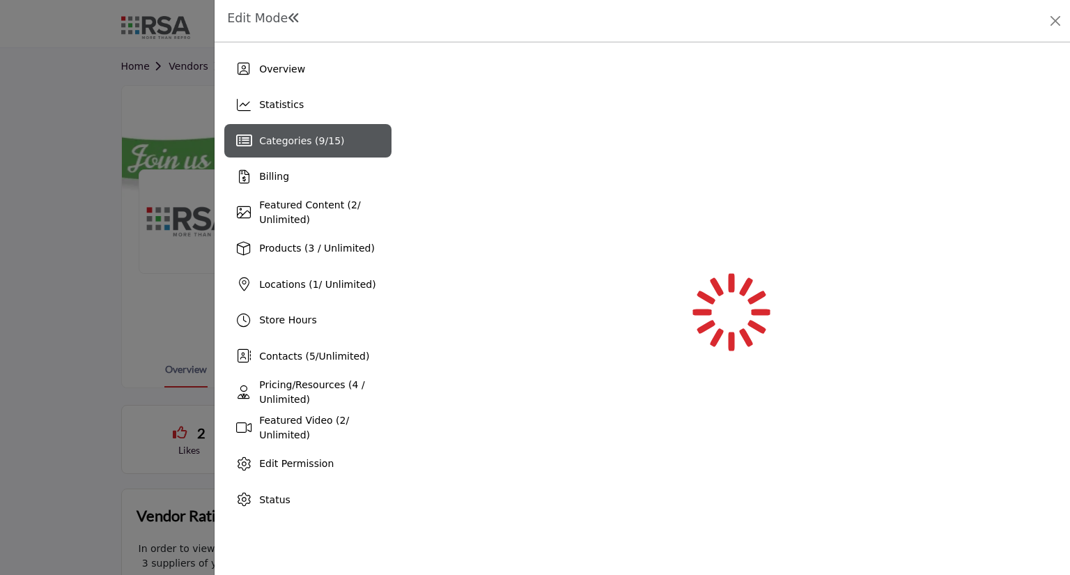
scroll to position [0, 0]
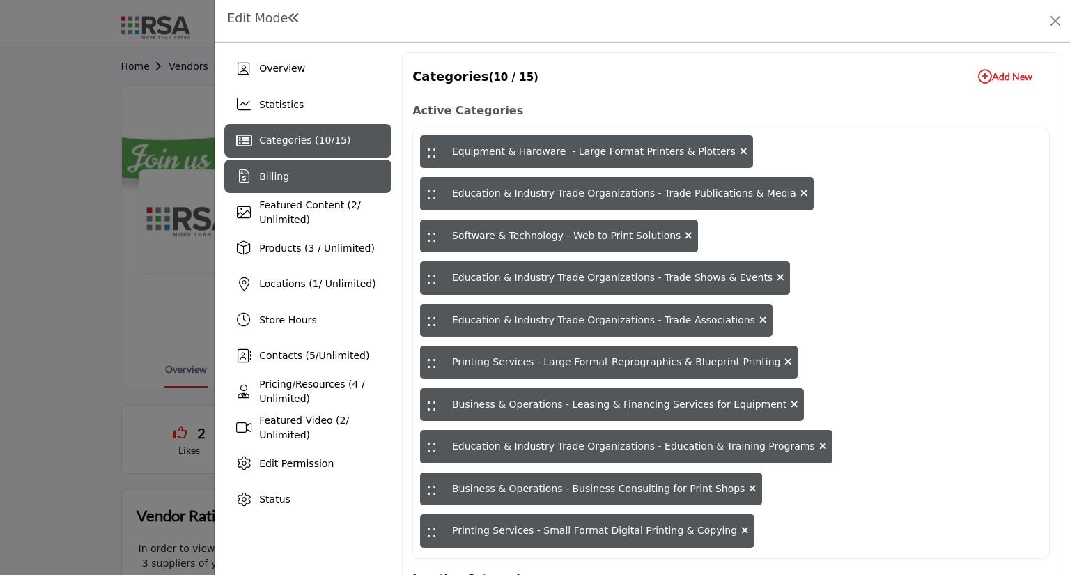
click at [287, 178] on div "Billing" at bounding box center [307, 176] width 167 height 33
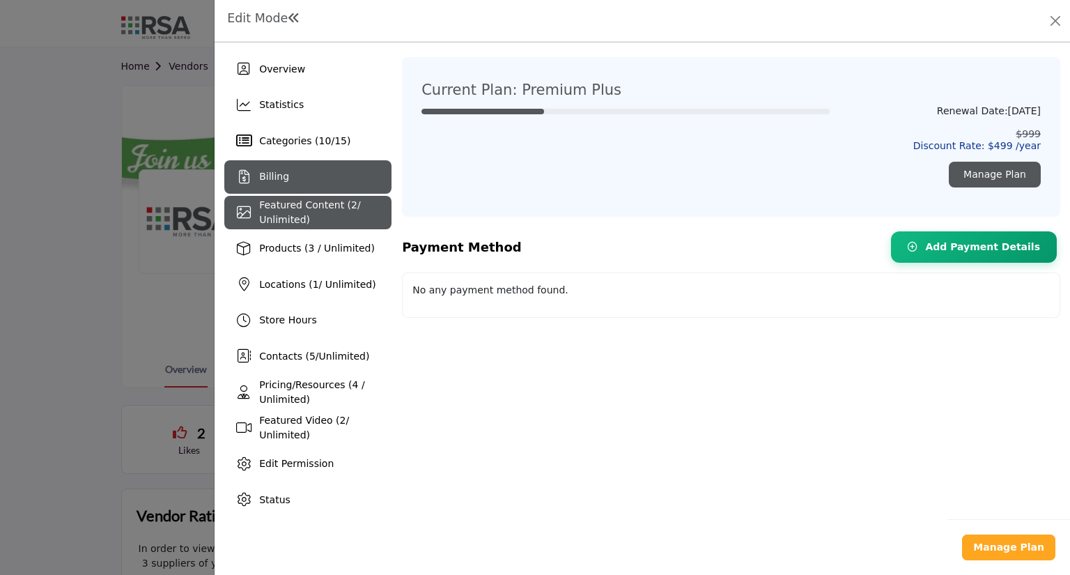
click at [298, 213] on span "Featured Content ( 2 / Unlimited)" at bounding box center [309, 212] width 101 height 26
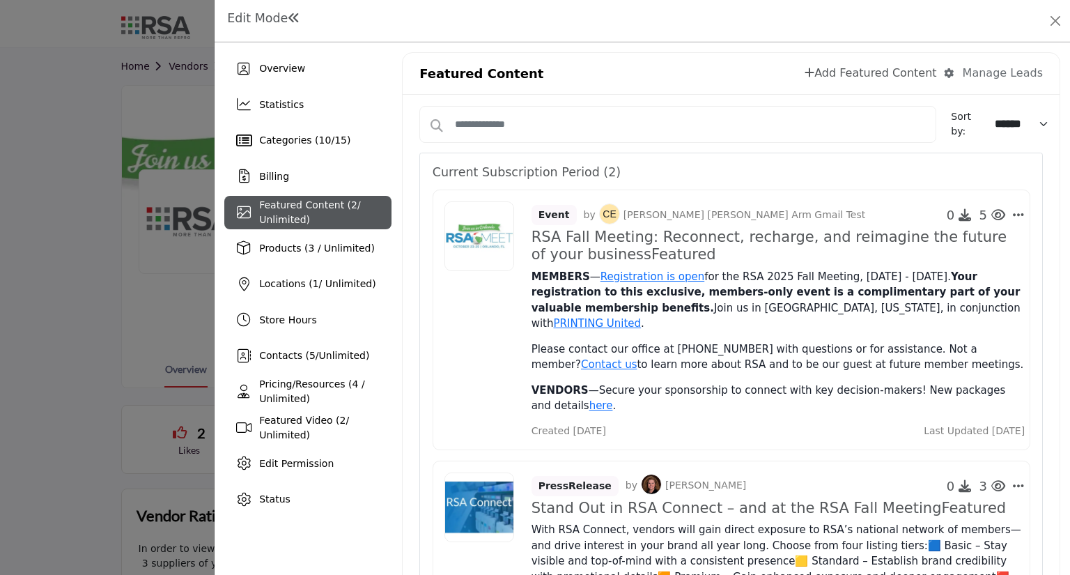
drag, startPoint x: 827, startPoint y: 77, endPoint x: 836, endPoint y: 81, distance: 9.7
click at [827, 77] on link "Add Featured Content" at bounding box center [871, 73] width 132 height 17
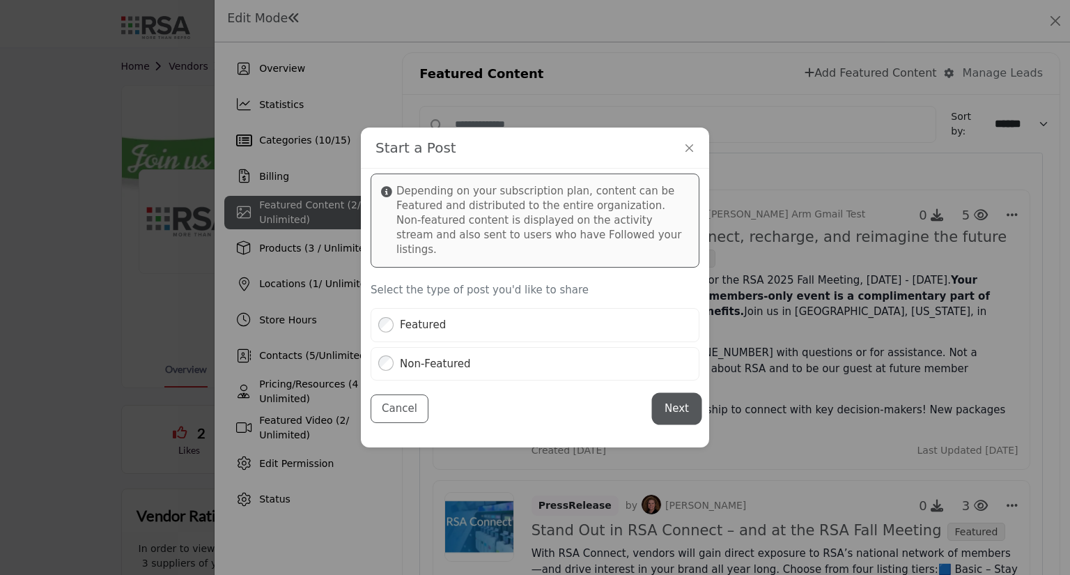
click at [671, 401] on button "Next" at bounding box center [676, 408] width 45 height 27
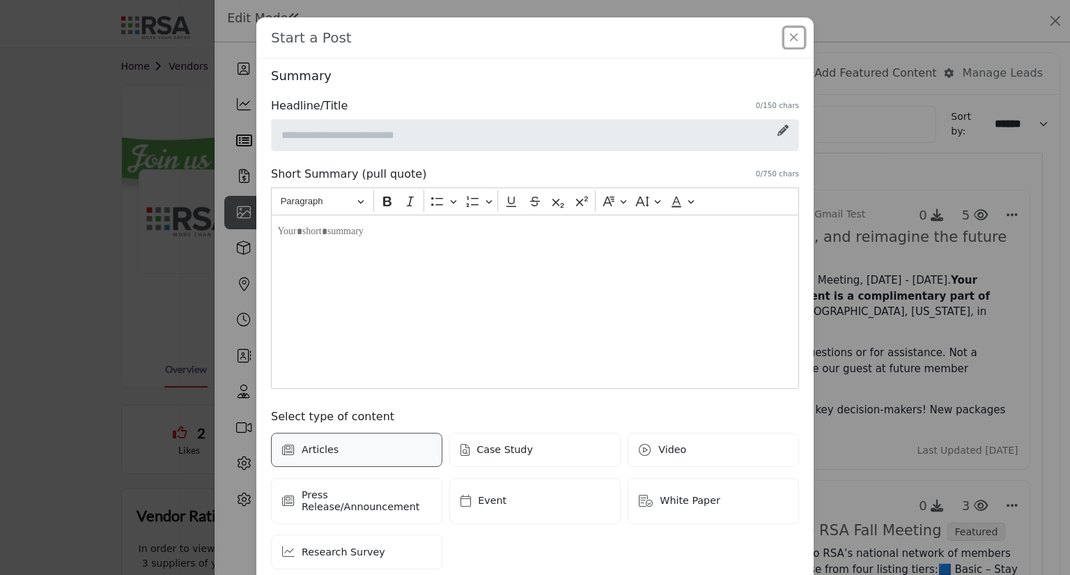
click at [791, 41] on button "Close" at bounding box center [795, 38] width 20 height 20
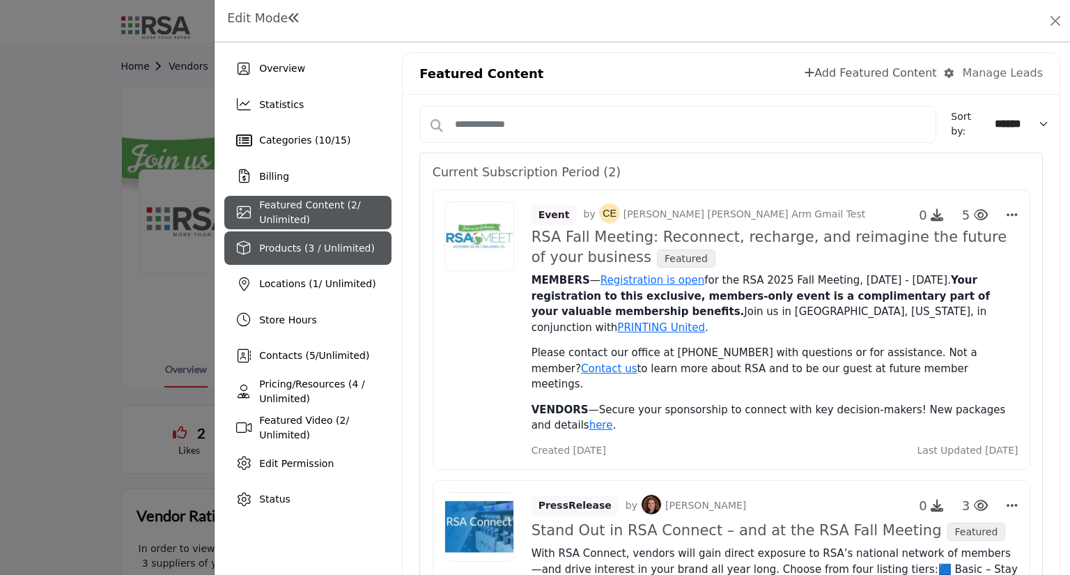
click at [268, 255] on div "Products (3 / Unlimited)" at bounding box center [307, 247] width 167 height 33
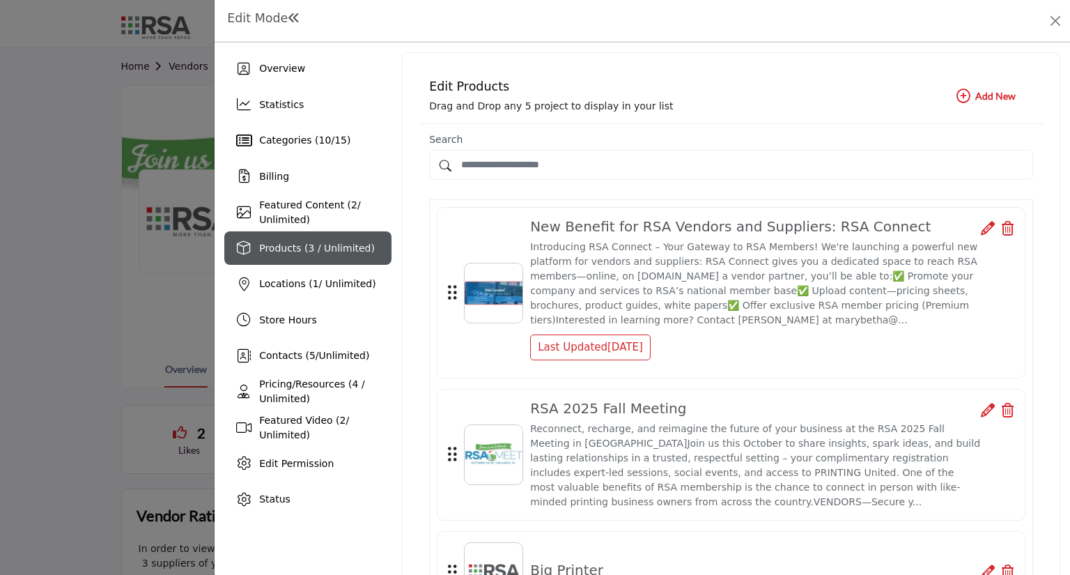
click at [959, 98] on icon "button" at bounding box center [964, 96] width 14 height 14
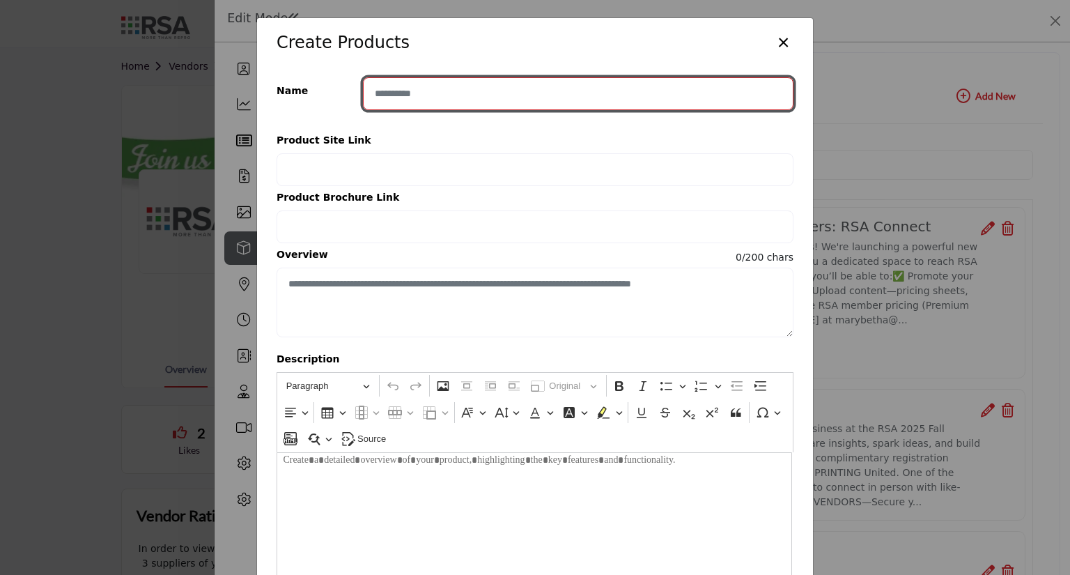
click at [427, 96] on input "Enter product name" at bounding box center [578, 93] width 431 height 33
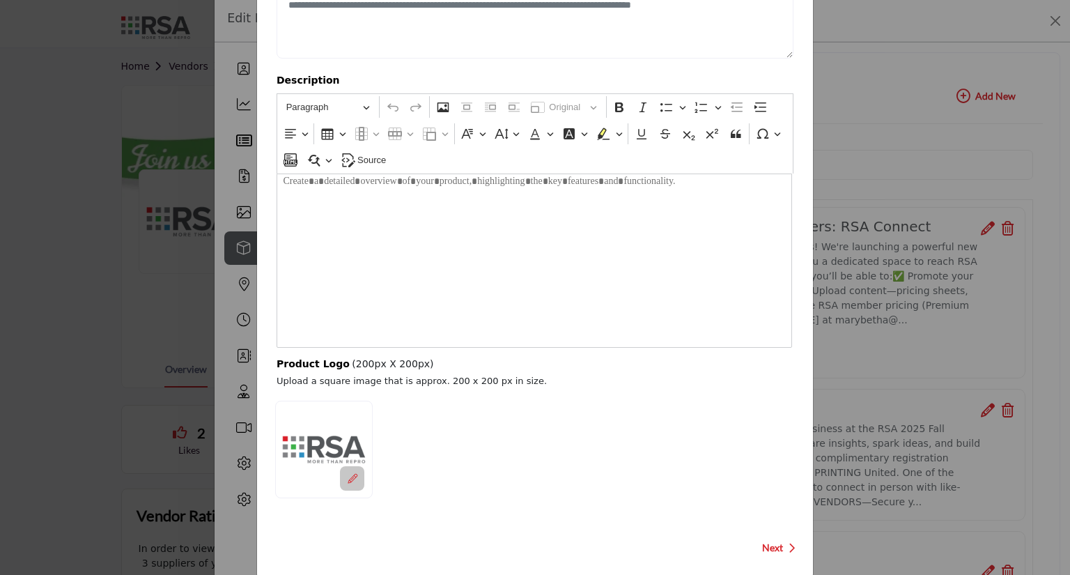
scroll to position [296, 0]
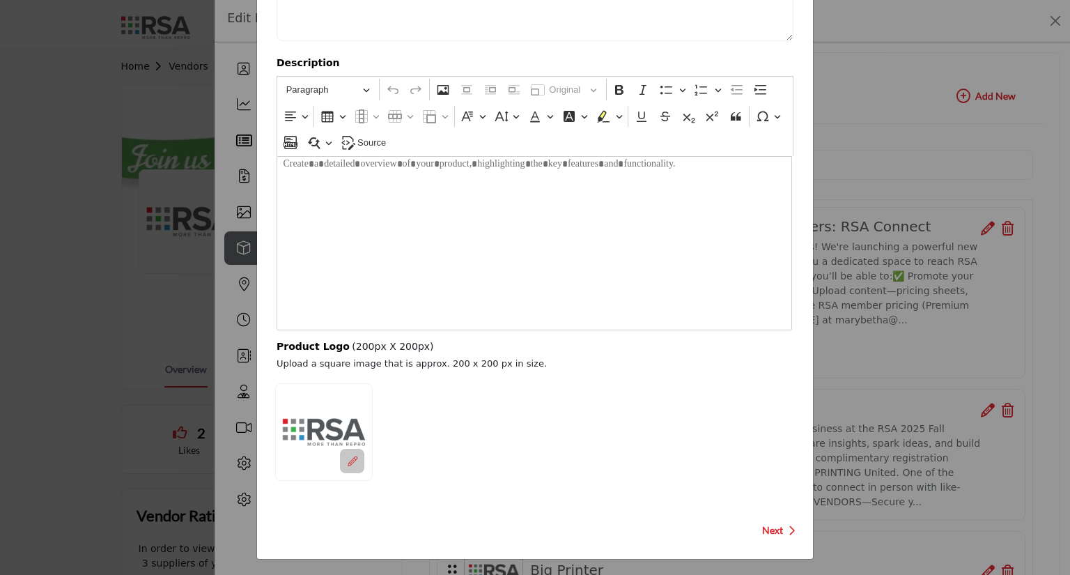
type input "**********"
click at [764, 524] on span "Next" at bounding box center [772, 530] width 21 height 14
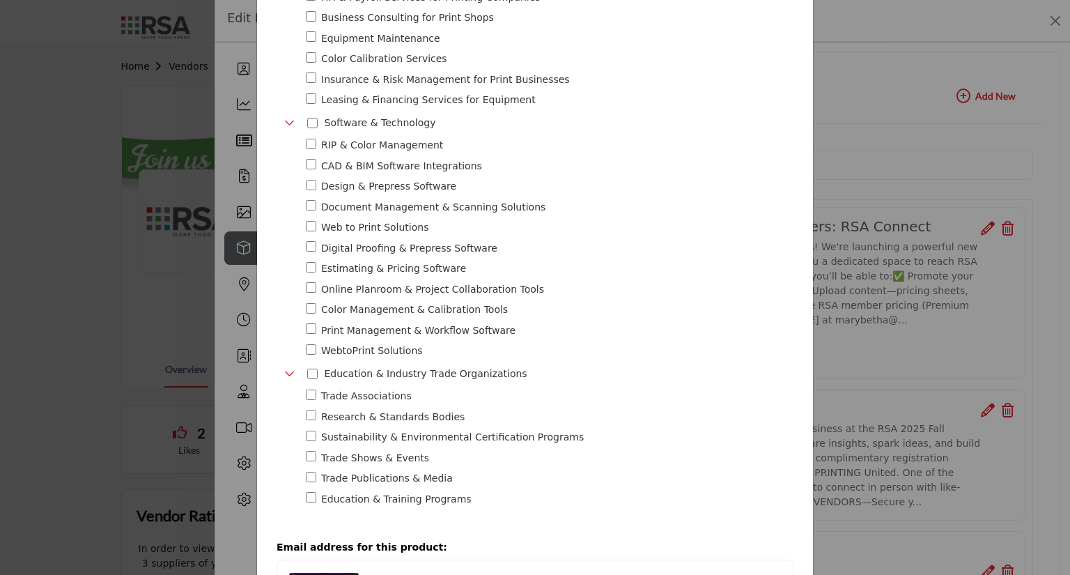
scroll to position [1282, 0]
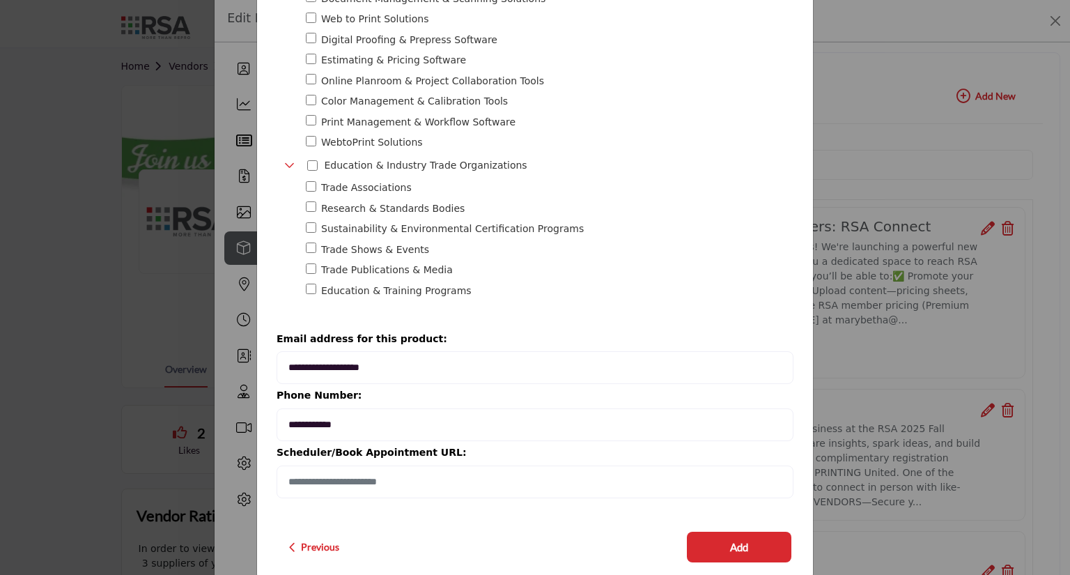
click at [906, 334] on div "**********" at bounding box center [535, 287] width 1070 height 575
click at [309, 540] on span "Previous" at bounding box center [320, 547] width 38 height 14
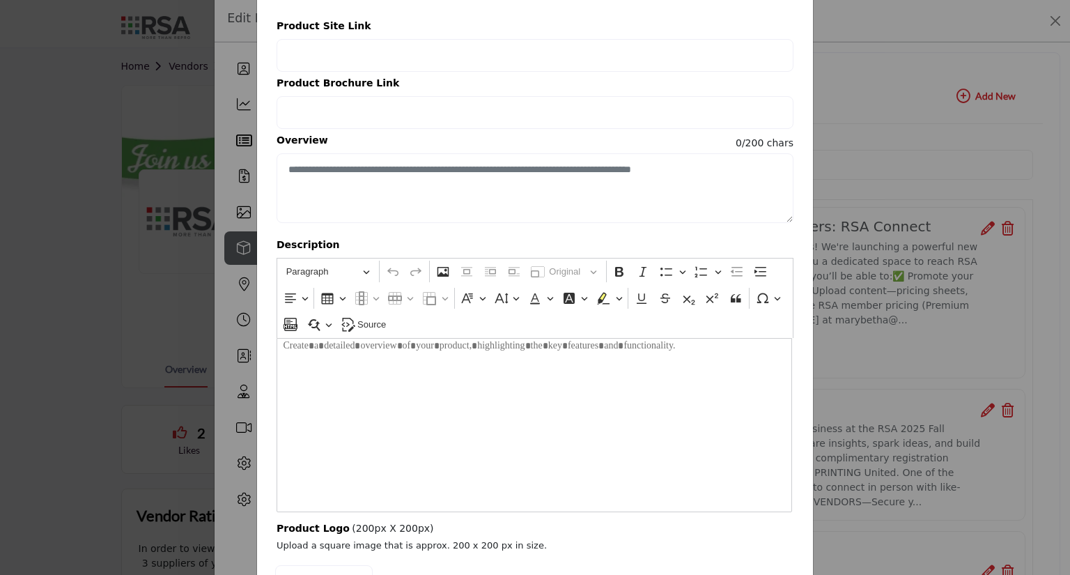
scroll to position [0, 0]
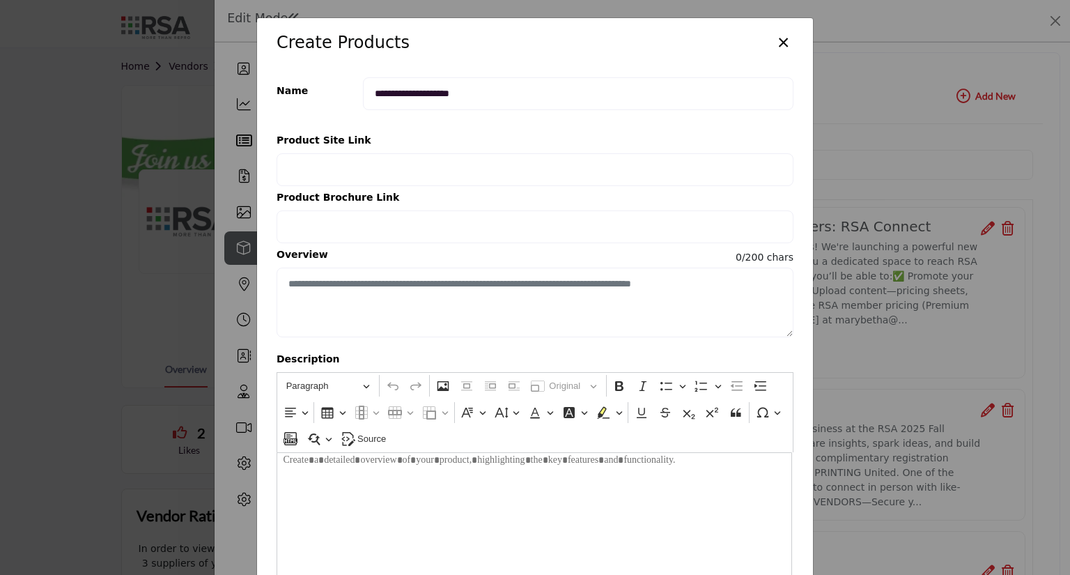
click at [782, 42] on button "×" at bounding box center [783, 41] width 20 height 26
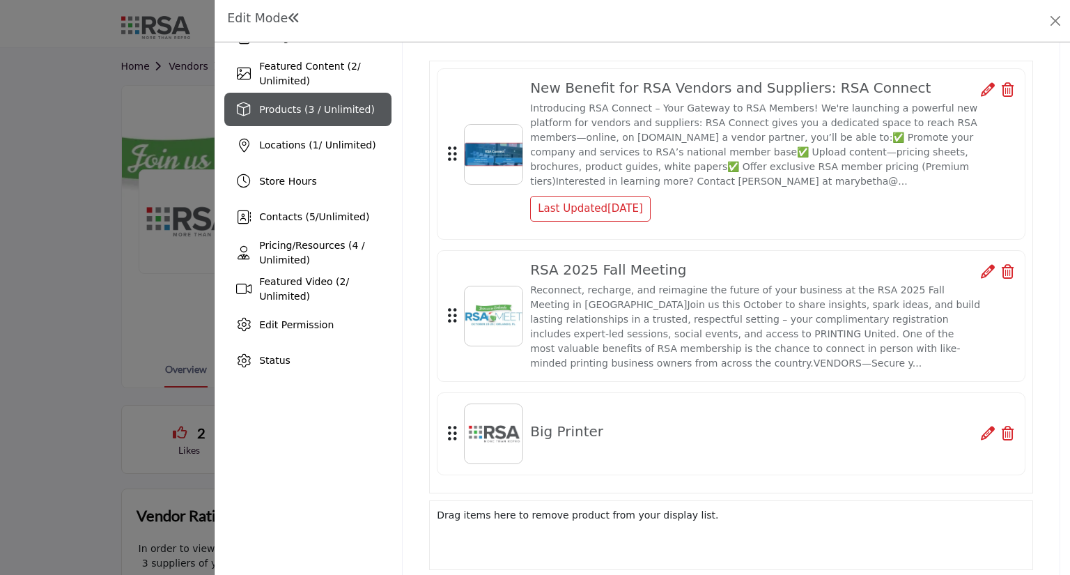
scroll to position [167, 0]
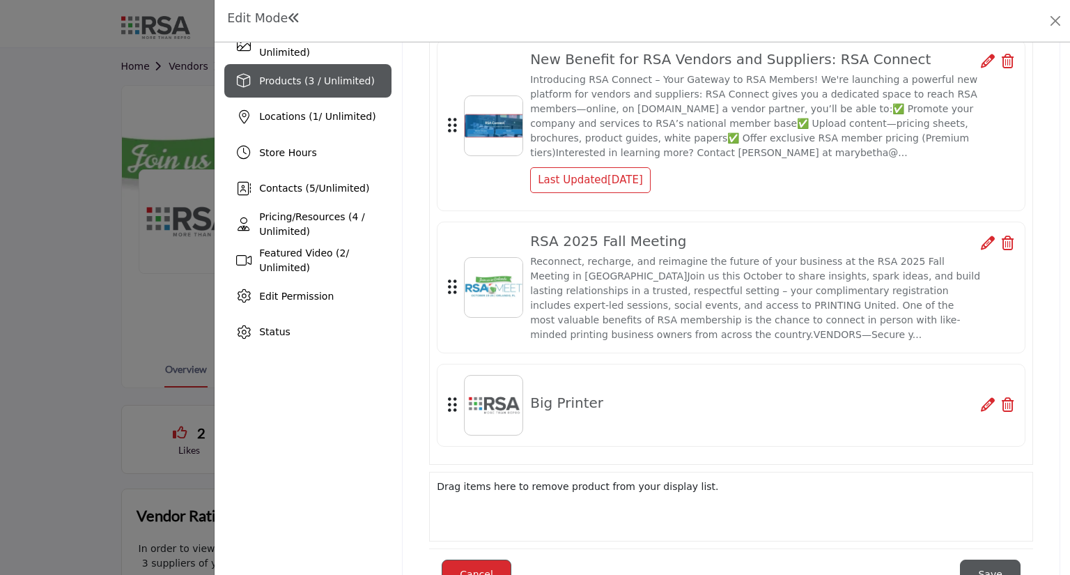
drag, startPoint x: 300, startPoint y: 258, endPoint x: 341, endPoint y: 262, distance: 40.6
click at [300, 258] on span "Featured Video ( 2 / Unlimited)" at bounding box center [304, 260] width 90 height 26
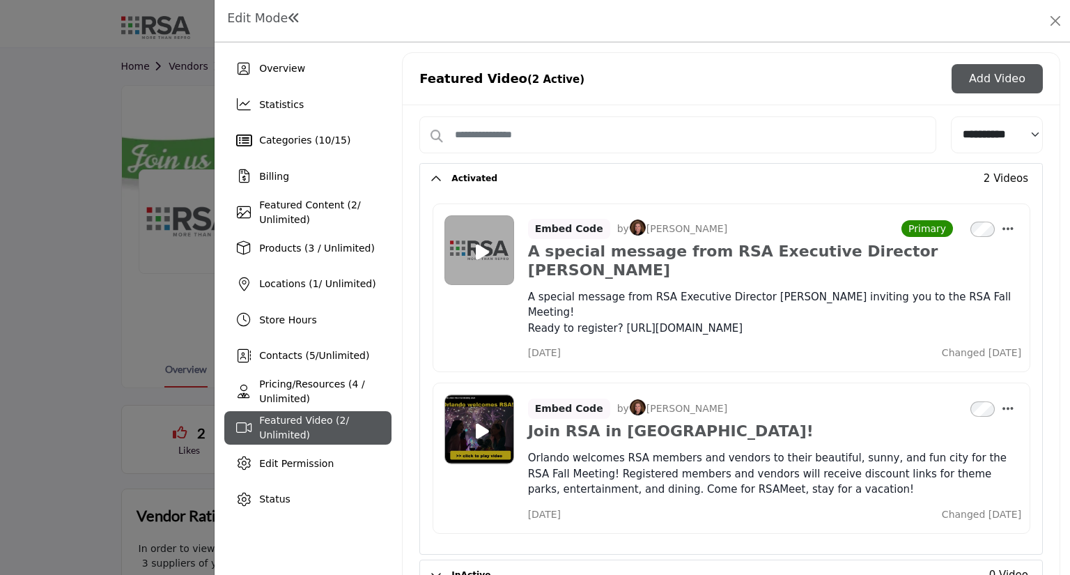
click at [998, 71] on button "Add Video" at bounding box center [997, 78] width 91 height 29
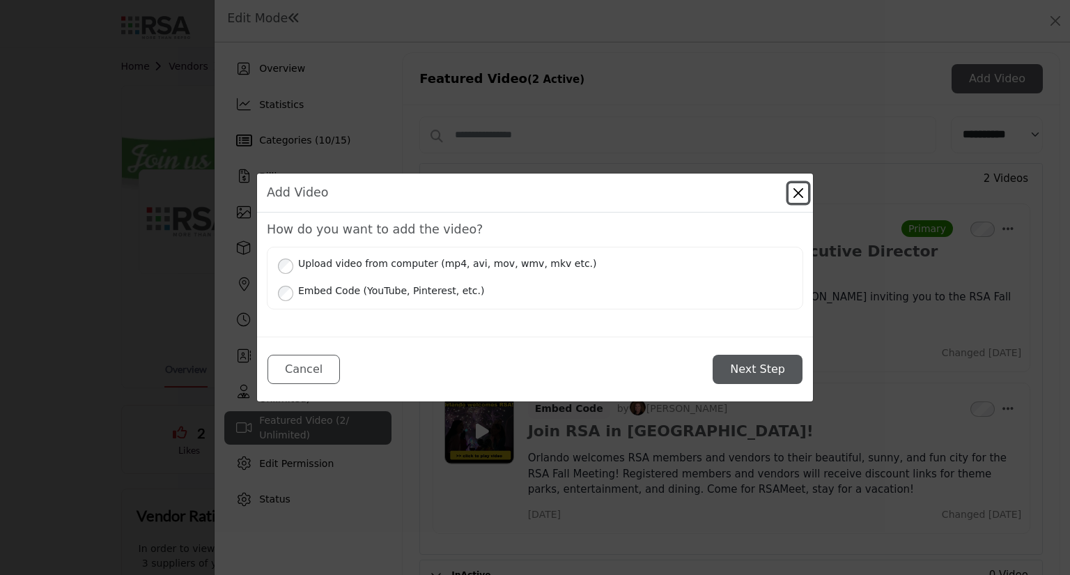
click at [803, 192] on button "Close" at bounding box center [799, 193] width 20 height 20
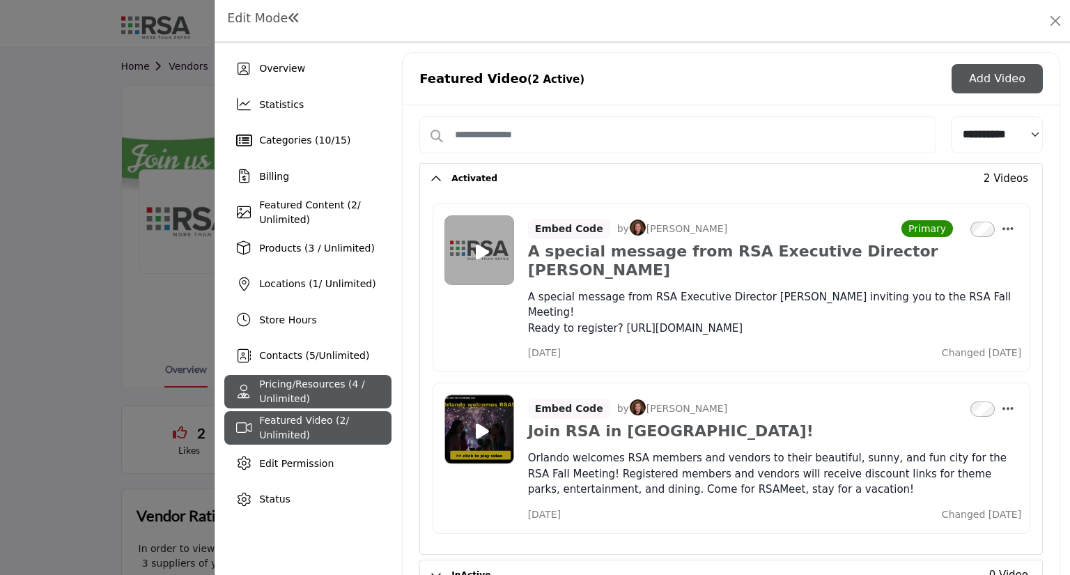
click at [298, 391] on div "Pricing/Resources (4 / Unlimited)" at bounding box center [325, 391] width 132 height 29
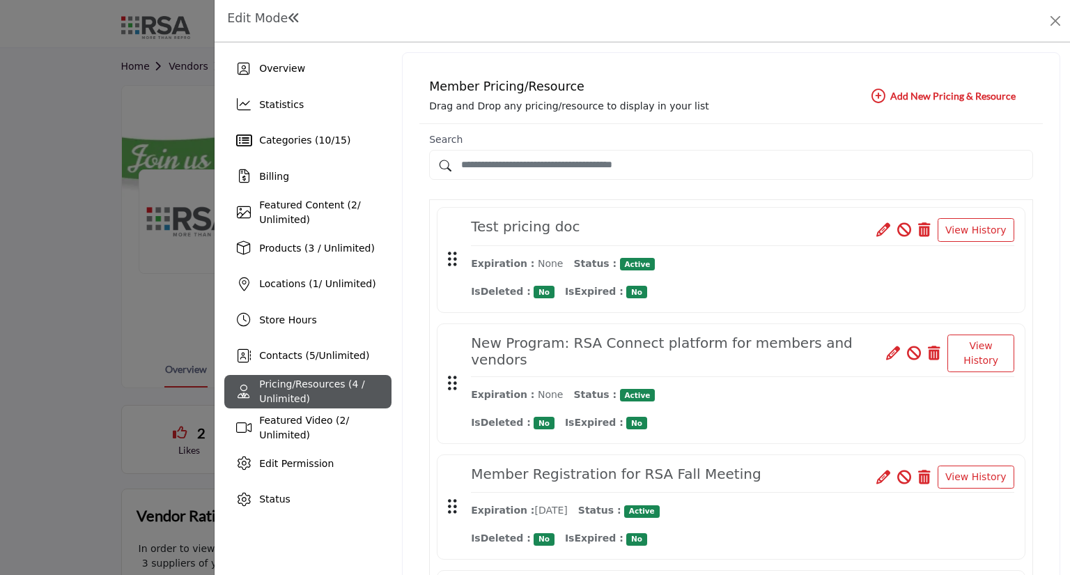
click at [876, 96] on icon "button" at bounding box center [879, 96] width 14 height 14
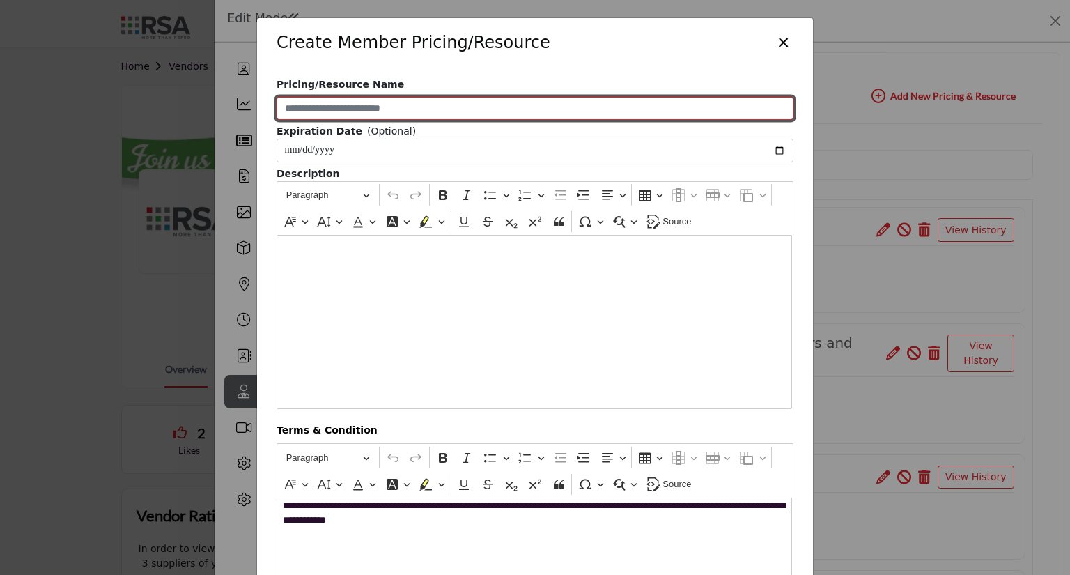
click at [380, 110] on input "Pricing/Resource Name" at bounding box center [535, 109] width 517 height 24
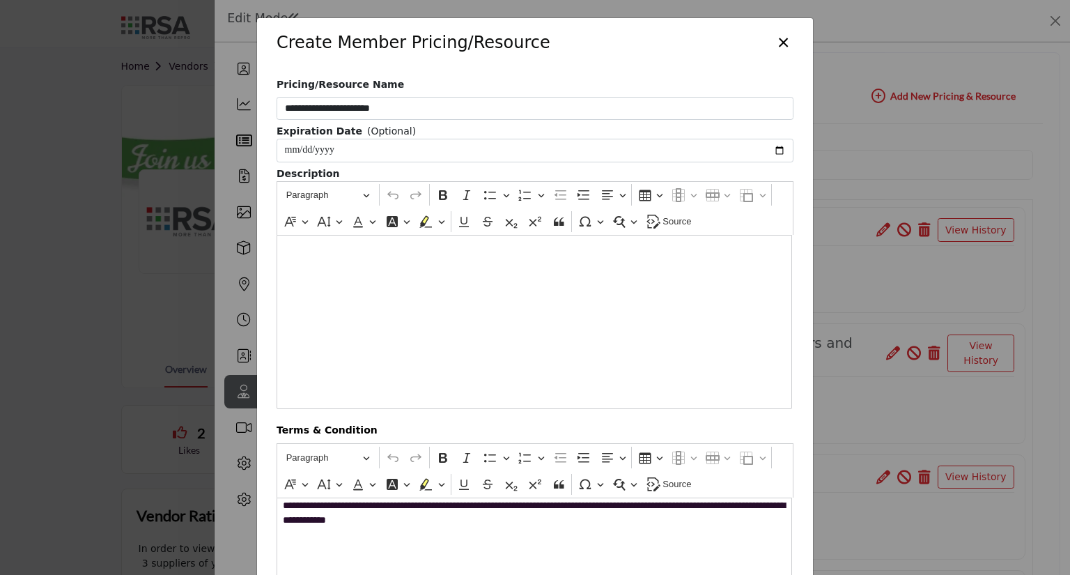
click at [335, 247] on p "Editor editing area: main" at bounding box center [534, 252] width 502 height 15
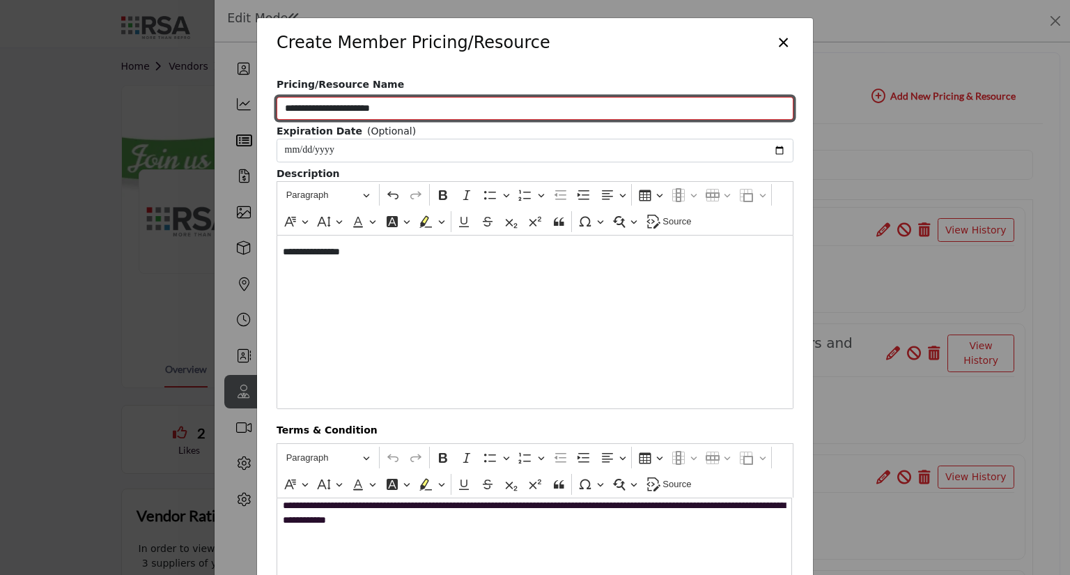
click at [404, 111] on input "**********" at bounding box center [535, 109] width 517 height 24
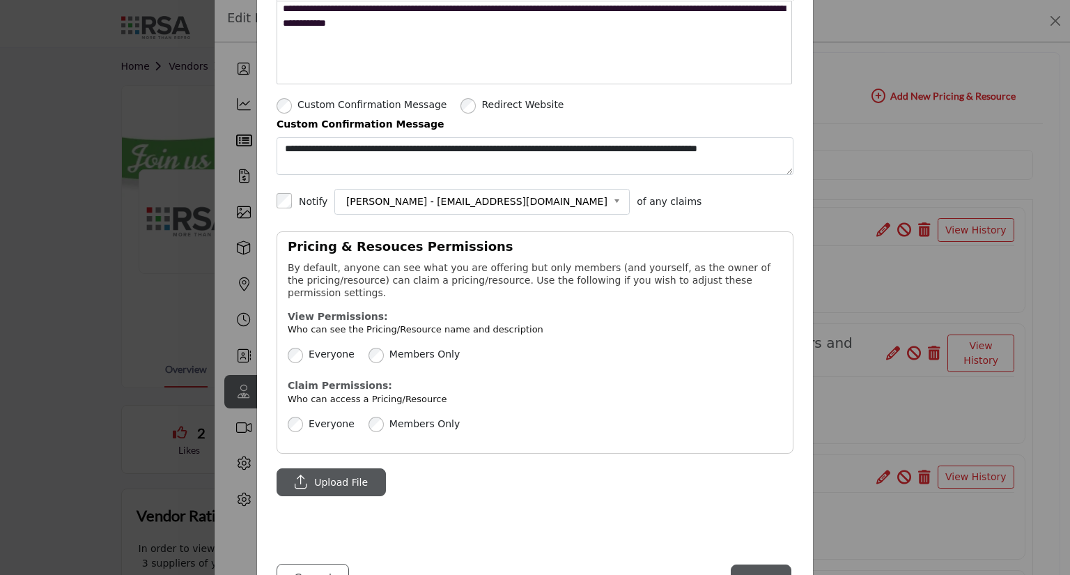
scroll to position [502, 0]
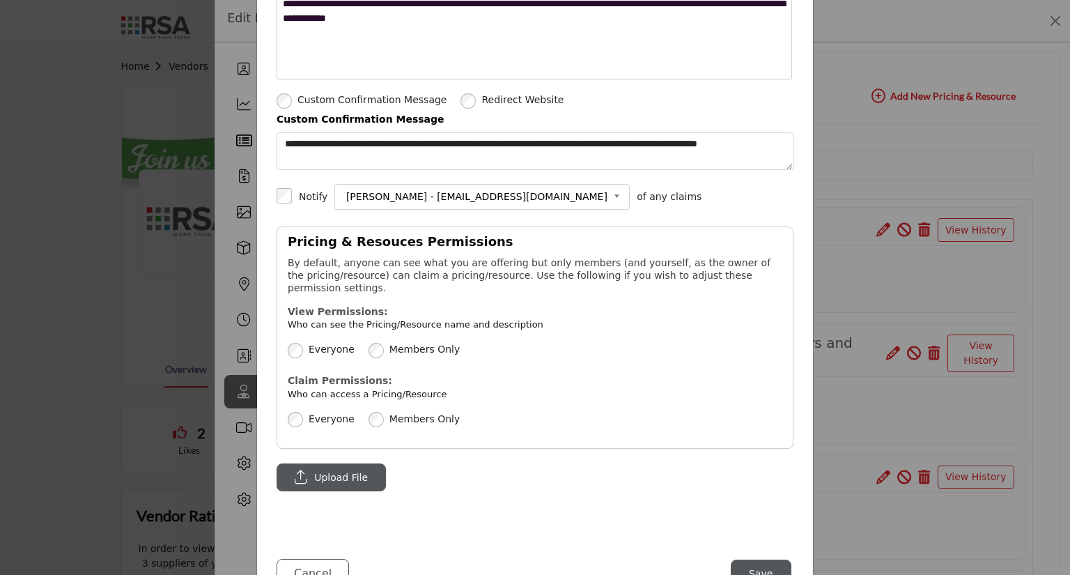
type input "**********"
click at [343, 468] on span "Upload File" at bounding box center [341, 478] width 54 height 20
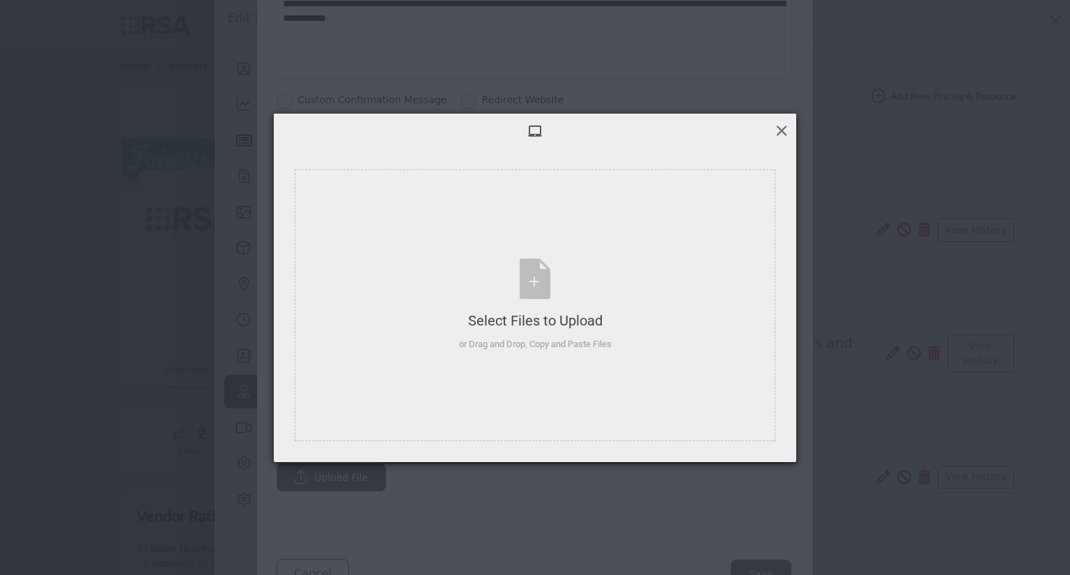
click at [780, 130] on span at bounding box center [781, 130] width 15 height 15
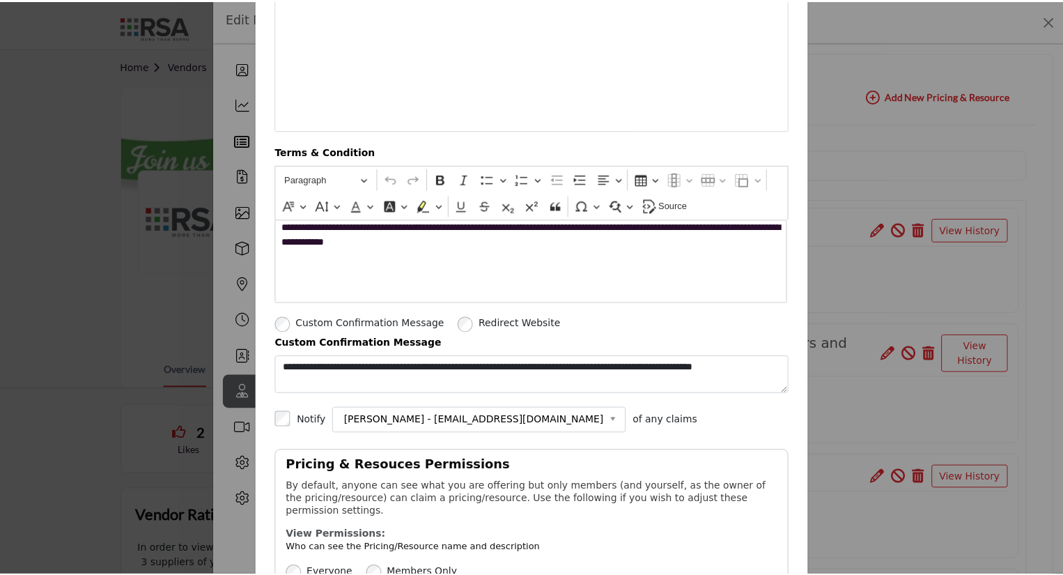
scroll to position [532, 0]
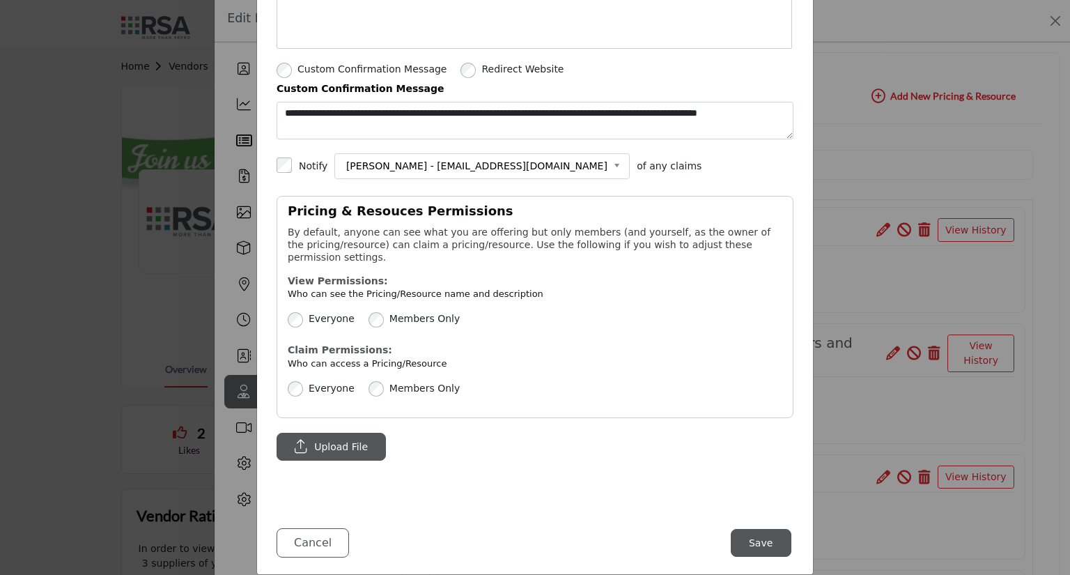
click at [750, 529] on button "Save" at bounding box center [761, 543] width 61 height 28
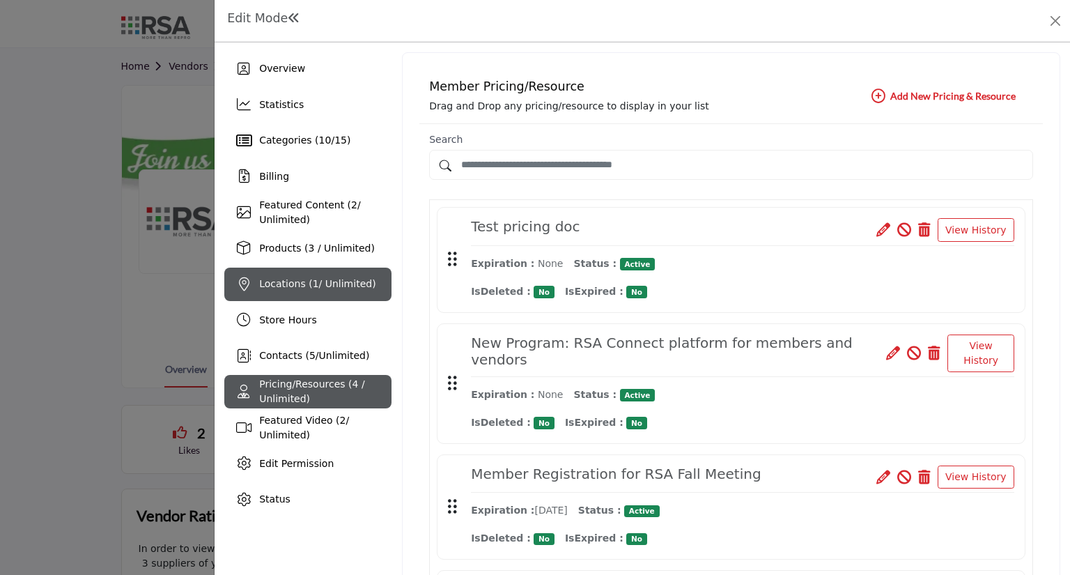
drag, startPoint x: 279, startPoint y: 293, endPoint x: 355, endPoint y: 297, distance: 76.1
click at [279, 293] on div "Locations ( 1 / Unlimited)" at bounding box center [307, 284] width 167 height 33
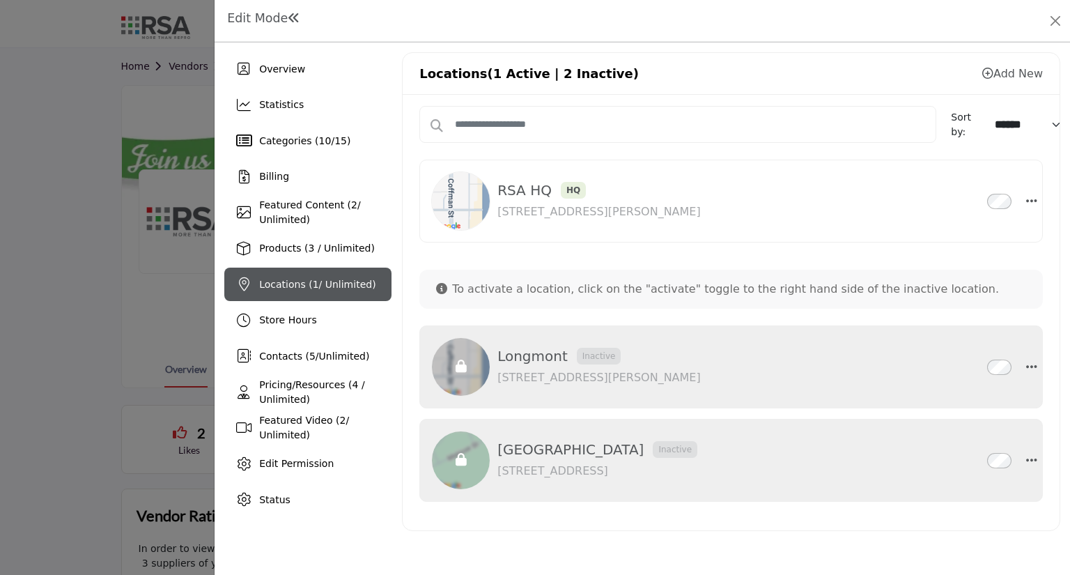
click at [987, 75] on icon at bounding box center [987, 73] width 11 height 11
select select "***"
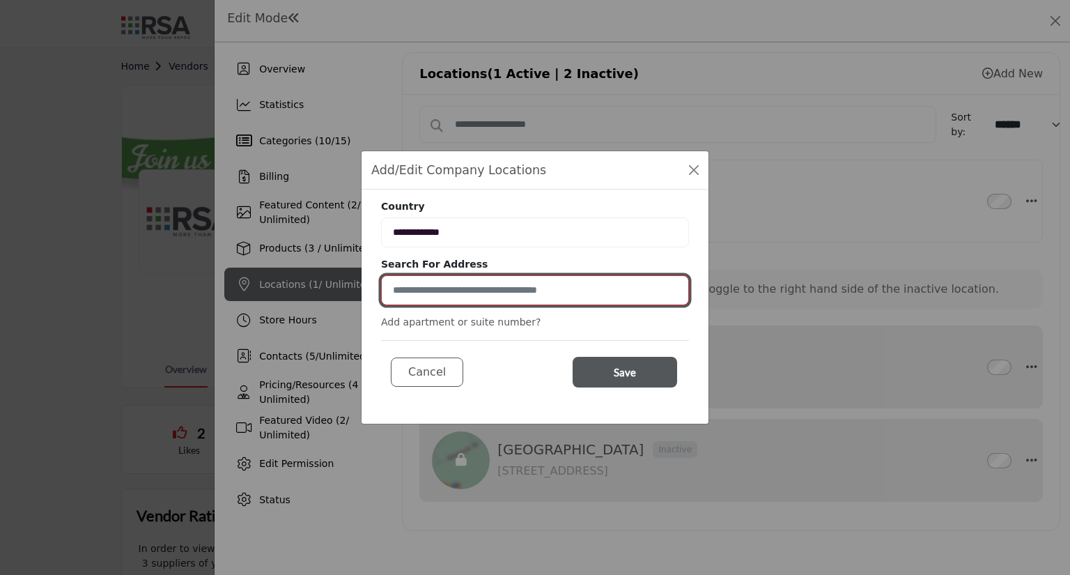
click at [440, 287] on input at bounding box center [535, 290] width 308 height 30
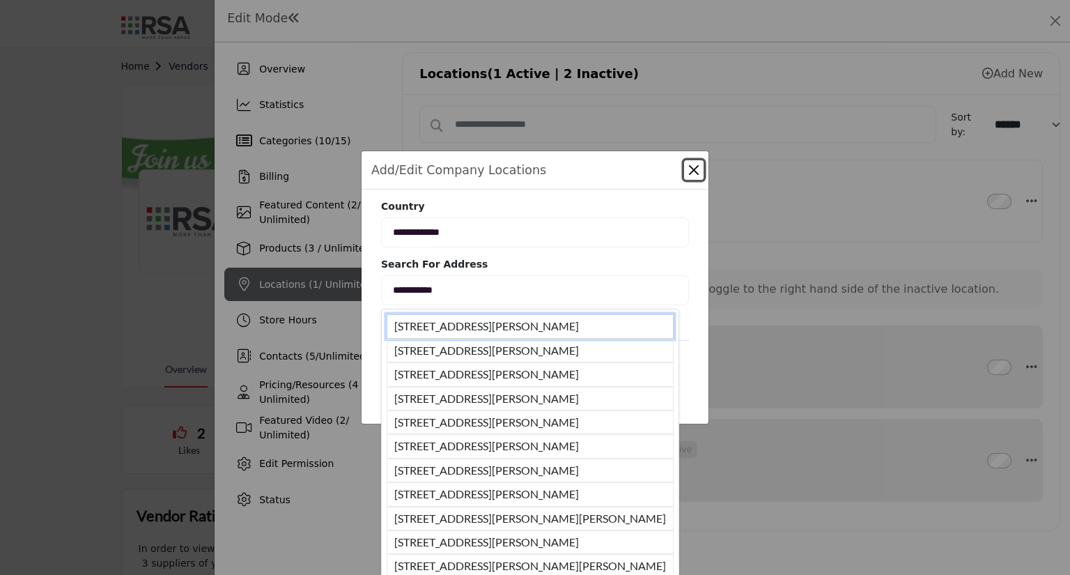
click at [506, 318] on li "900 S Simms St, Denver, CO, 80228, USA" at bounding box center [530, 326] width 287 height 24
type input "**********"
type input "******"
type input "********"
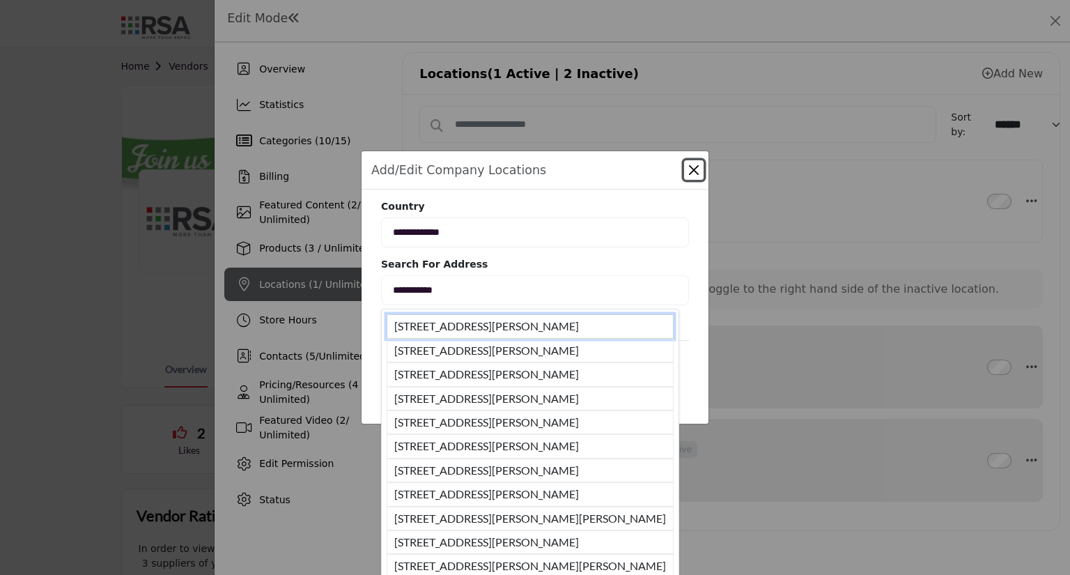
type input "*****"
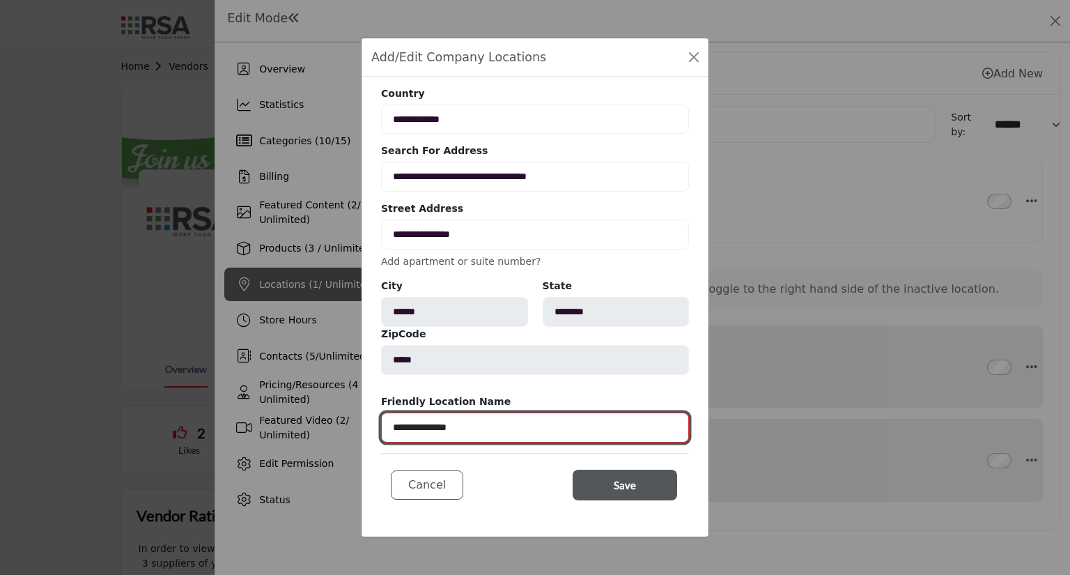
drag, startPoint x: 425, startPoint y: 426, endPoint x: 187, endPoint y: 432, distance: 238.3
click at [192, 433] on div "**********" at bounding box center [535, 287] width 1070 height 575
type input "**********"
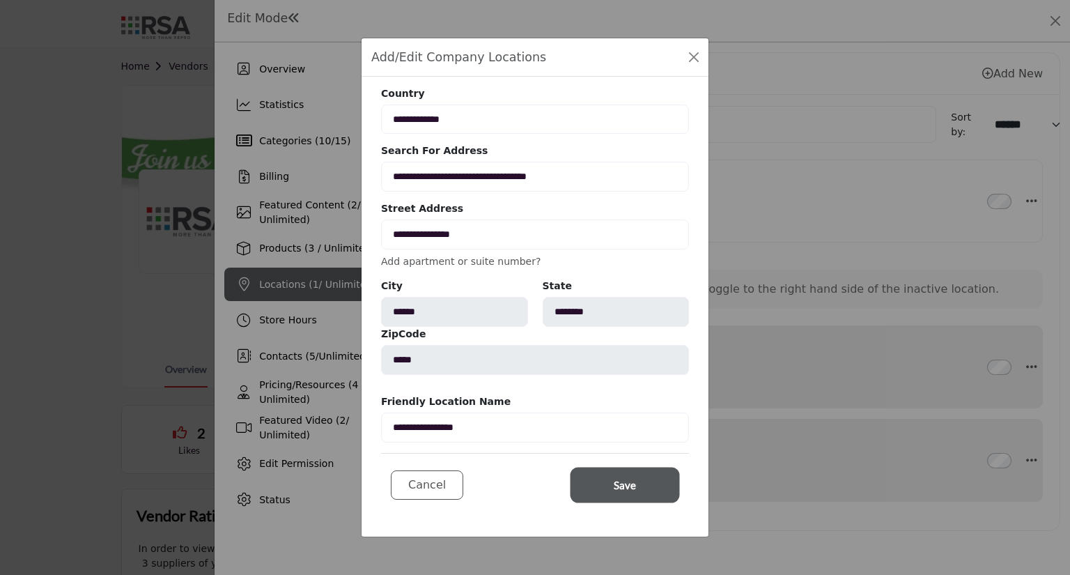
click at [603, 485] on button "Save" at bounding box center [625, 485] width 105 height 31
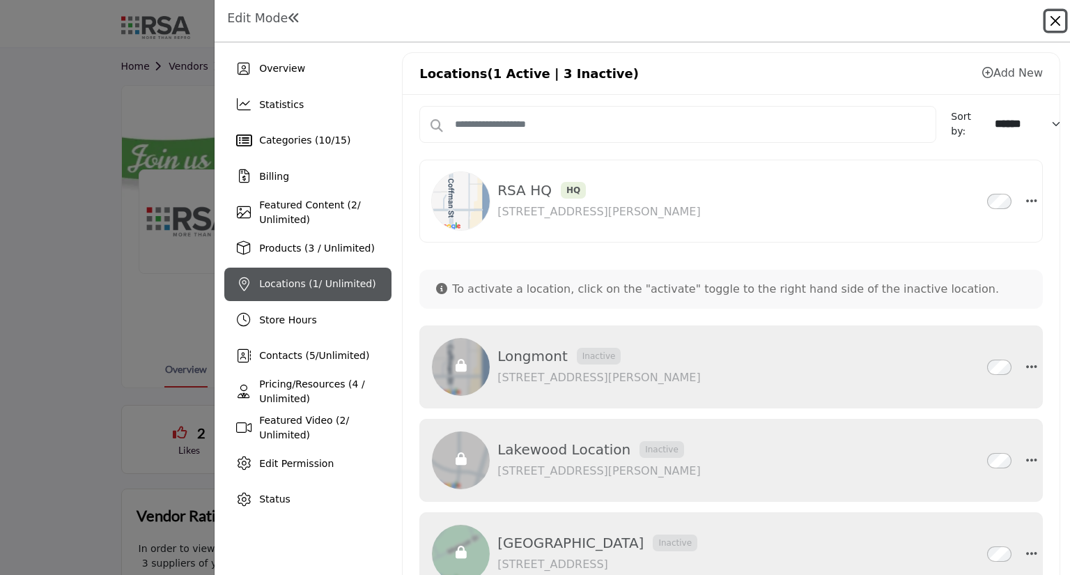
click at [1051, 18] on button "Close" at bounding box center [1056, 21] width 20 height 20
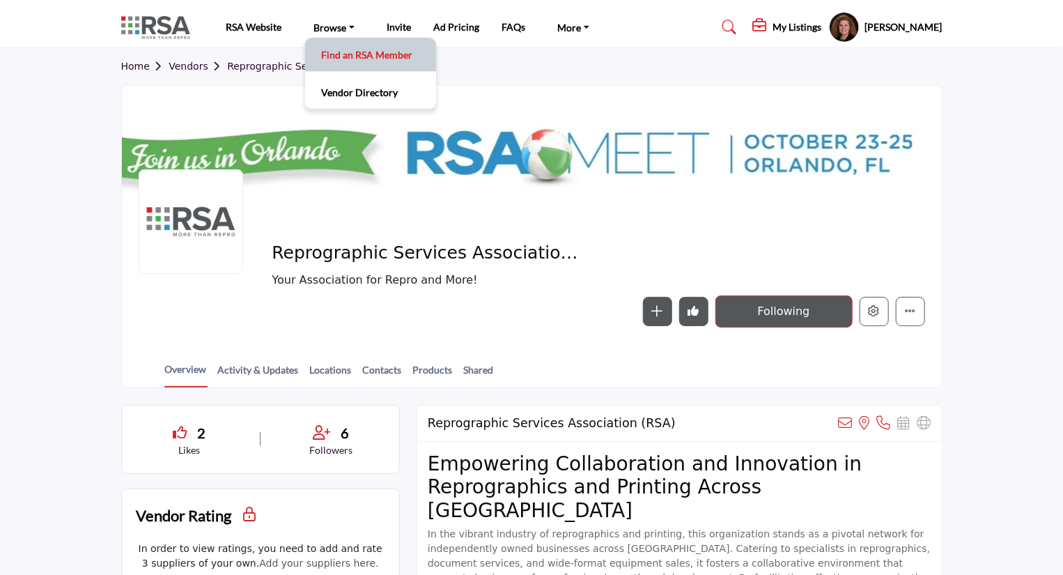
click at [330, 47] on link "Find an RSA Member" at bounding box center [370, 55] width 117 height 20
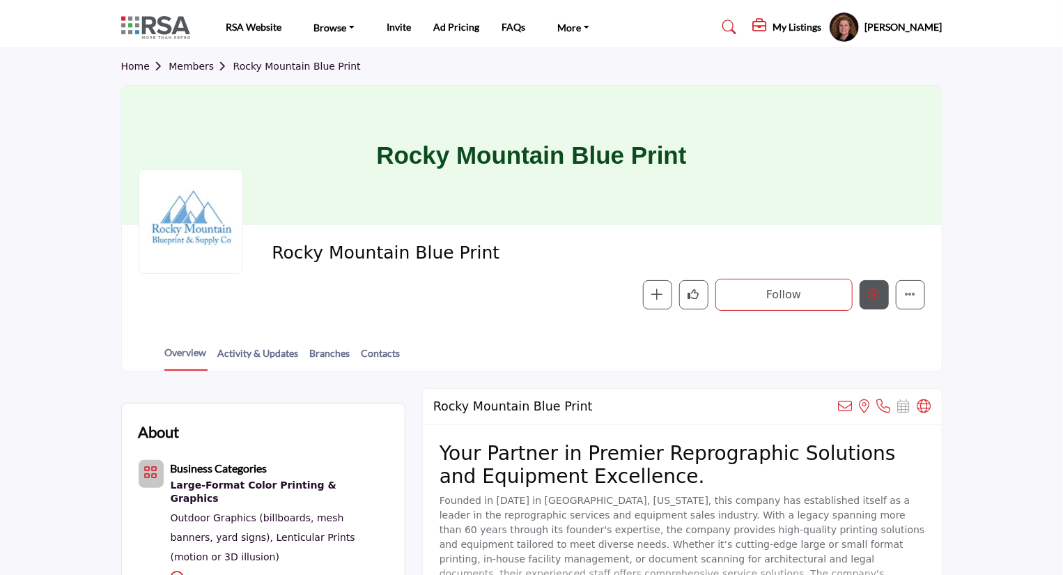
click at [874, 290] on icon "Edit company" at bounding box center [874, 293] width 11 height 11
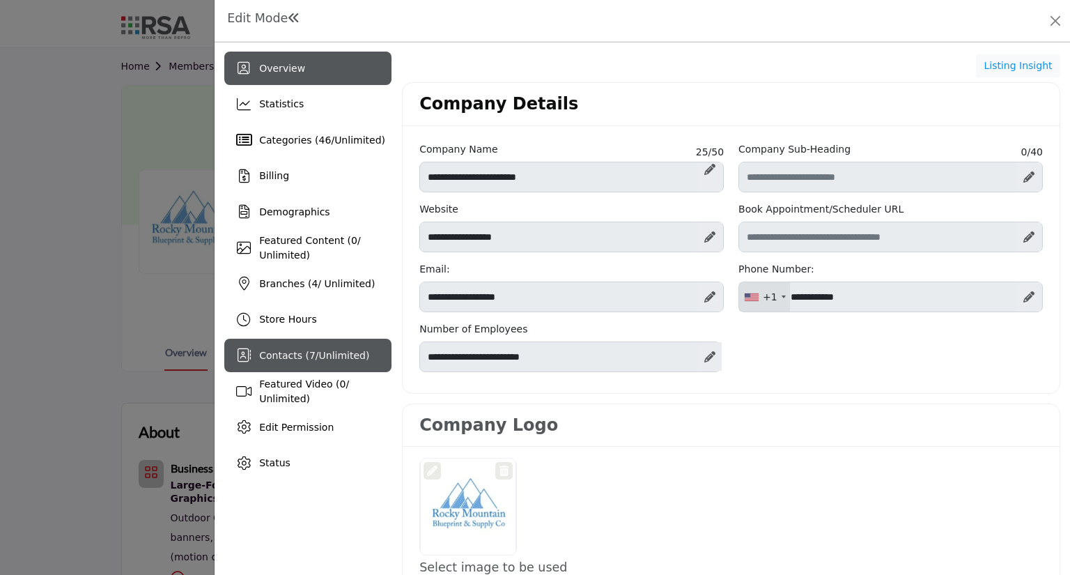
click at [286, 362] on div "Contacts ( 7 / Unlimited )" at bounding box center [307, 355] width 167 height 33
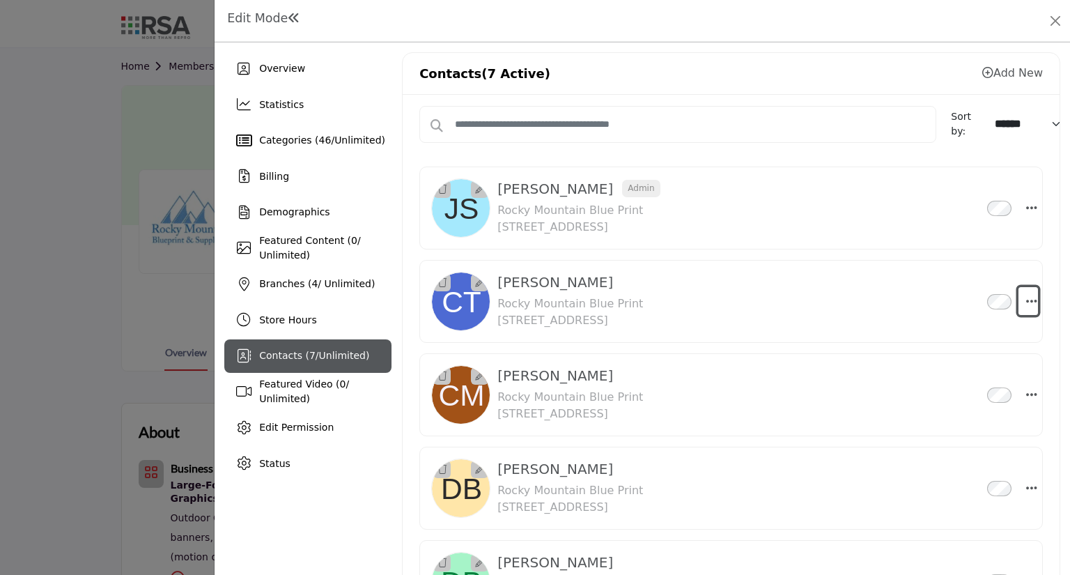
click at [1028, 304] on icon "Select Droddown options" at bounding box center [1031, 301] width 11 height 13
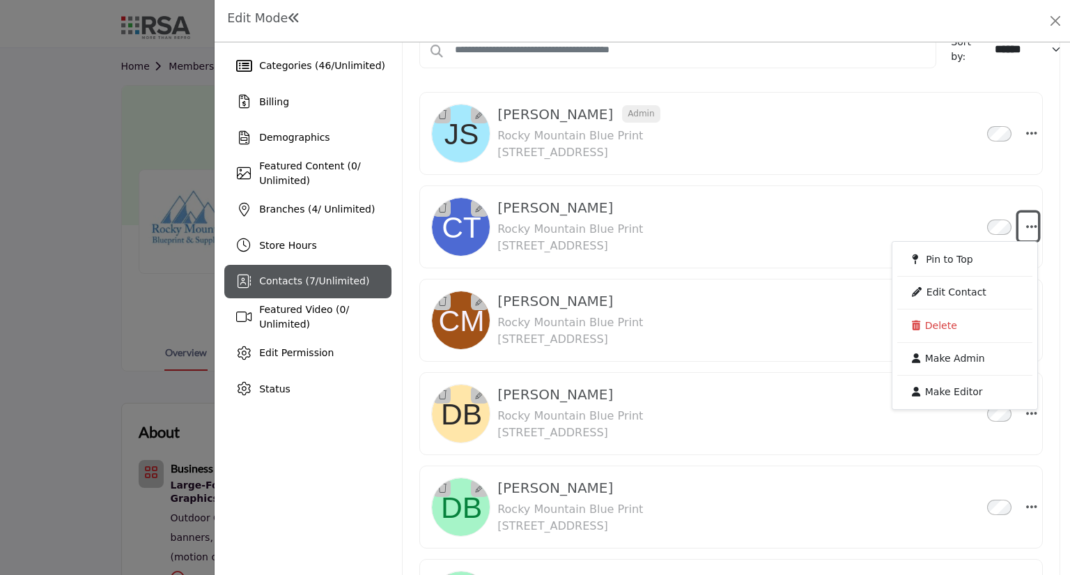
scroll to position [68, 0]
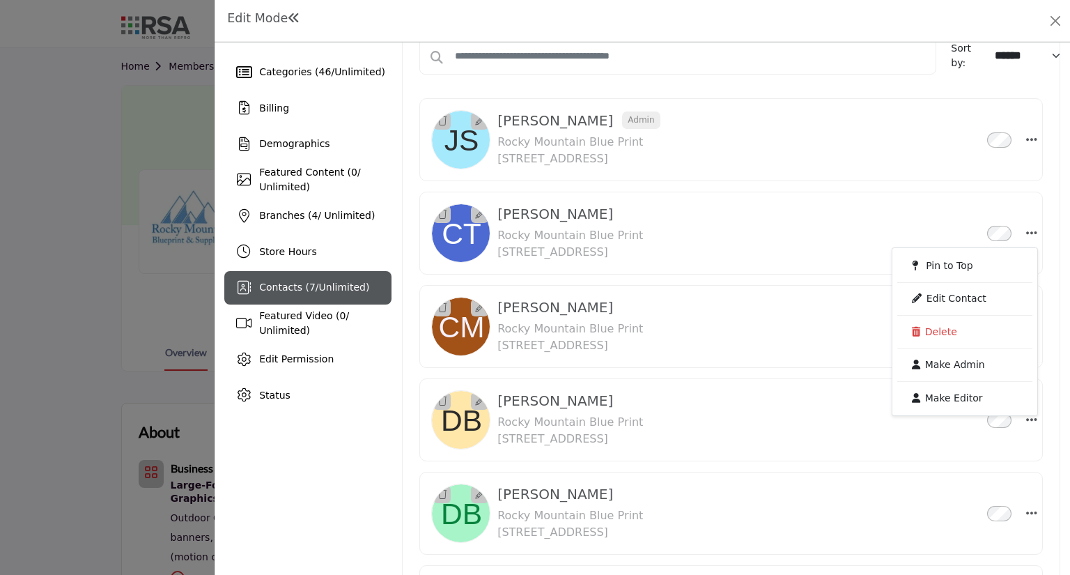
click at [754, 320] on div "Cory Mallo Inactive Rocky Mountain Blue Print 5741 Arapahoe Ave, Boulder, CO 80…" at bounding box center [704, 326] width 414 height 55
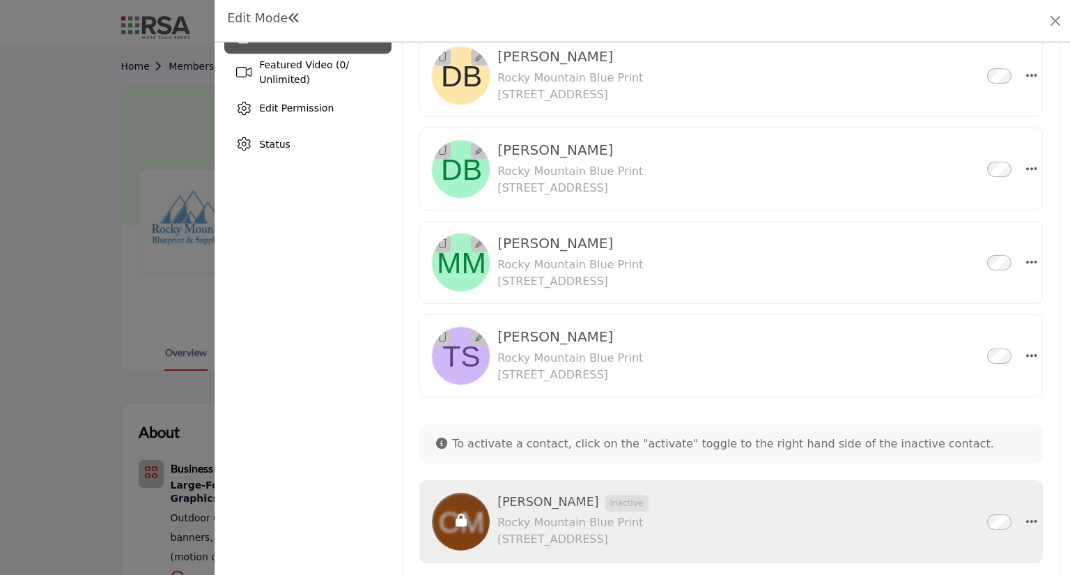
scroll to position [350, 0]
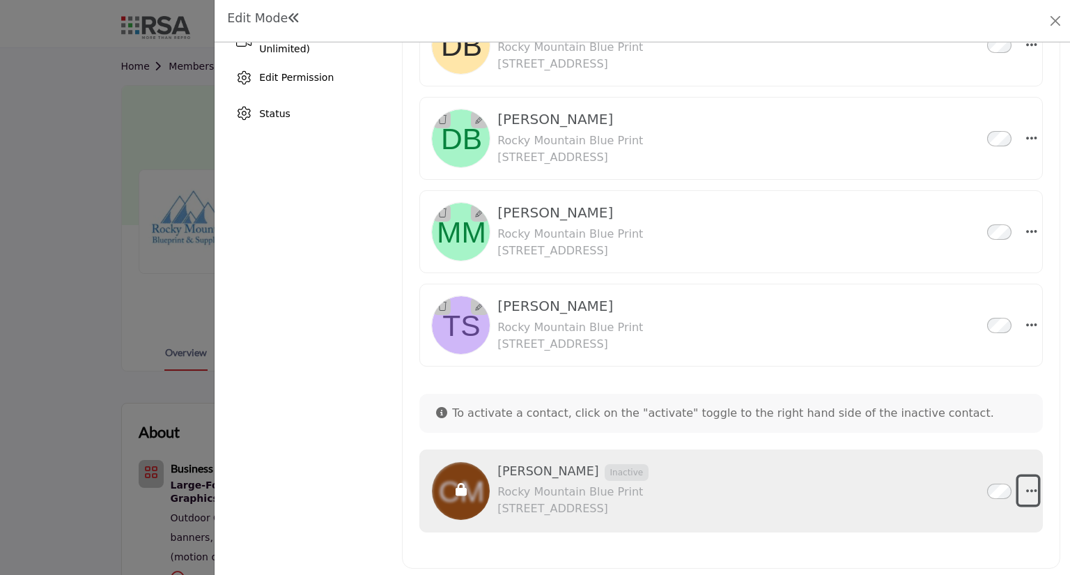
click at [1026, 488] on icon "button" at bounding box center [1031, 490] width 11 height 13
click at [619, 486] on p "Rocky Mountain Blue Print" at bounding box center [572, 492] width 151 height 17
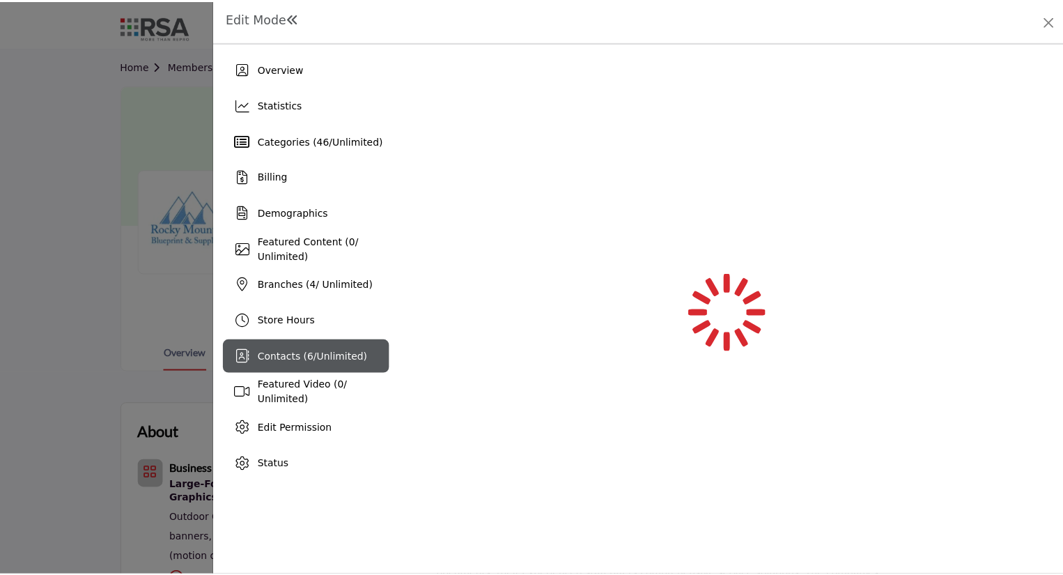
scroll to position [0, 0]
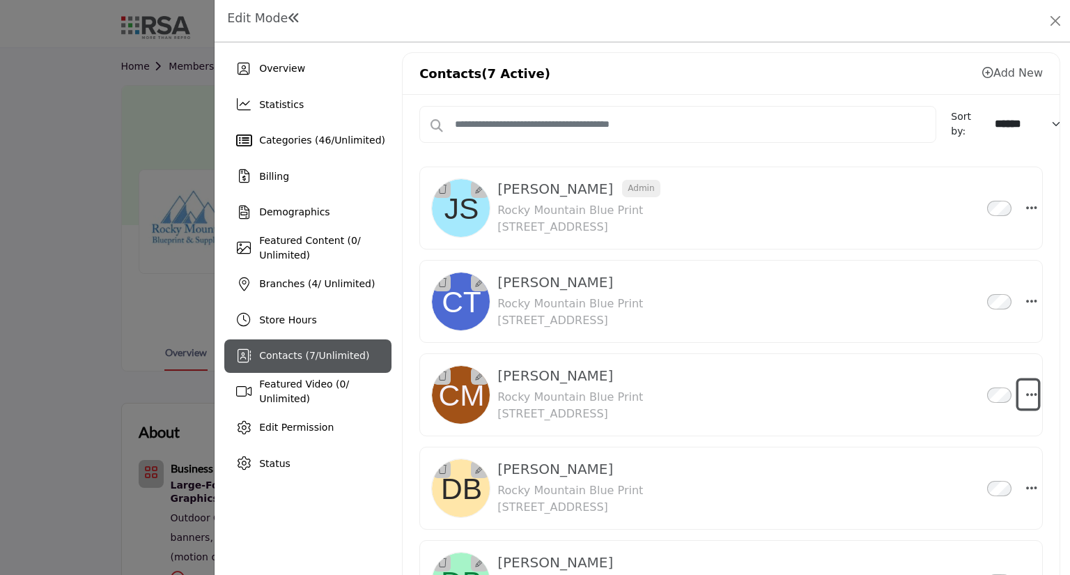
click at [1032, 393] on button "Select Droddown options" at bounding box center [1029, 394] width 20 height 28
click at [1026, 298] on icon "Select Droddown options" at bounding box center [1031, 301] width 11 height 13
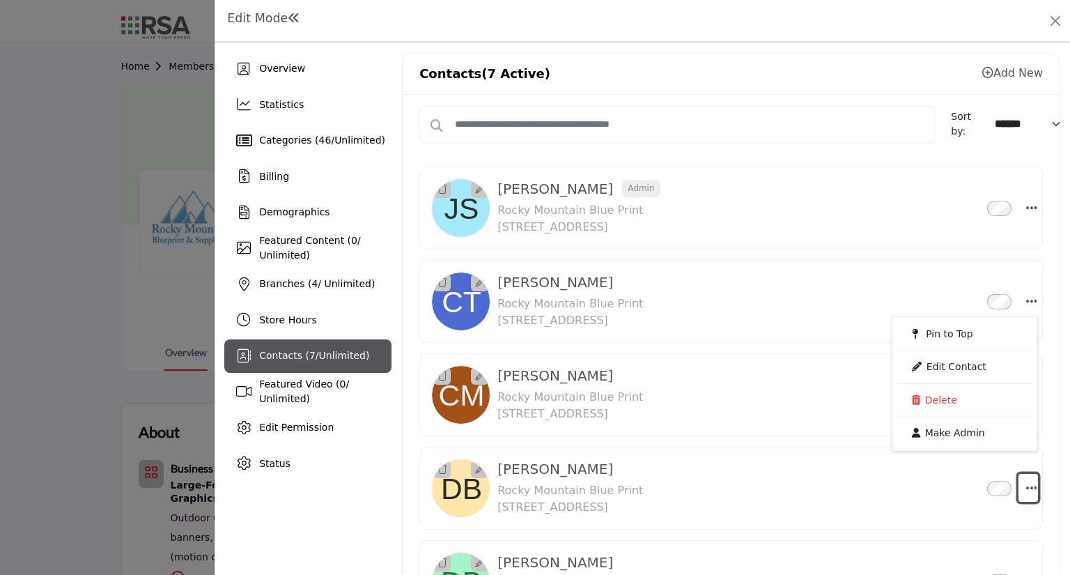
click at [1026, 486] on icon "Select Droddown options" at bounding box center [1031, 487] width 11 height 13
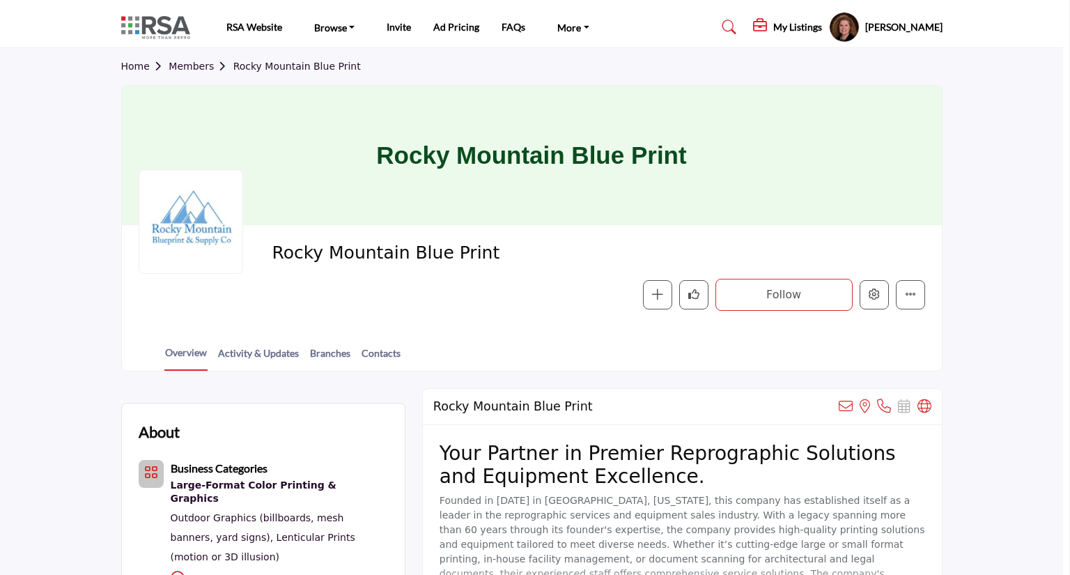
click at [75, 237] on div at bounding box center [535, 287] width 1070 height 575
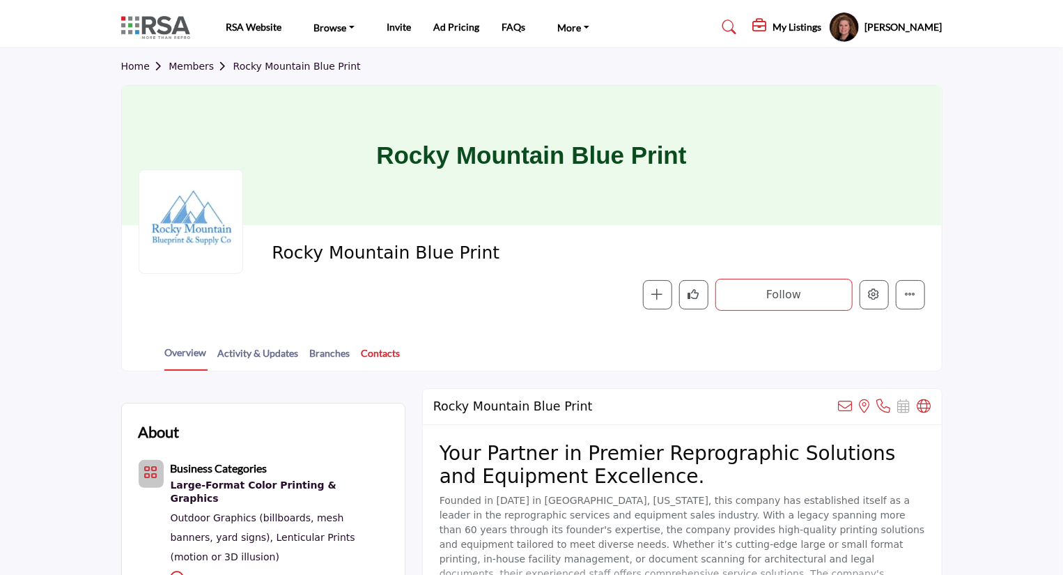
click at [385, 347] on link "Contacts" at bounding box center [381, 358] width 40 height 24
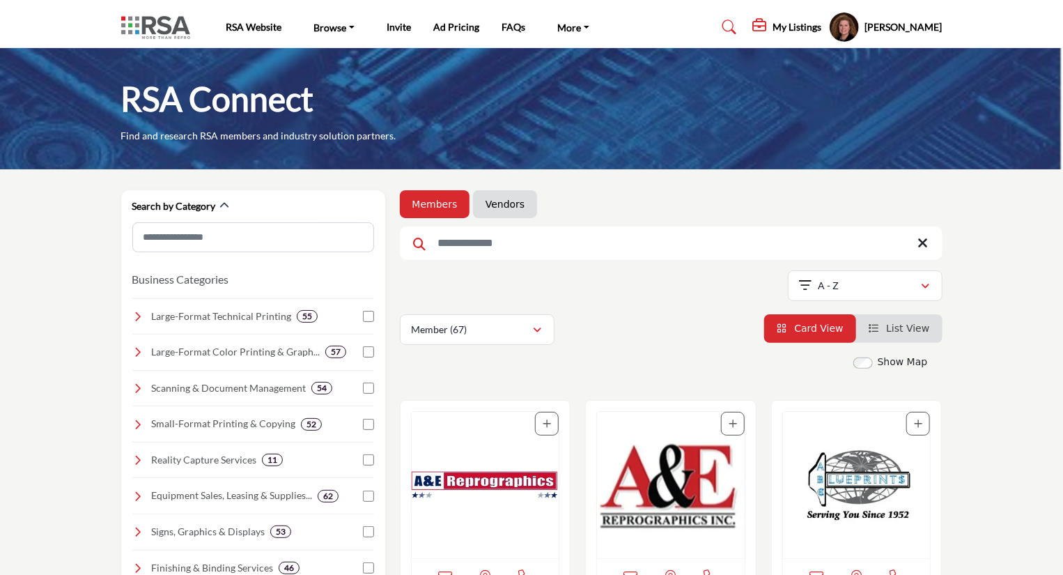
click at [471, 245] on input "Search Keyword" at bounding box center [671, 242] width 543 height 33
click at [488, 207] on link "Vendors" at bounding box center [505, 204] width 39 height 14
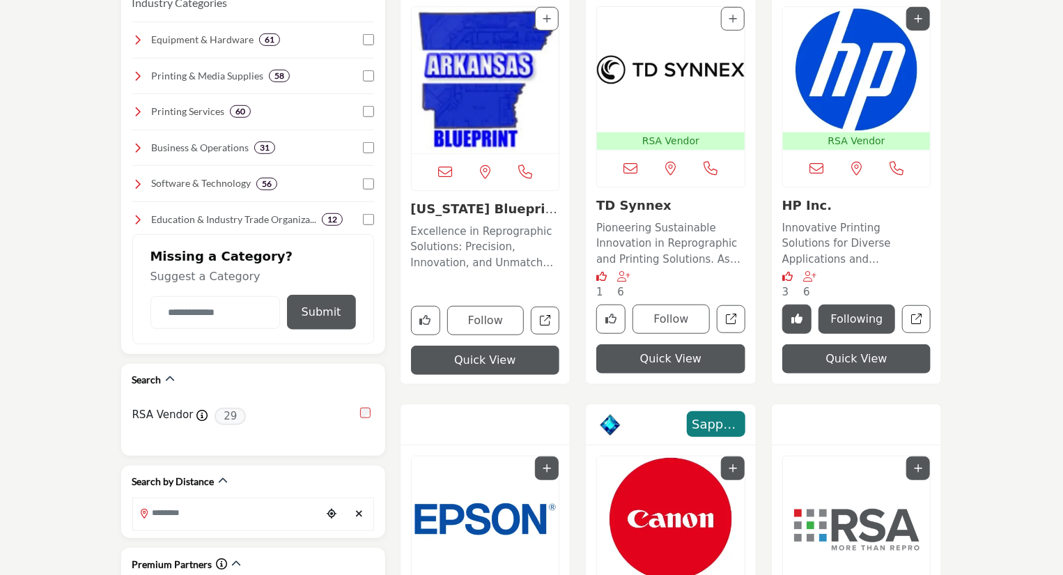
scroll to position [725, 0]
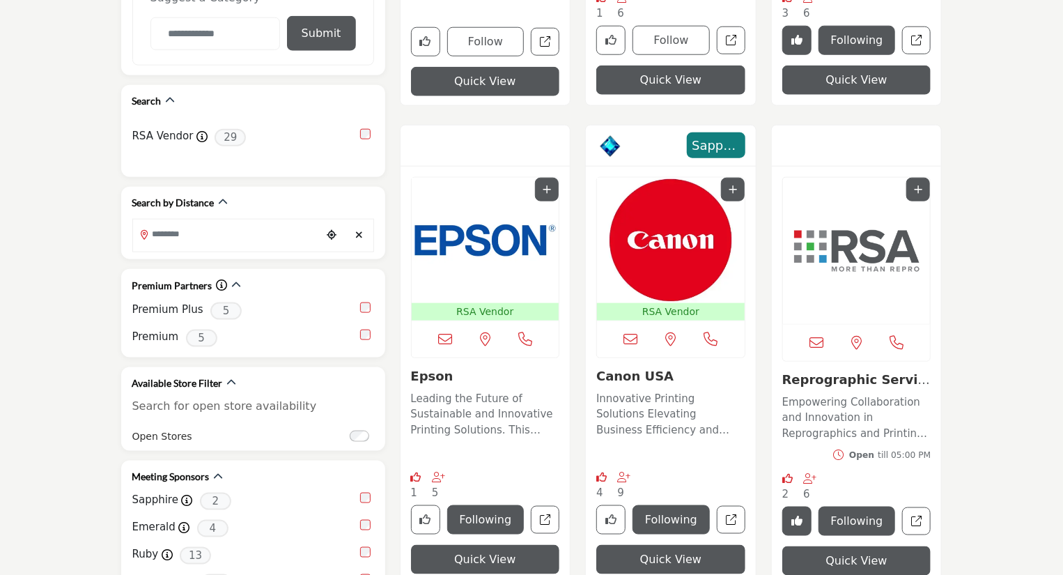
click at [513, 218] on img "Open Listing in new tab" at bounding box center [486, 240] width 148 height 125
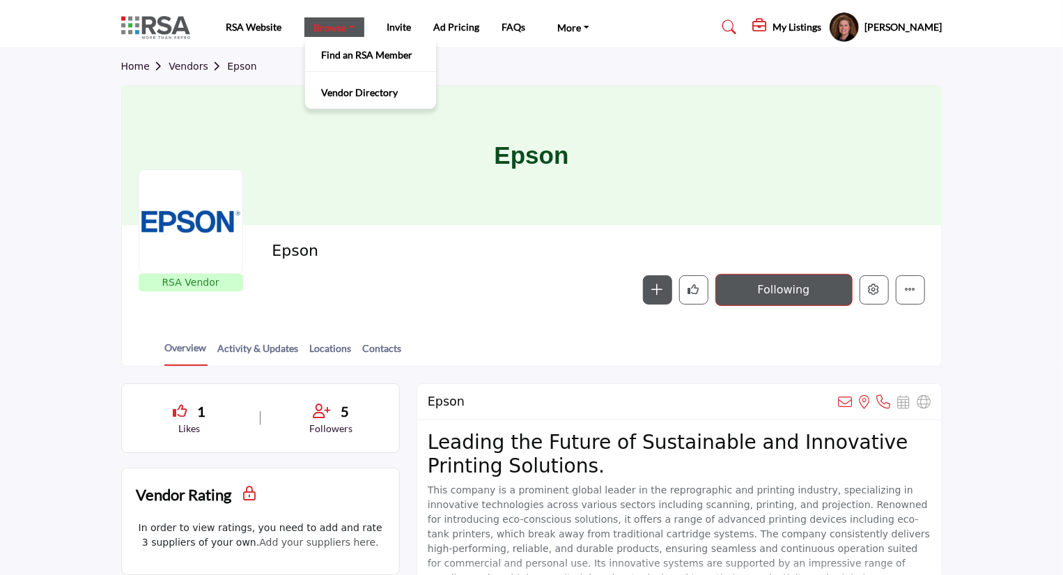
click at [323, 28] on link "Browse" at bounding box center [334, 27] width 61 height 20
click at [346, 52] on link "Find an RSA Member" at bounding box center [370, 55] width 117 height 20
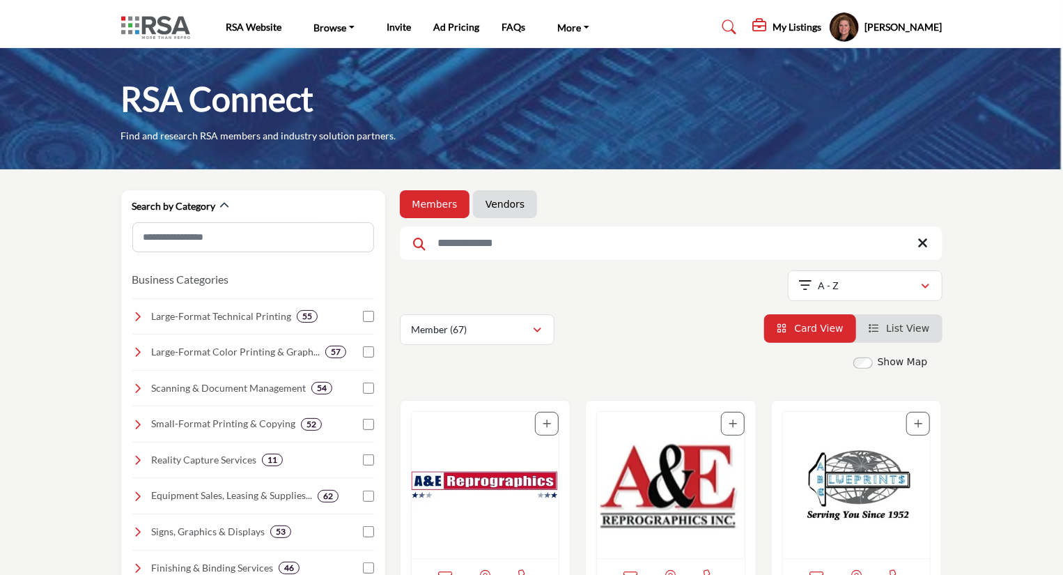
click at [489, 251] on input "Search Keyword" at bounding box center [671, 242] width 543 height 33
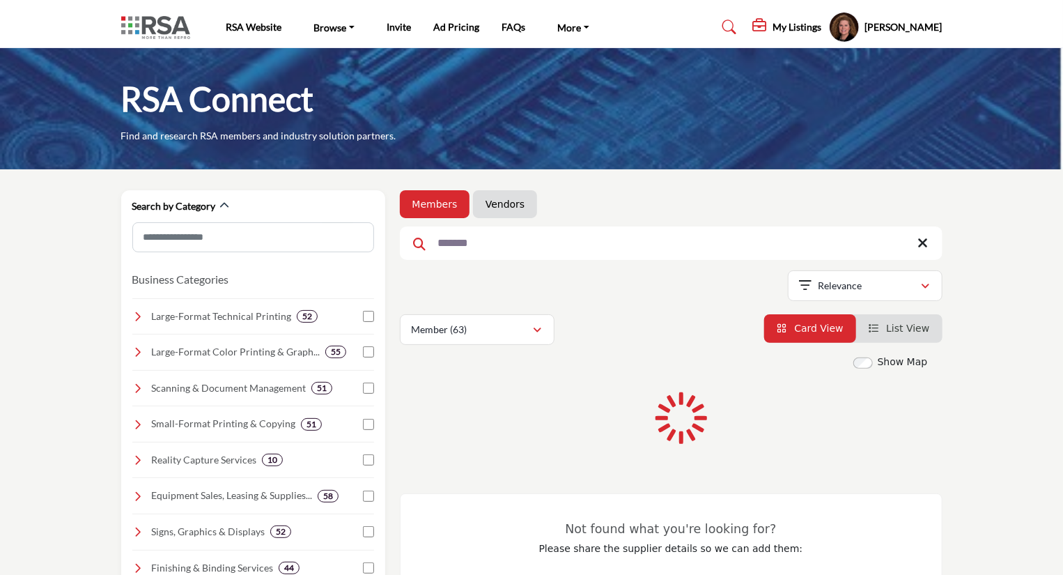
type input "*******"
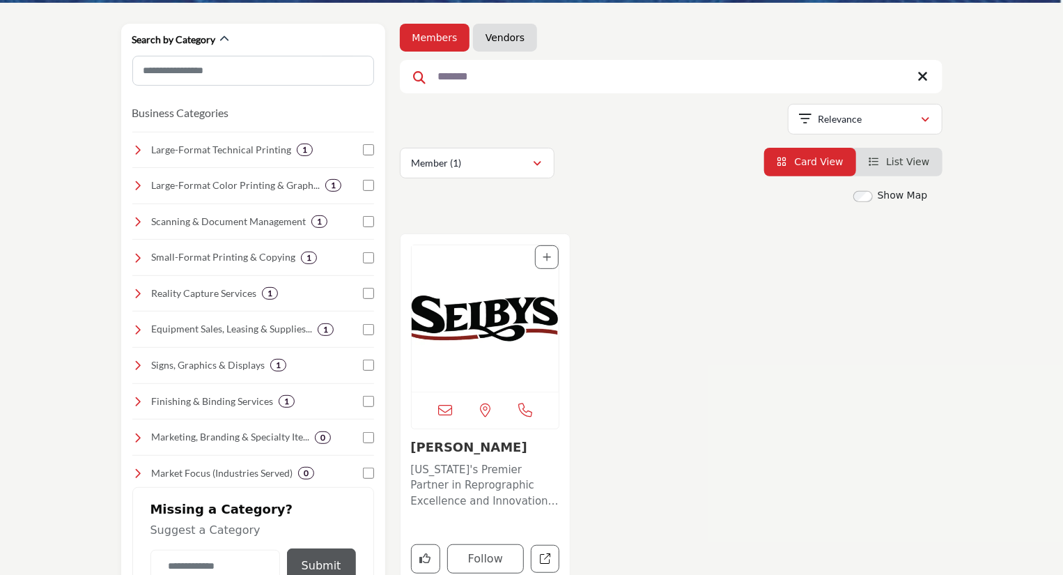
scroll to position [167, 0]
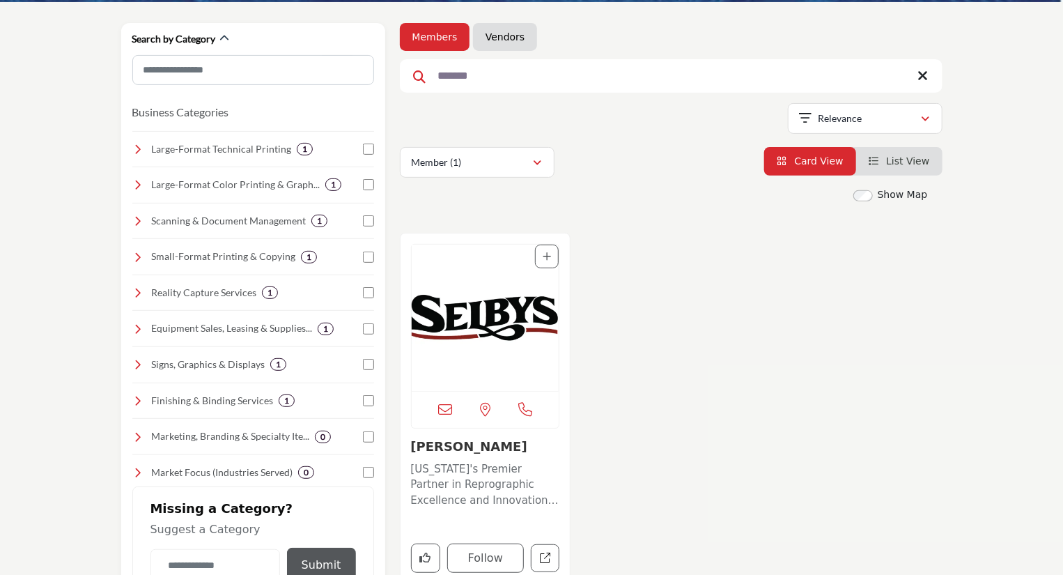
click at [493, 314] on img "Open Listing in new tab" at bounding box center [486, 318] width 148 height 146
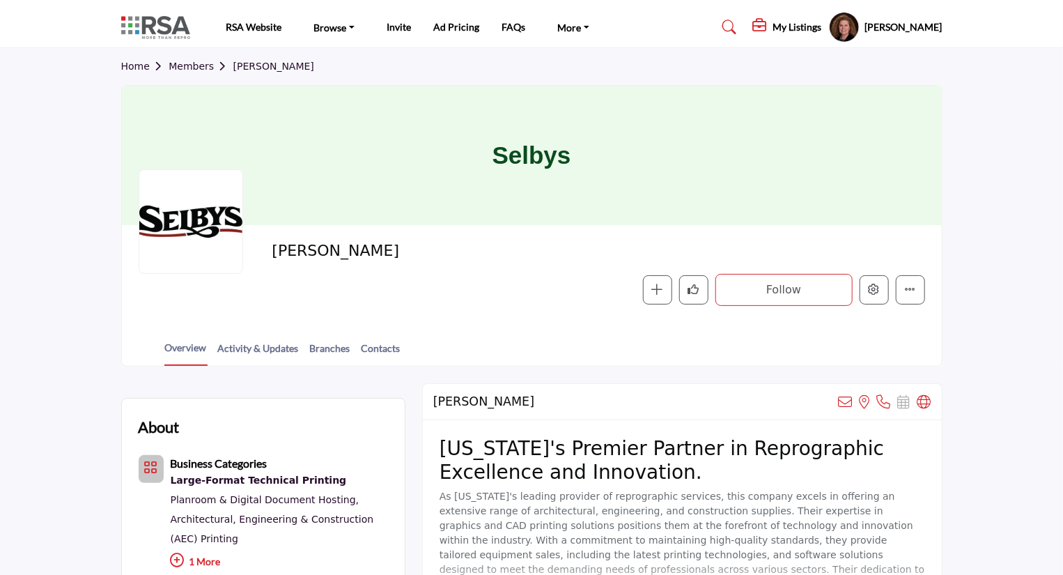
drag, startPoint x: 371, startPoint y: 348, endPoint x: 544, endPoint y: 326, distance: 174.8
click at [371, 347] on link "Contacts" at bounding box center [381, 353] width 40 height 24
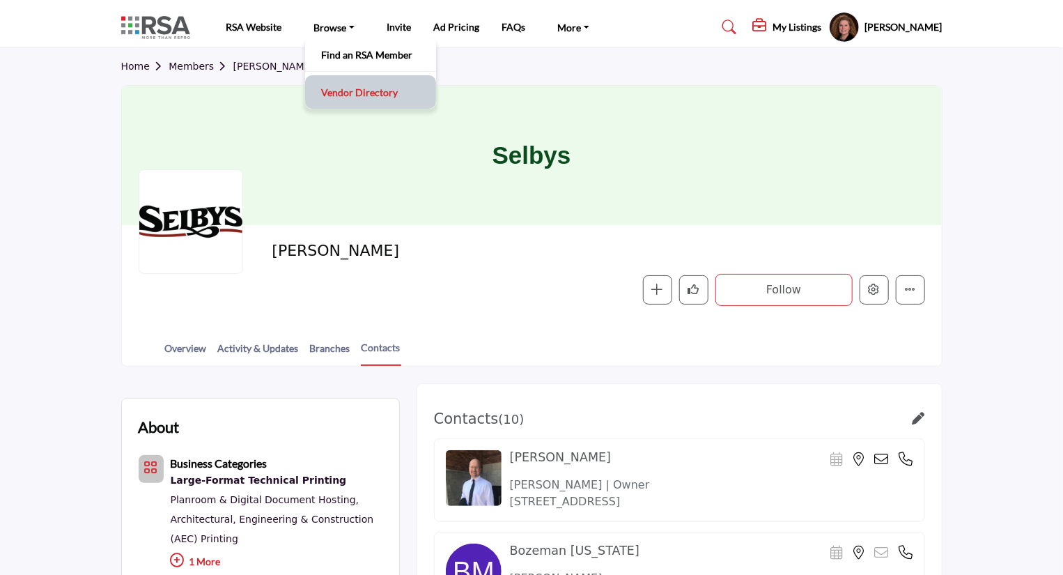
click at [332, 92] on link "Vendor Directory" at bounding box center [370, 92] width 117 height 20
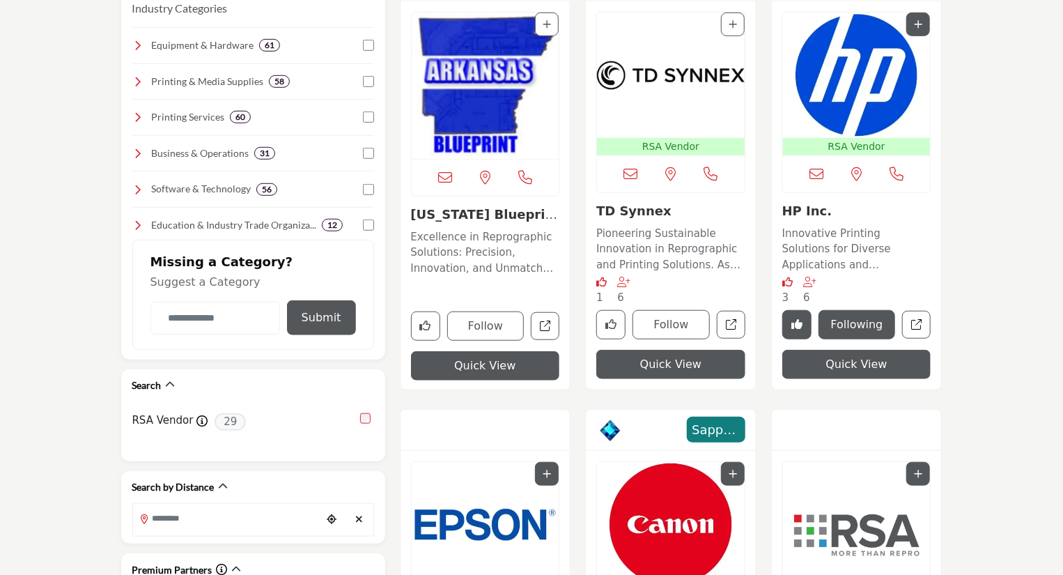
scroll to position [502, 0]
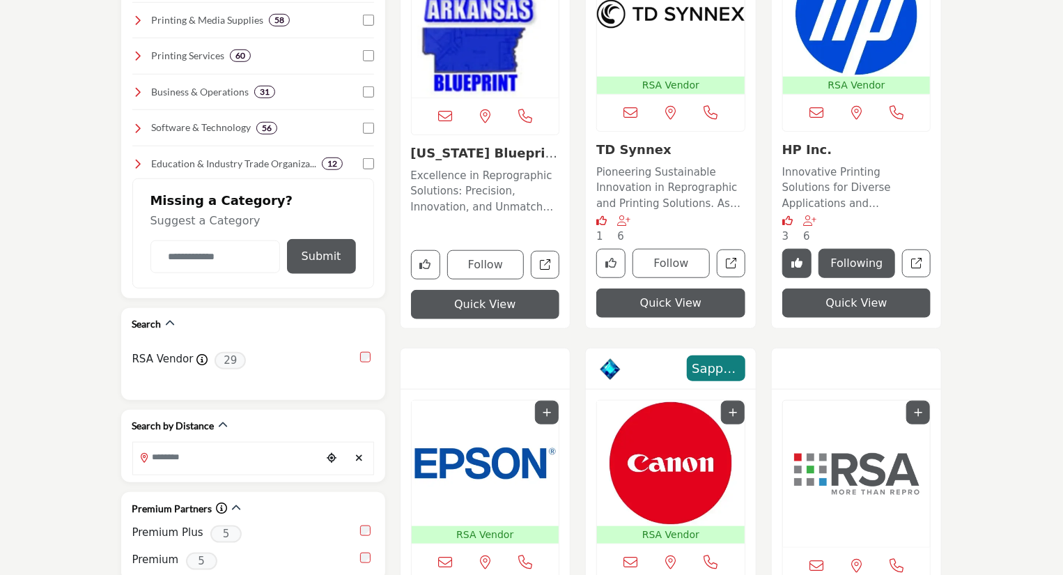
click at [673, 469] on img "Open Listing in new tab" at bounding box center [671, 463] width 148 height 125
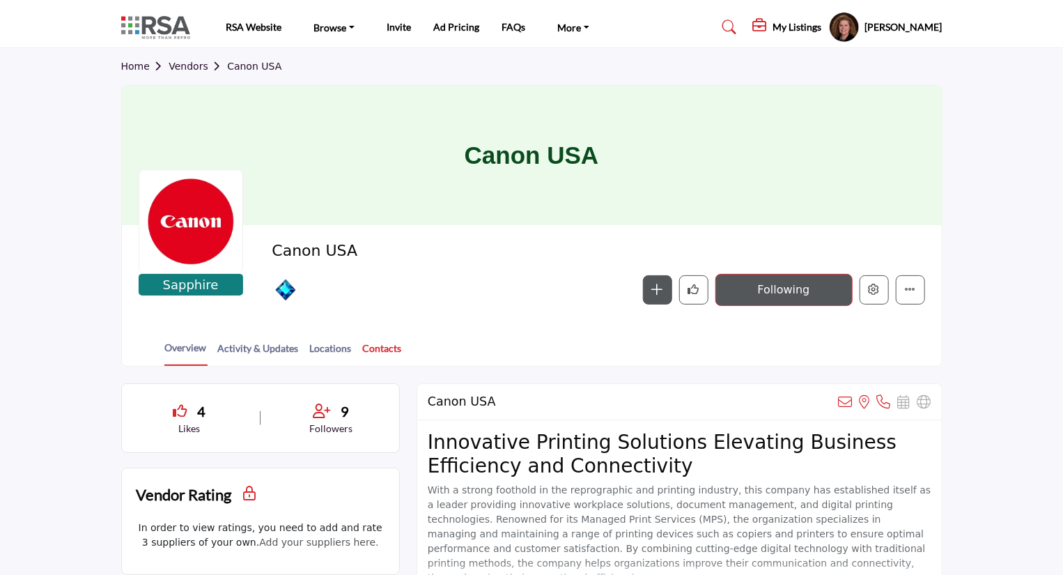
click at [365, 356] on link "Contacts" at bounding box center [382, 353] width 40 height 24
click at [385, 348] on link "Contacts" at bounding box center [382, 353] width 40 height 24
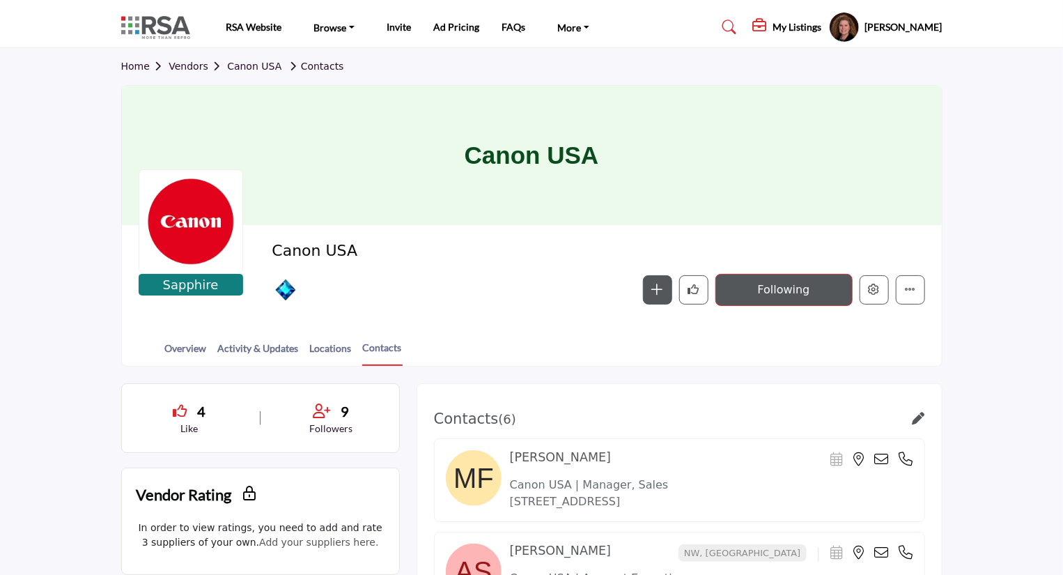
click at [878, 25] on h5 "[PERSON_NAME]" at bounding box center [903, 27] width 77 height 14
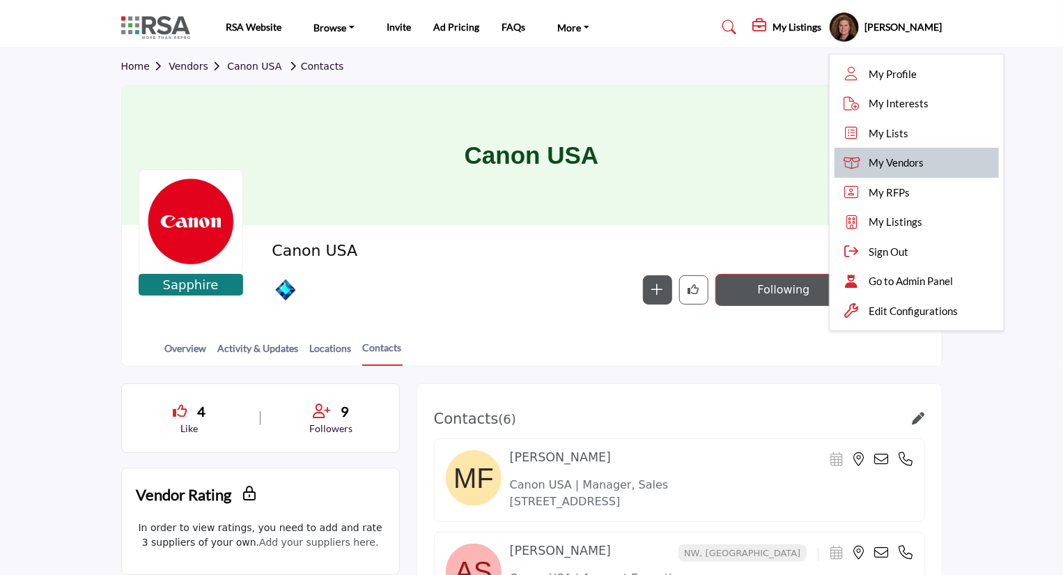
click at [872, 159] on span "My Vendors" at bounding box center [897, 163] width 55 height 16
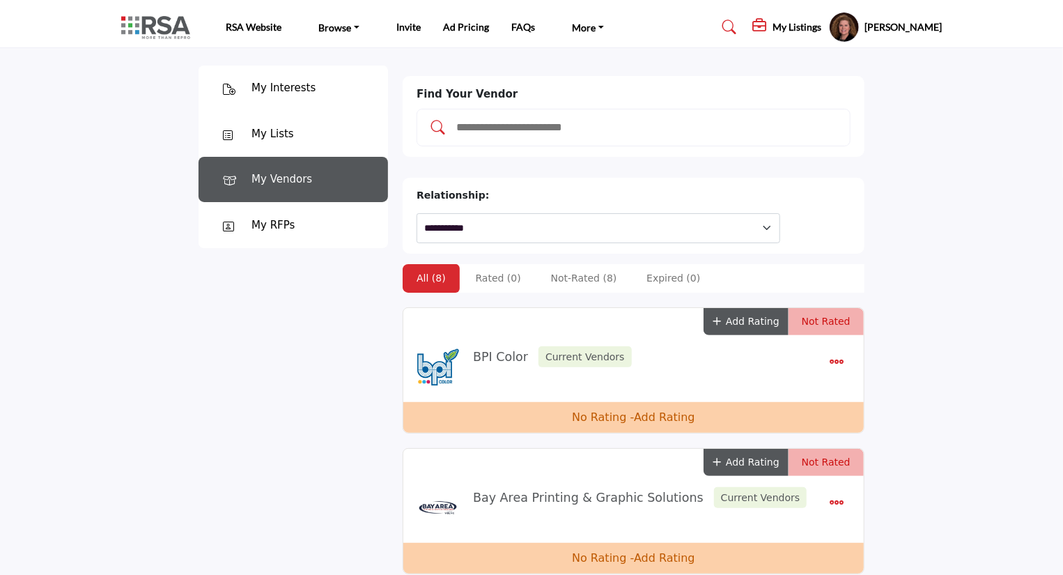
click at [264, 137] on div "My Lists" at bounding box center [273, 134] width 43 height 16
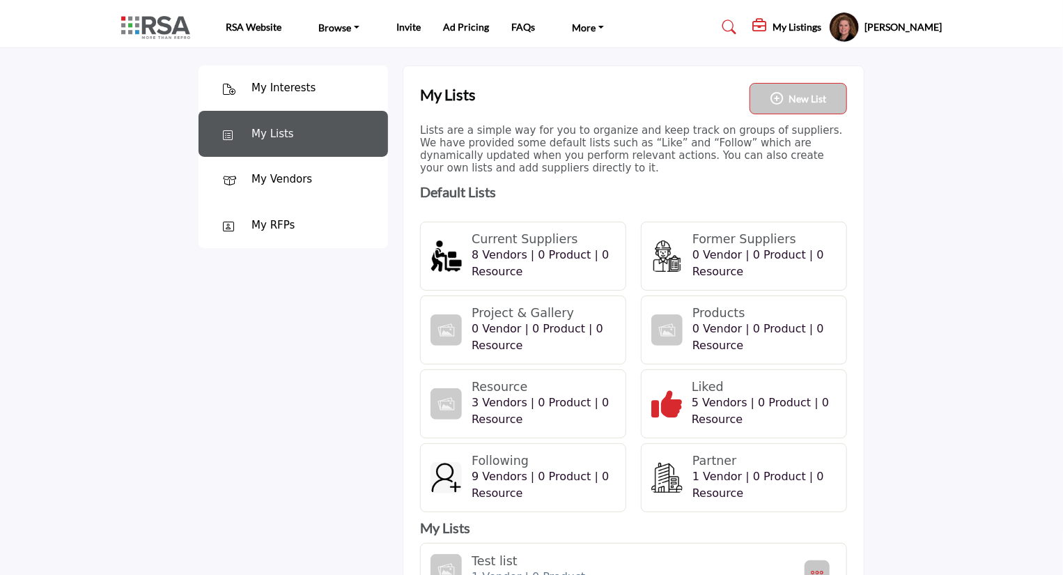
click at [723, 399] on span "5 Vendors | 0 Product | 0 Resource" at bounding box center [760, 411] width 137 height 30
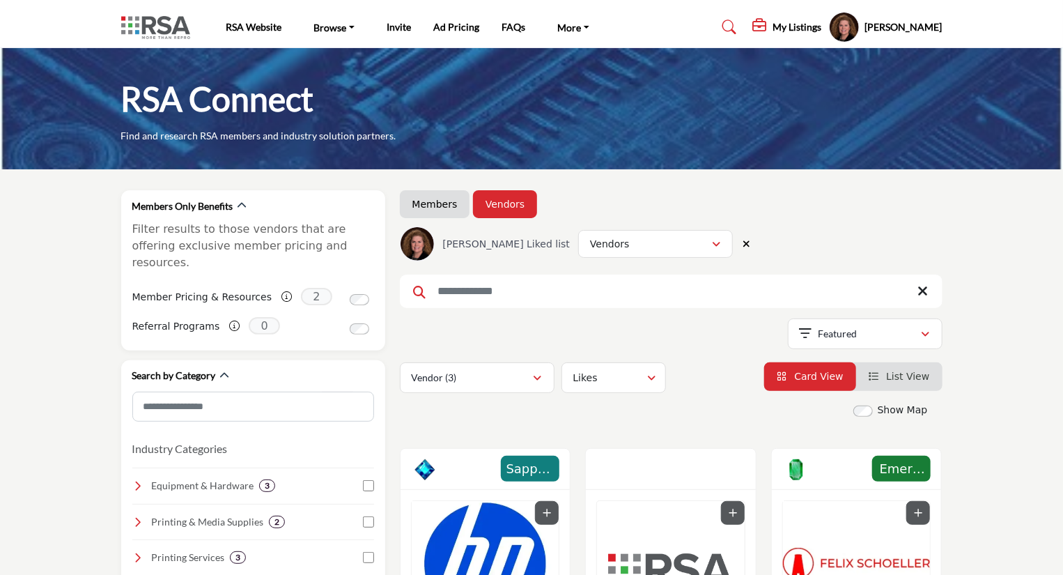
click at [430, 197] on link "Members" at bounding box center [434, 204] width 45 height 14
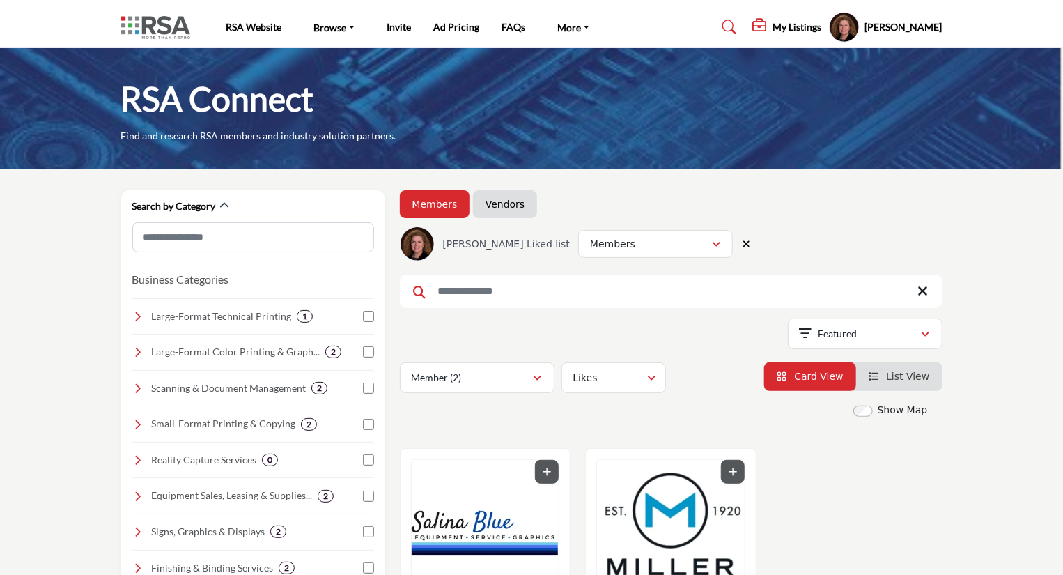
click at [861, 33] on div "Mary Beth Armbruster My Profile My Interests My Lists My Vendors My RFPs My Lis…" at bounding box center [886, 27] width 114 height 31
click at [867, 26] on h5 "[PERSON_NAME]" at bounding box center [903, 27] width 77 height 14
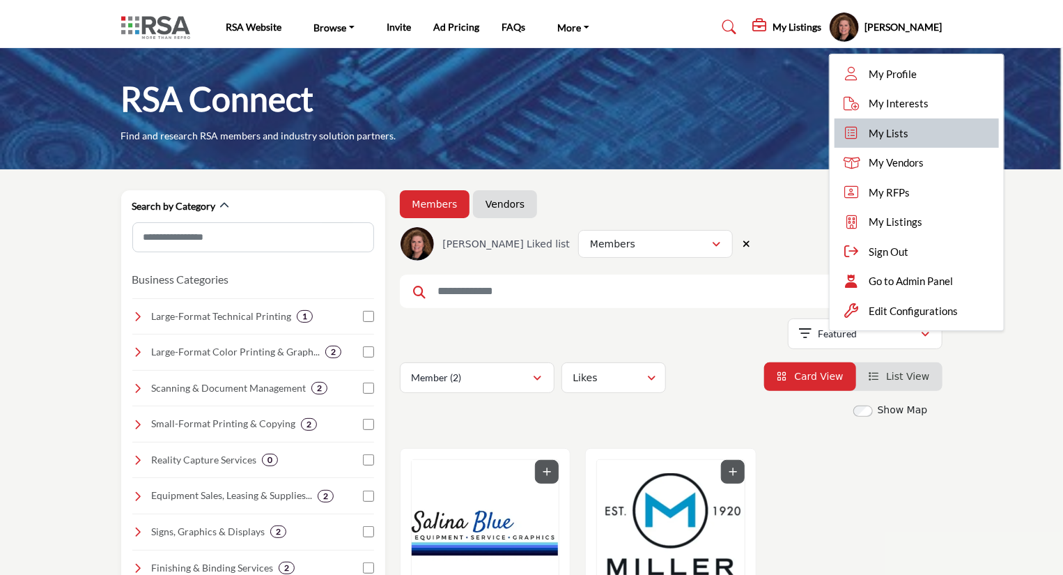
click at [870, 130] on span "My Lists" at bounding box center [890, 133] width 40 height 16
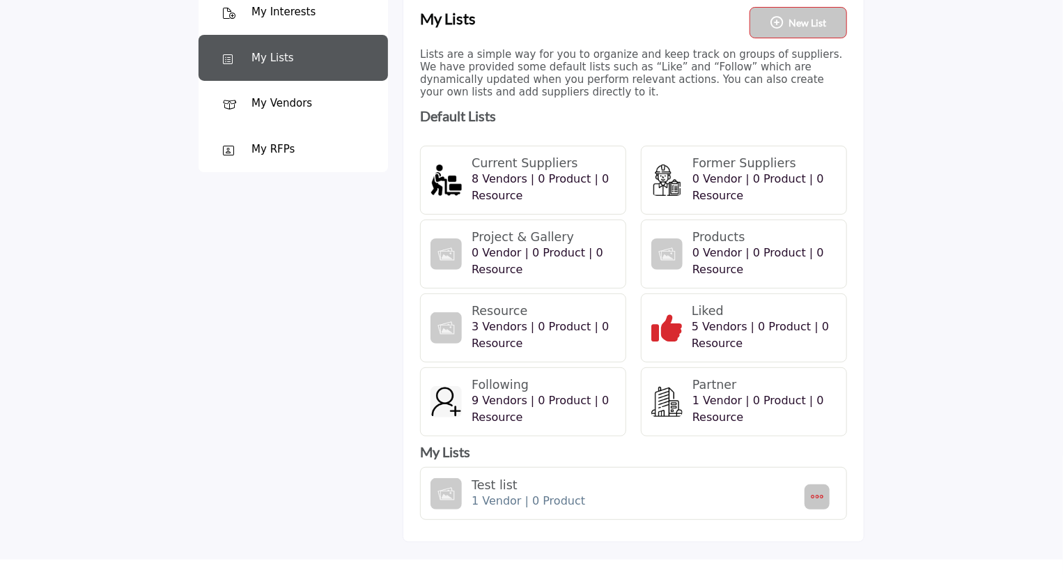
scroll to position [48, 0]
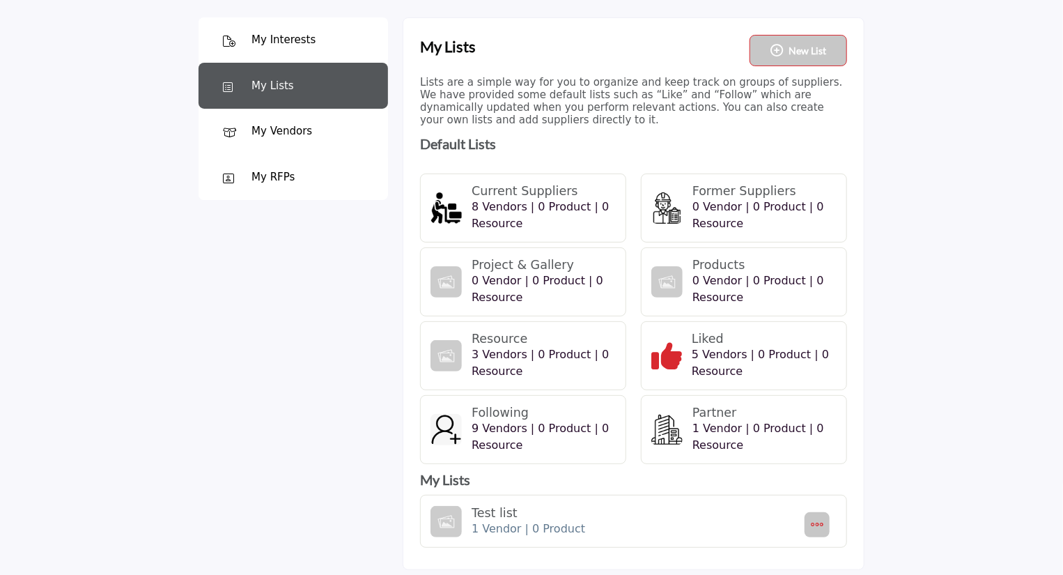
click at [292, 36] on div "My Interests" at bounding box center [284, 40] width 64 height 16
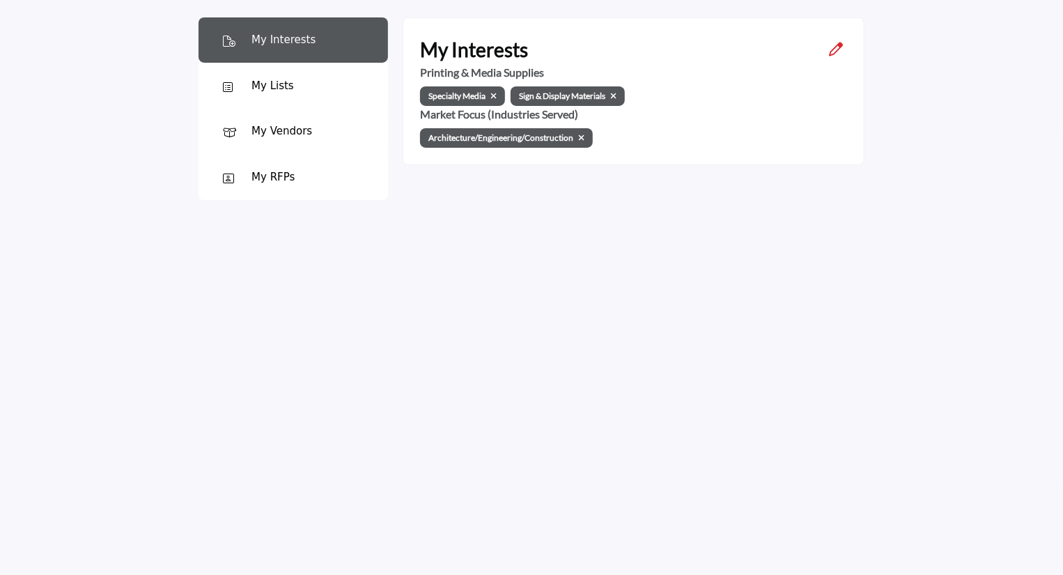
click at [831, 48] on icon "Open Category Modal" at bounding box center [836, 50] width 14 height 14
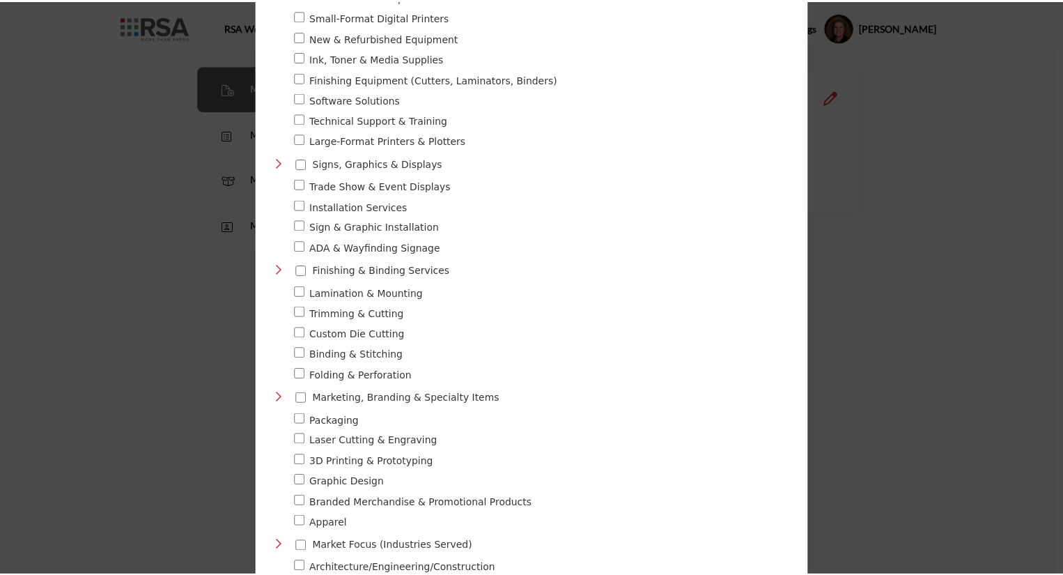
scroll to position [2464, 0]
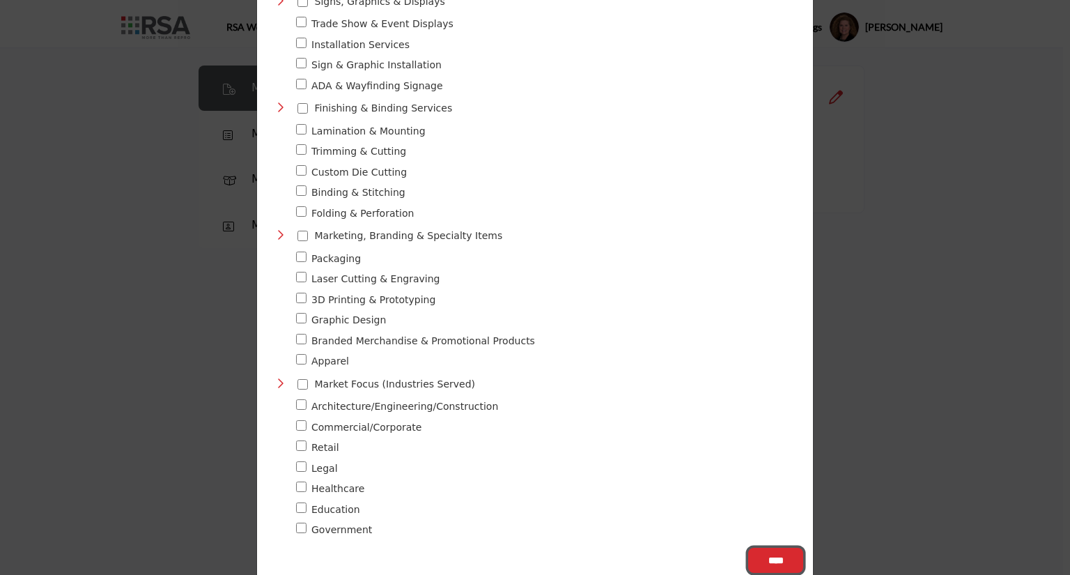
click at [773, 548] on input "****" at bounding box center [775, 560] width 55 height 25
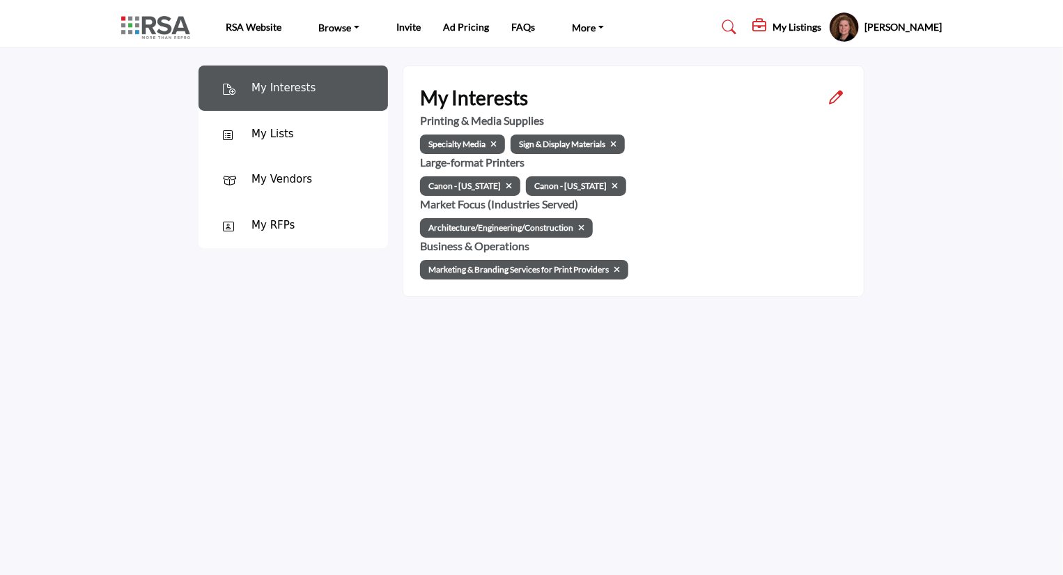
click at [895, 25] on h5 "[PERSON_NAME]" at bounding box center [903, 27] width 77 height 14
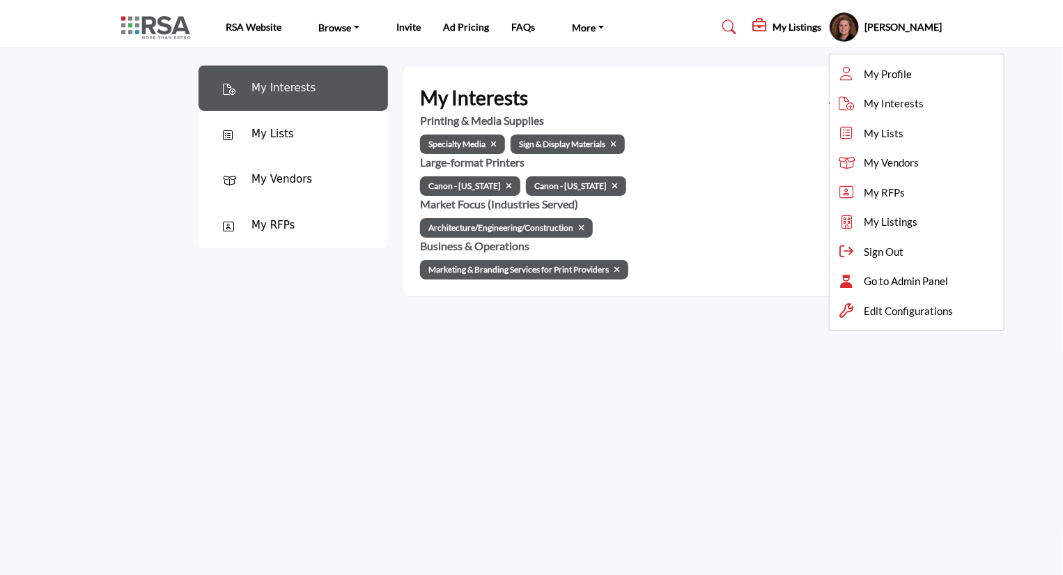
click at [648, 419] on div "My Interests My Interests My Lists" at bounding box center [531, 335] width 821 height 575
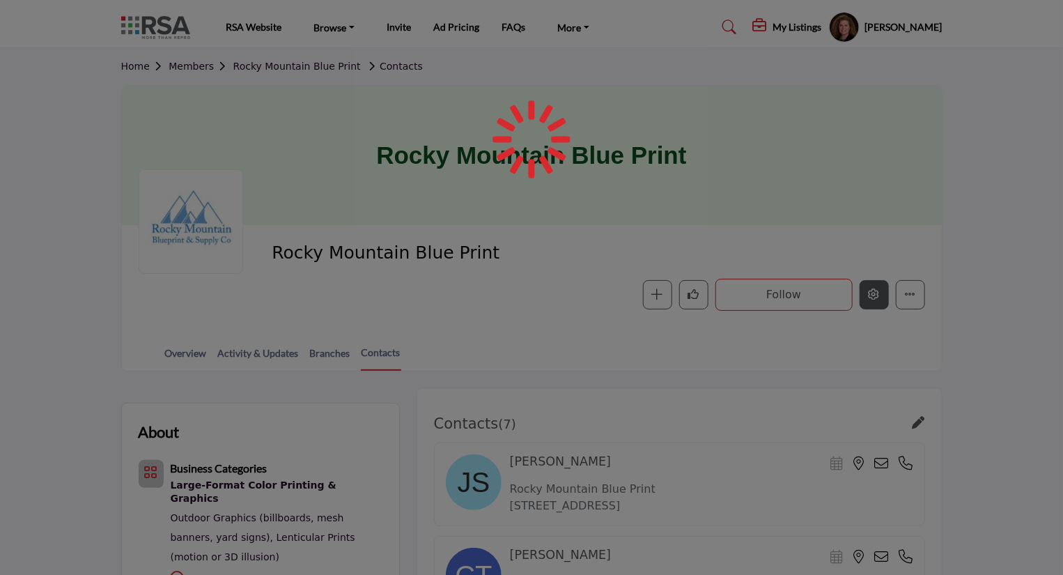
click at [874, 298] on icon "Edit company" at bounding box center [874, 293] width 11 height 11
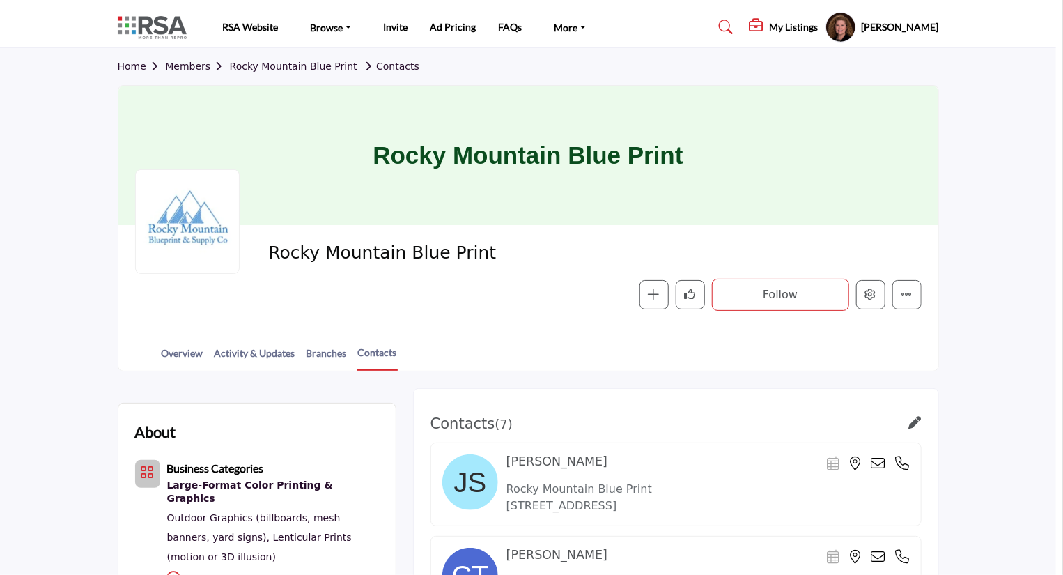
click at [879, 298] on div at bounding box center [531, 287] width 1063 height 575
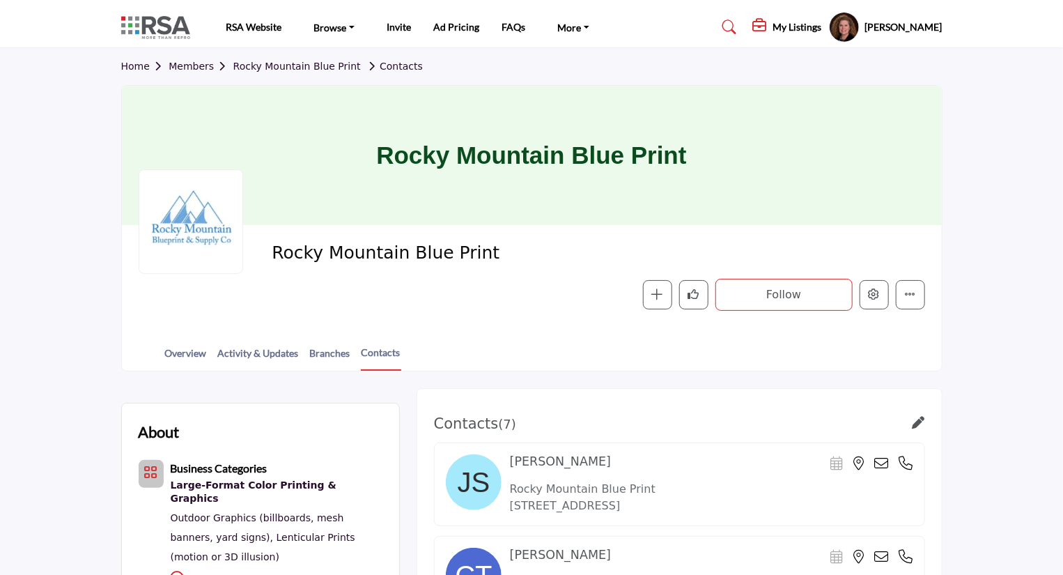
click at [876, 28] on h5 "[PERSON_NAME]" at bounding box center [903, 27] width 77 height 14
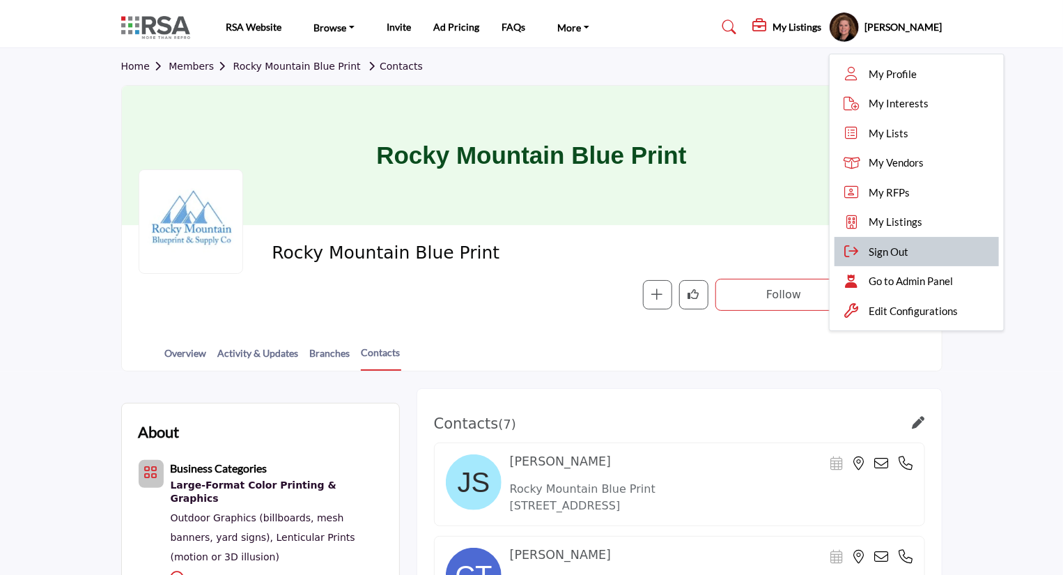
click at [870, 251] on span "Sign Out" at bounding box center [890, 252] width 40 height 16
